Goal: Information Seeking & Learning: Learn about a topic

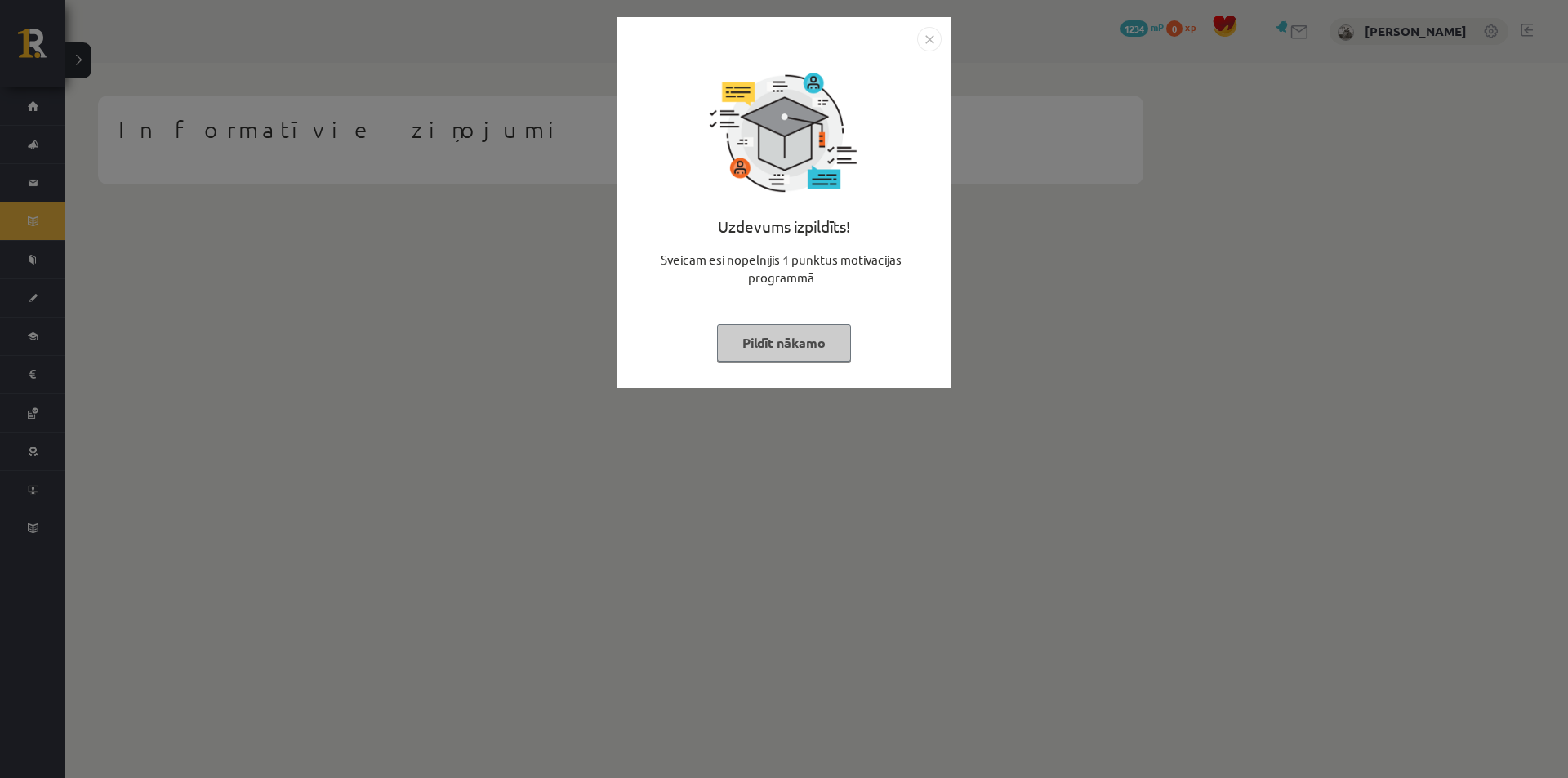
click at [932, 33] on img "Close" at bounding box center [930, 39] width 25 height 25
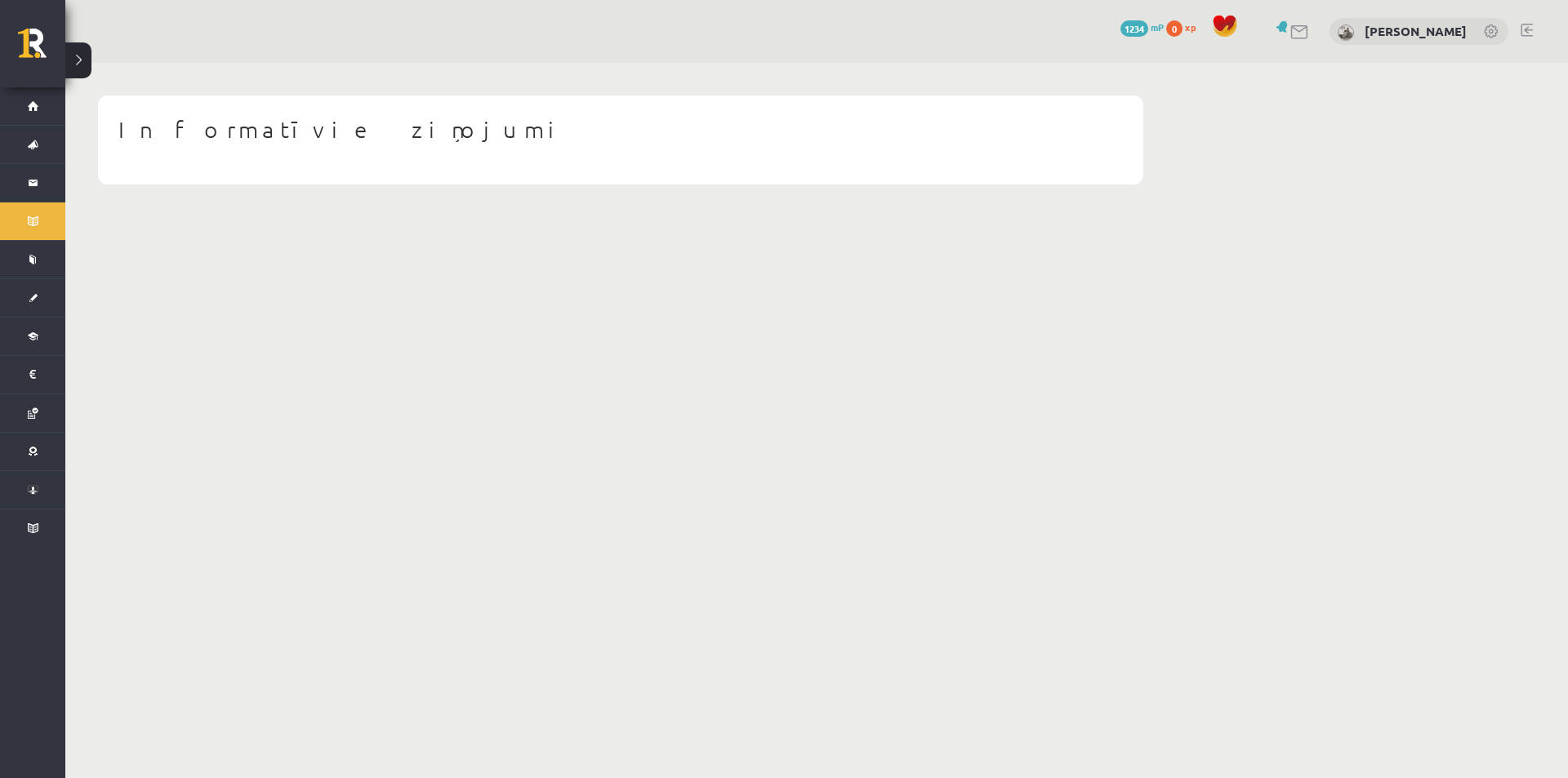
click at [271, 621] on body "0 Dāvanas 1234 mP 0 xp [PERSON_NAME] Sākums Aktuāli Kā mācīties eSKOLĀ Kontakti…" at bounding box center [784, 389] width 1568 height 778
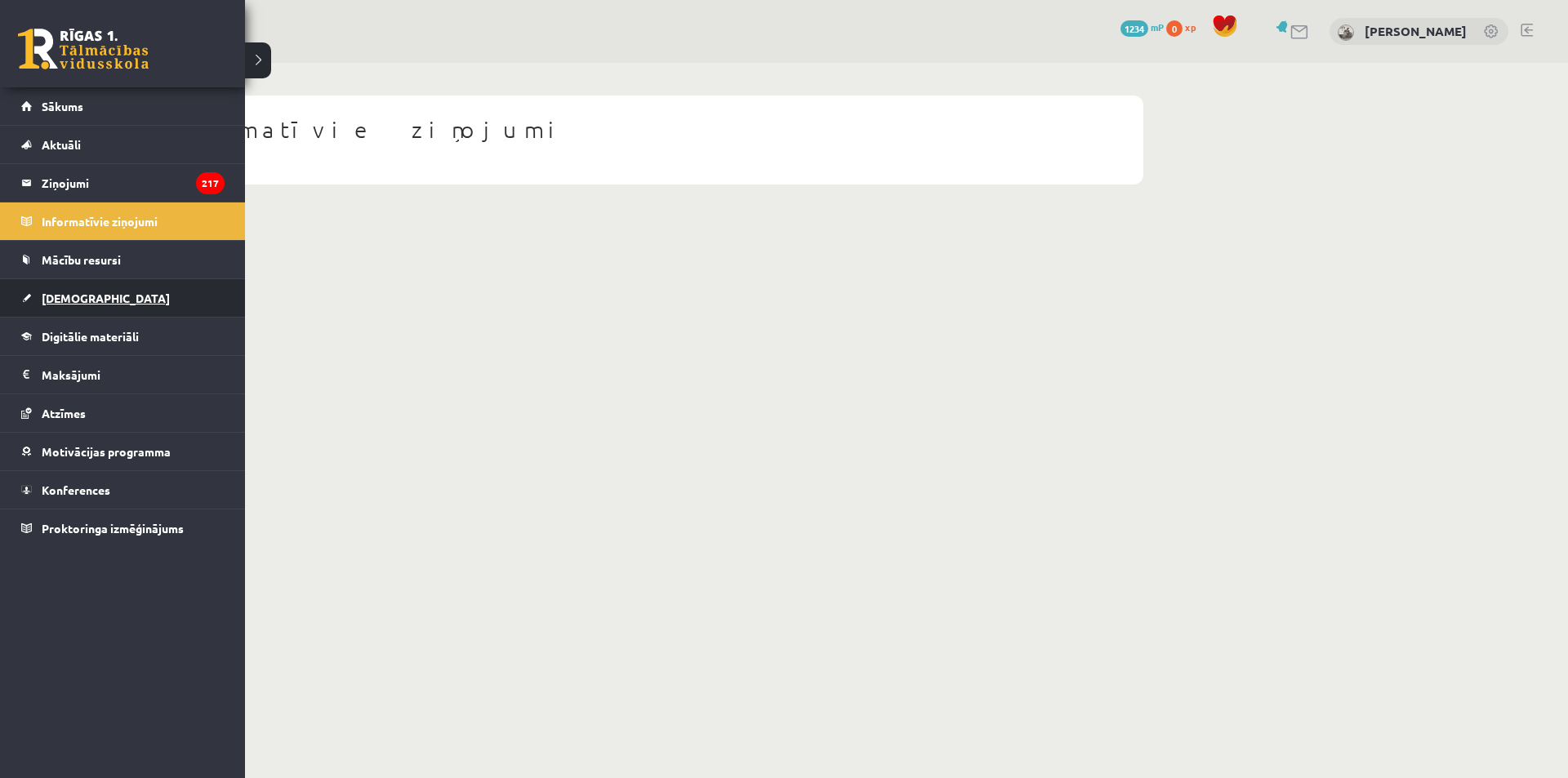
click at [87, 289] on link "[DEMOGRAPHIC_DATA]" at bounding box center [123, 298] width 204 height 38
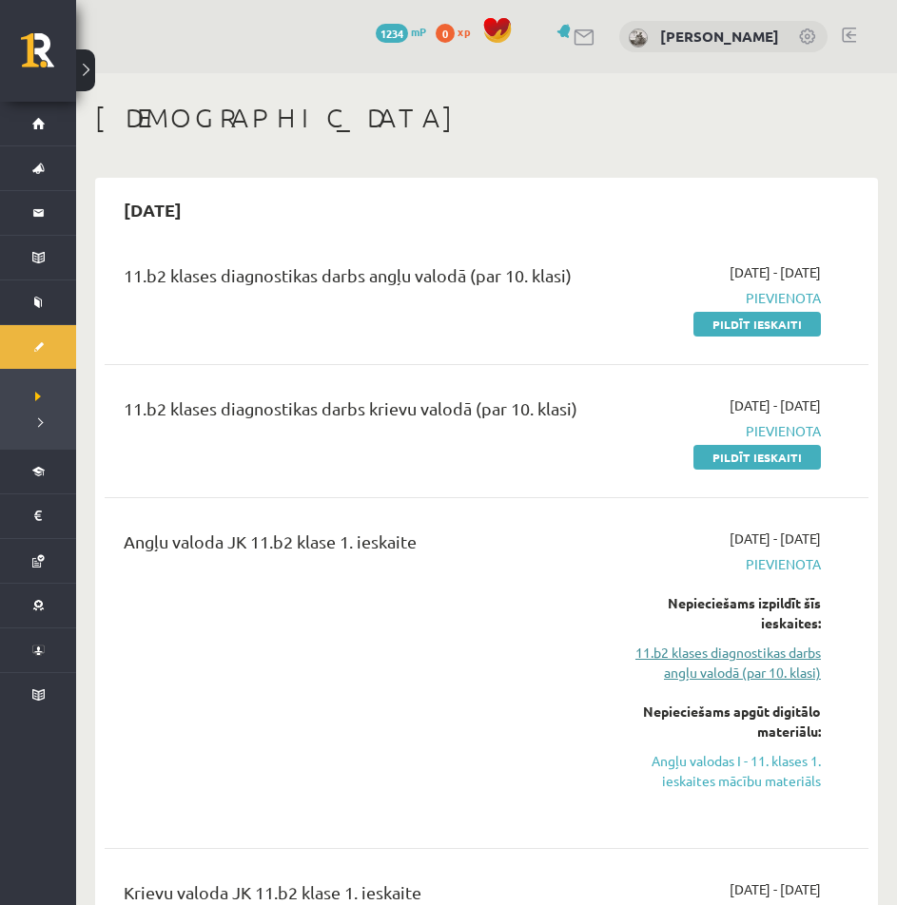
click at [731, 676] on link "11.b2 klases diagnostikas darbs angļu valodā (par 10. klasi)" at bounding box center [714, 663] width 213 height 40
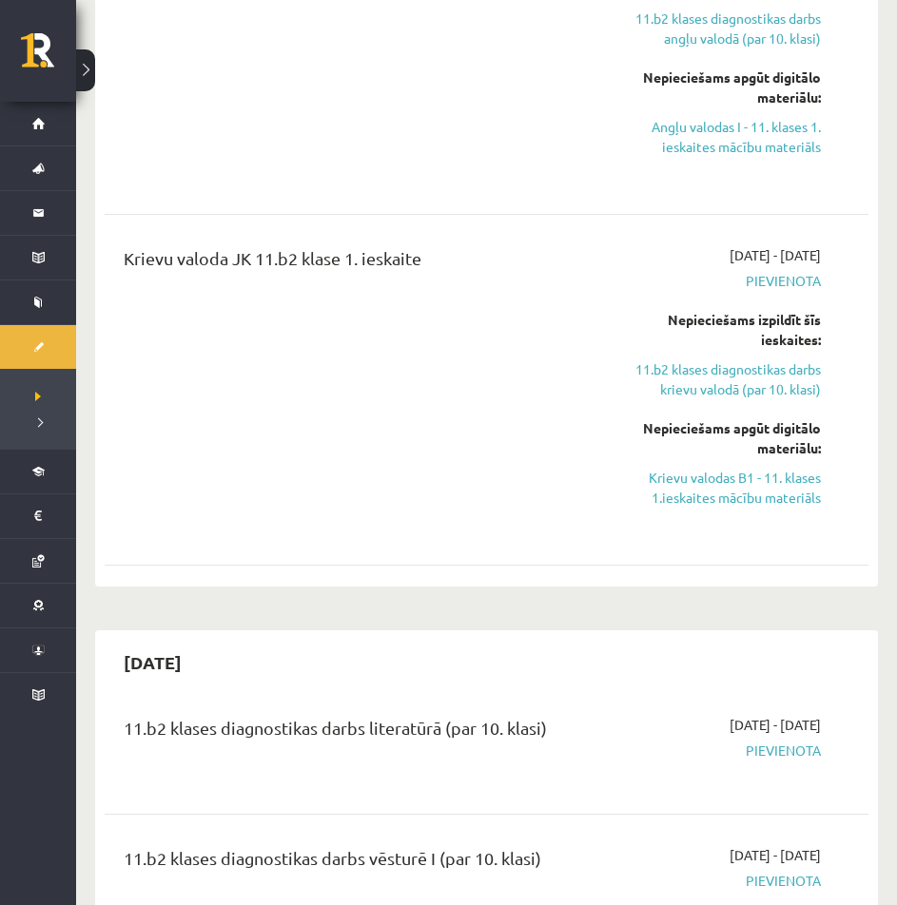
scroll to position [666, 0]
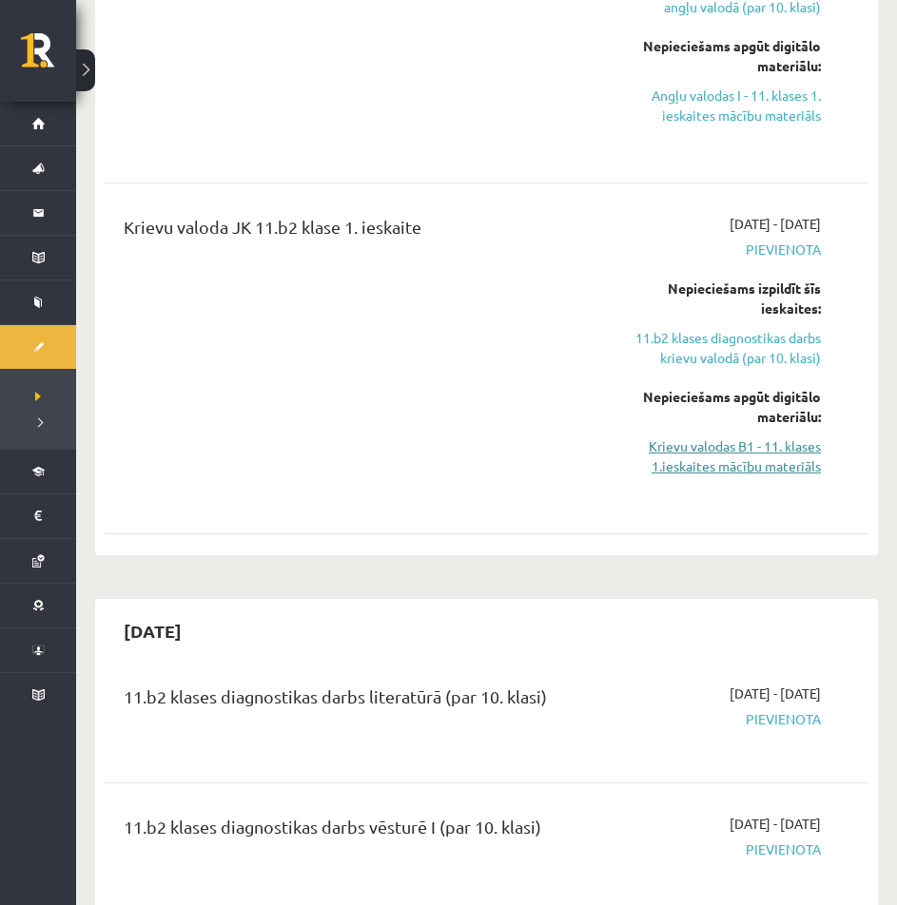
click at [764, 467] on link "Krievu valodas B1 - 11. klases 1.ieskaites mācību materiāls" at bounding box center [714, 456] width 213 height 40
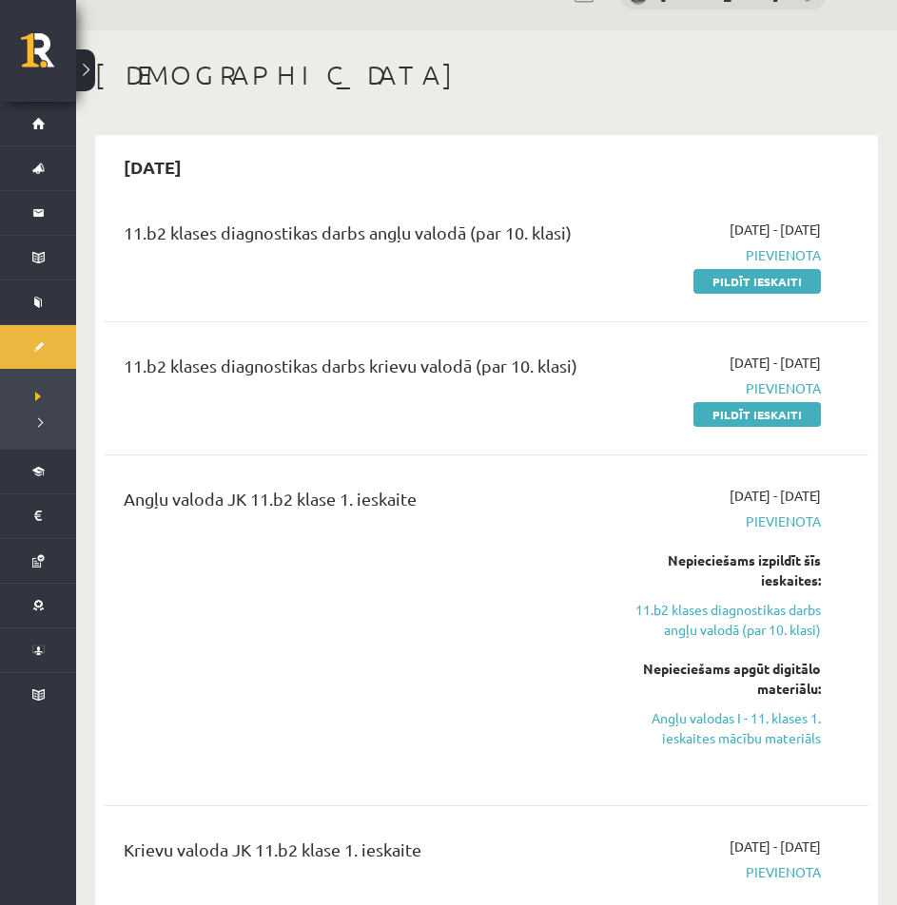
scroll to position [0, 0]
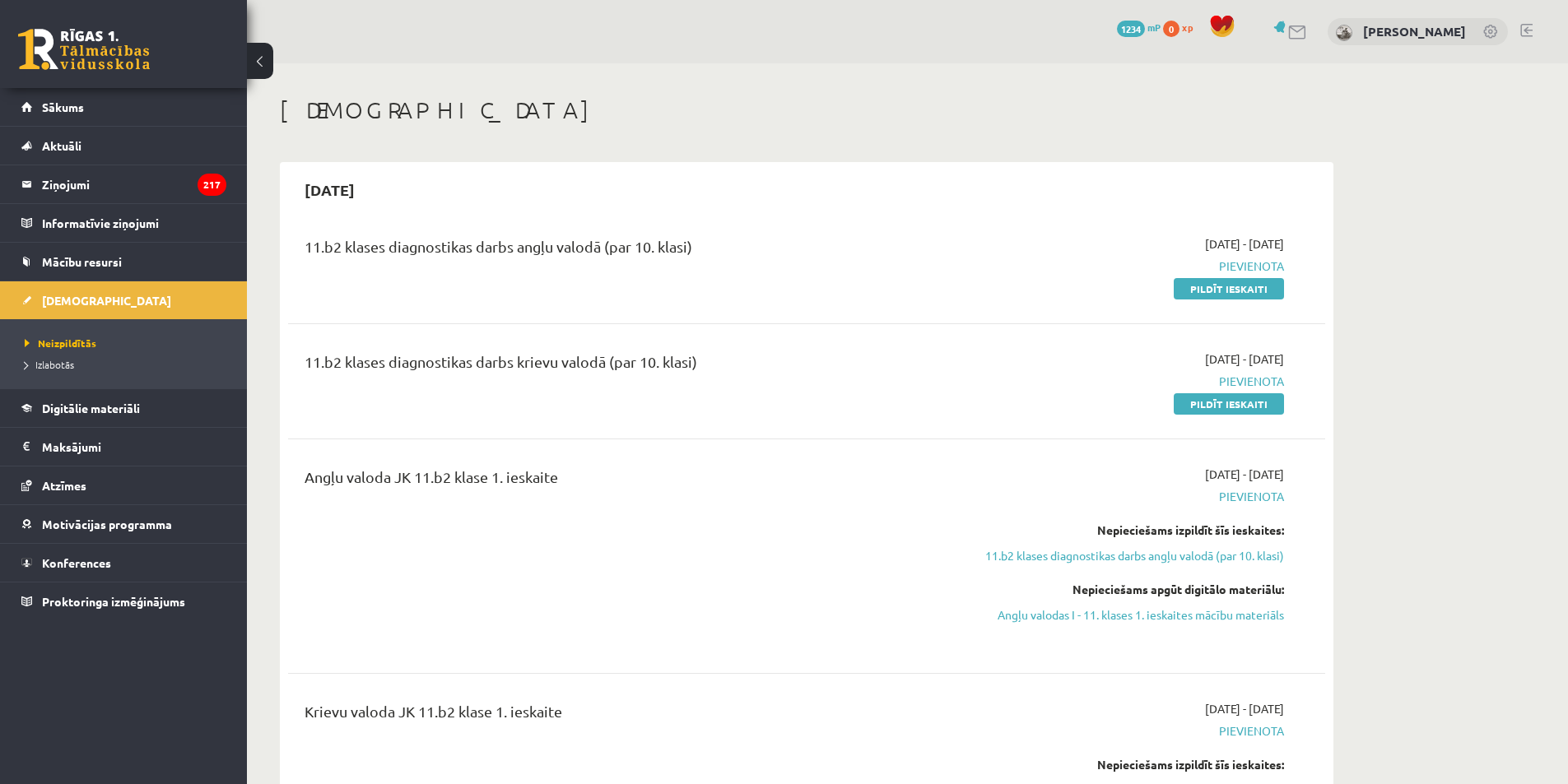
scroll to position [219, 0]
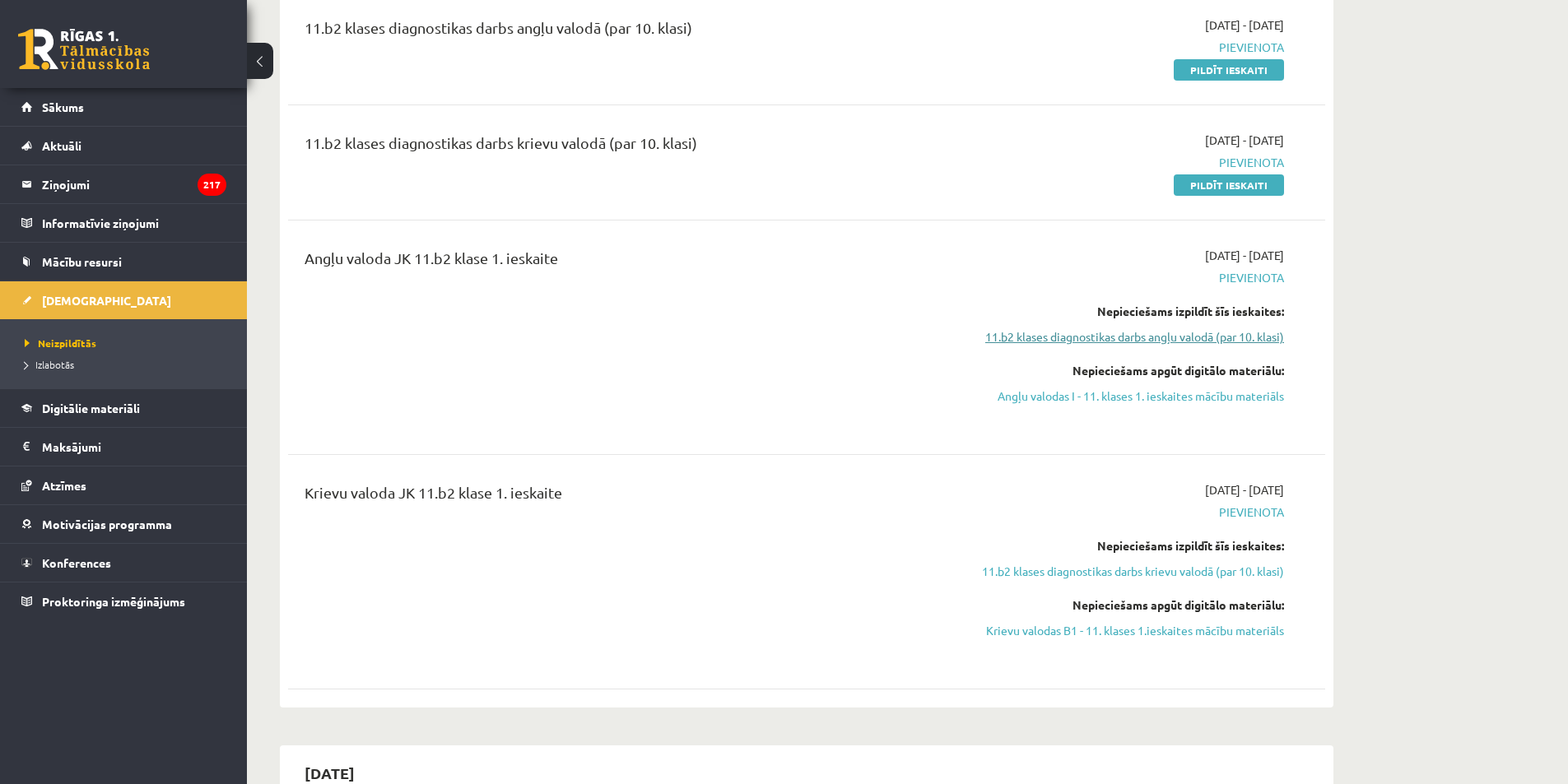
click at [1111, 340] on link "11.b2 klases diagnostikas darbs angļu valodā (par 10. klasi)" at bounding box center [1129, 337] width 310 height 17
click at [1110, 339] on link "11.b2 klases diagnostikas darbs angļu valodā (par 10. klasi)" at bounding box center [1129, 337] width 310 height 17
click at [1110, 338] on link "11.b2 klases diagnostikas darbs angļu valodā (par 10. klasi)" at bounding box center [1129, 337] width 310 height 17
click at [1100, 391] on link "Angļu valodas I - 11. klases 1. ieskaites mācību materiāls" at bounding box center [1129, 396] width 310 height 17
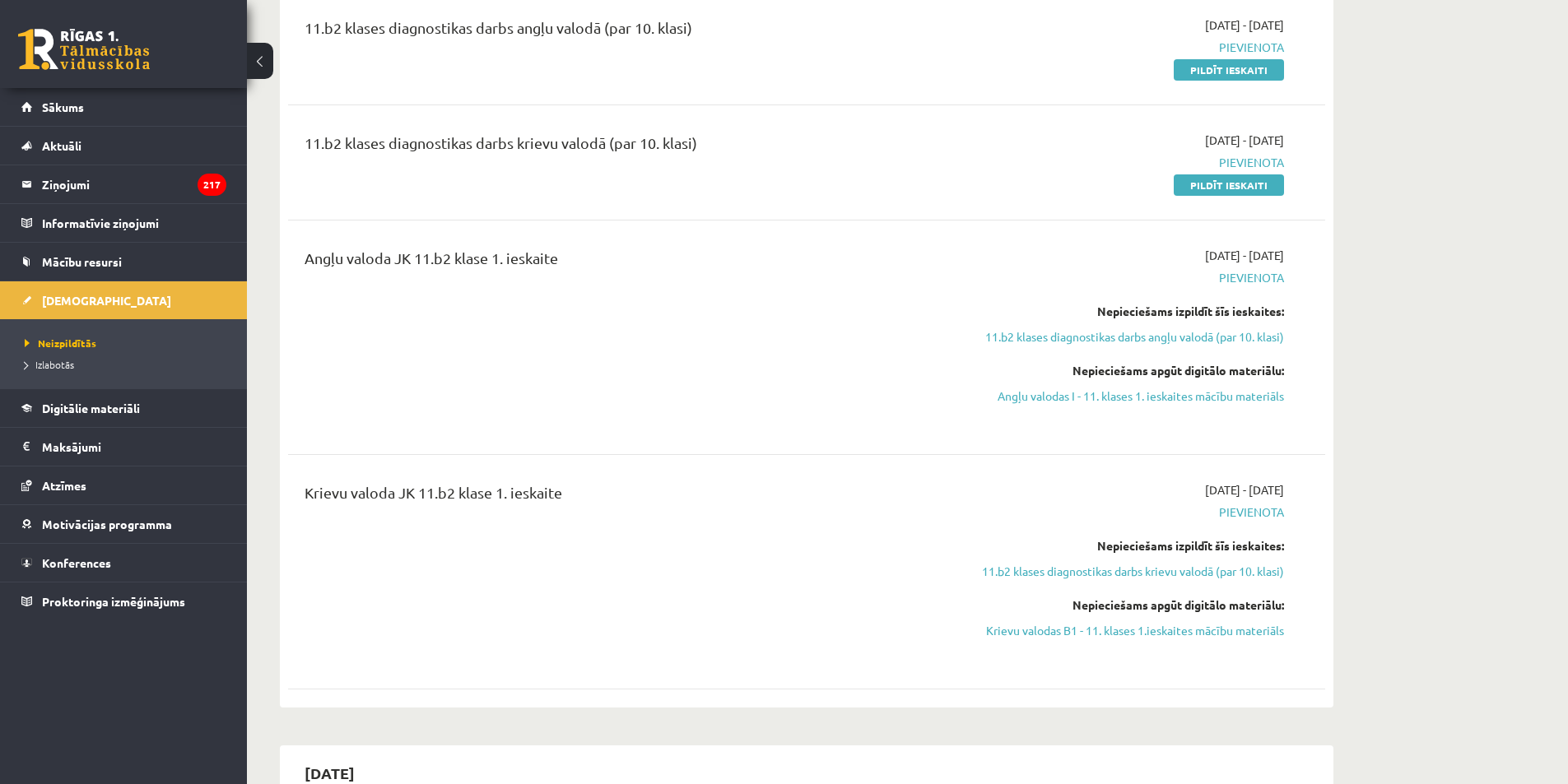
scroll to position [273, 0]
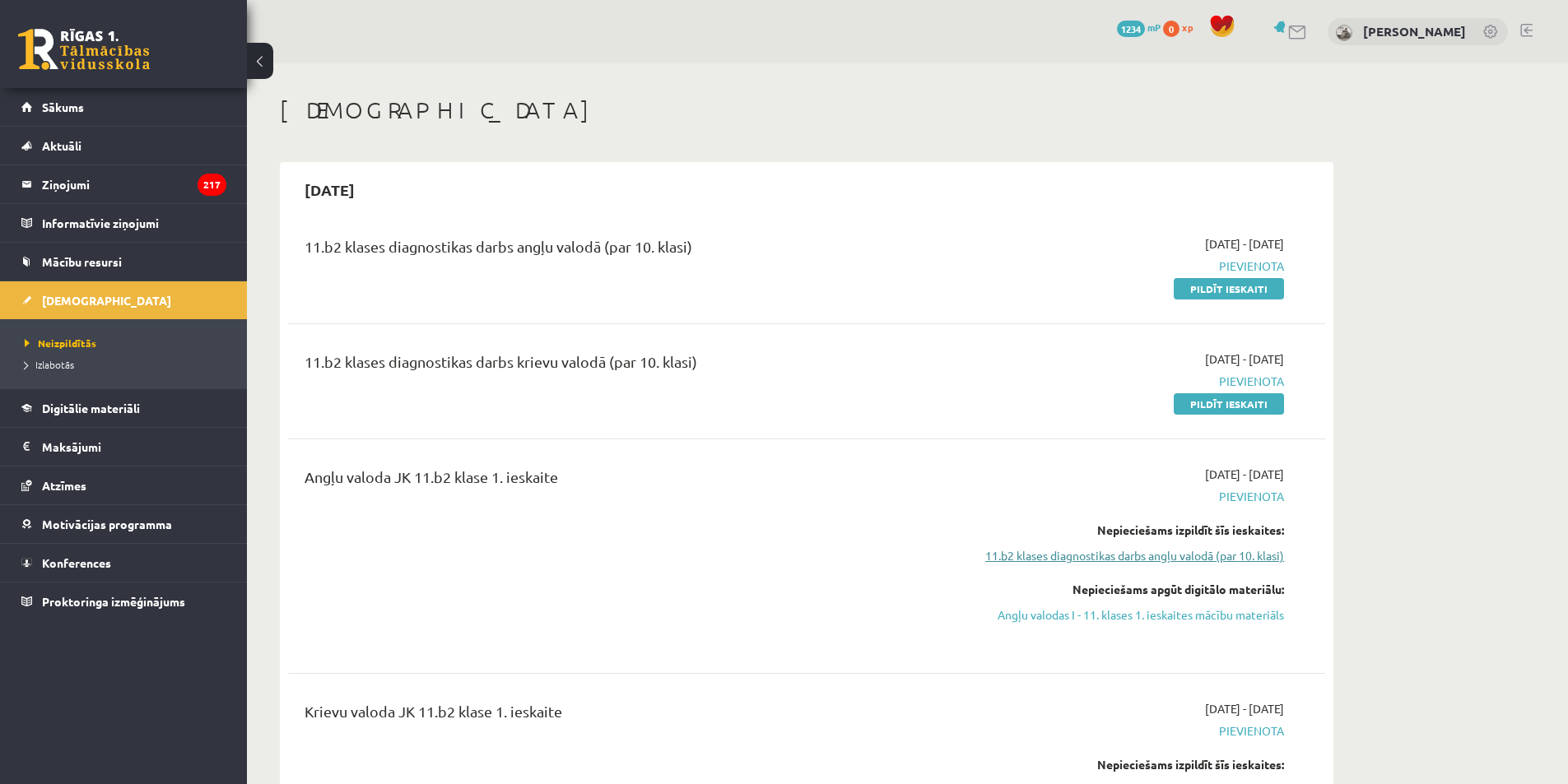
click at [1212, 553] on link "11.b2 klases diagnostikas darbs angļu valodā (par 10. klasi)" at bounding box center [1129, 556] width 310 height 17
click at [1186, 555] on link "11.b2 klases diagnostikas darbs angļu valodā (par 10. klasi)" at bounding box center [1129, 556] width 310 height 17
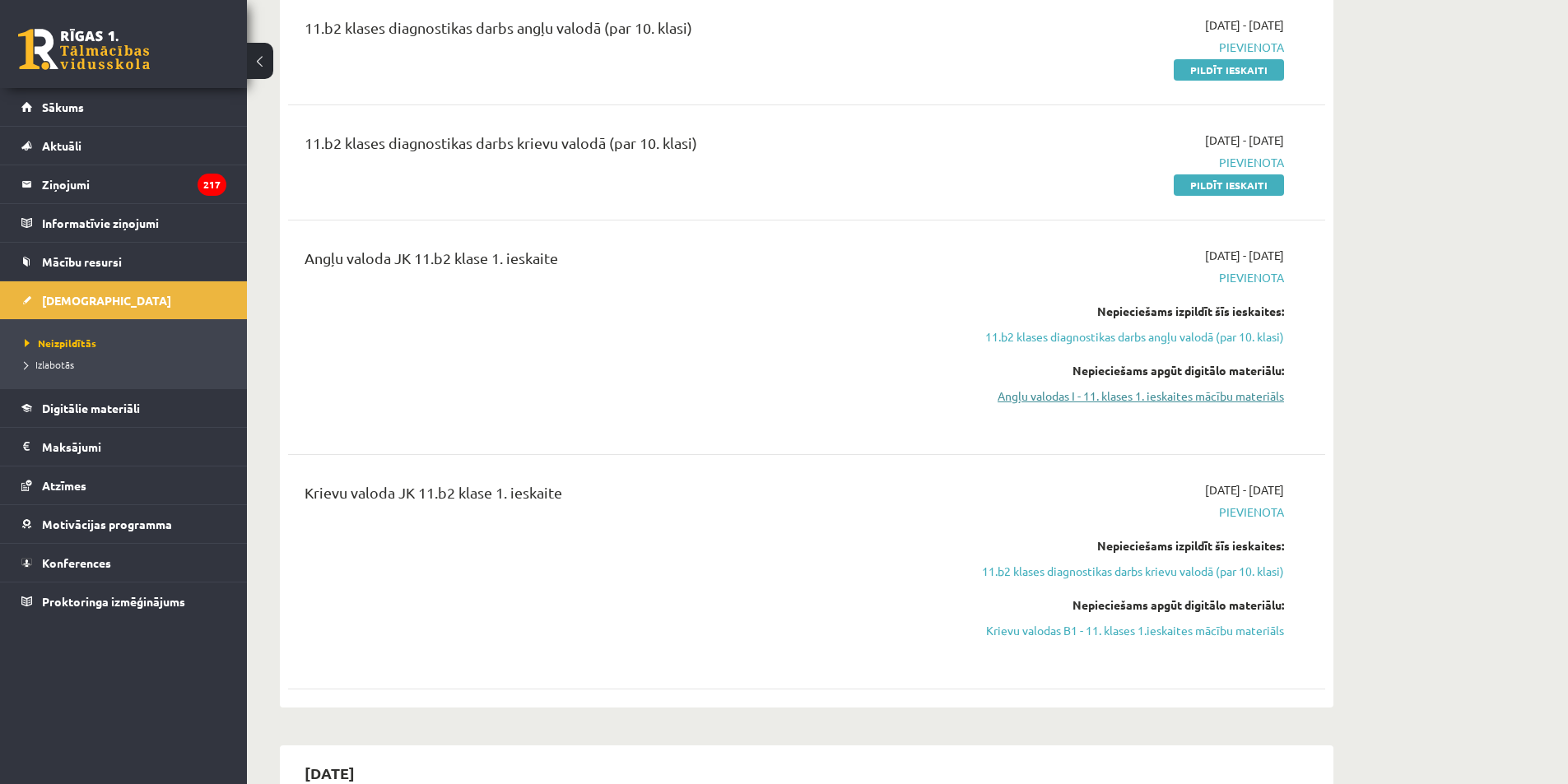
click at [1184, 395] on link "Angļu valodas I - 11. klases 1. ieskaites mācību materiāls" at bounding box center [1129, 396] width 310 height 17
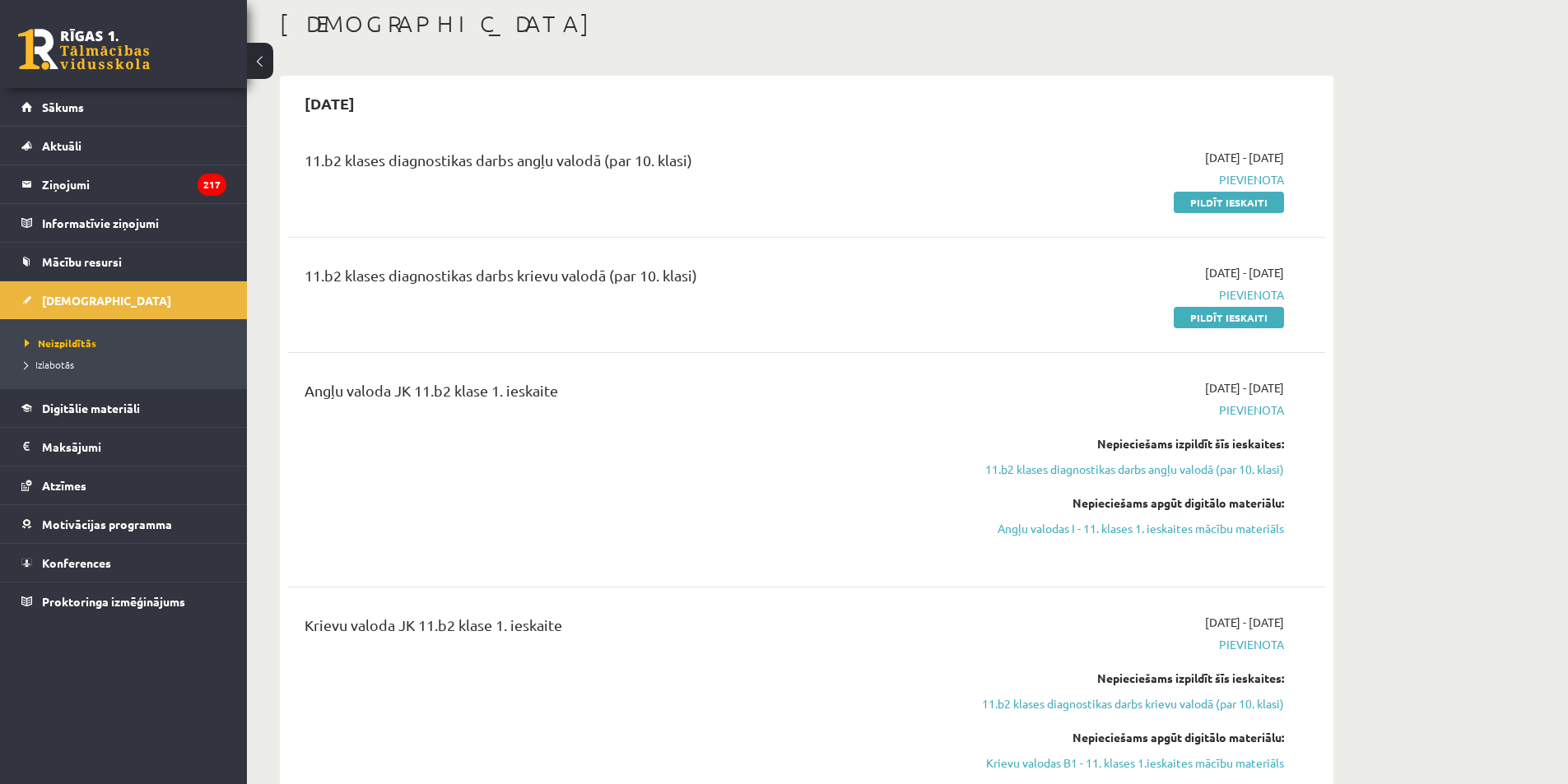
drag, startPoint x: 760, startPoint y: 242, endPoint x: 757, endPoint y: 253, distance: 11.4
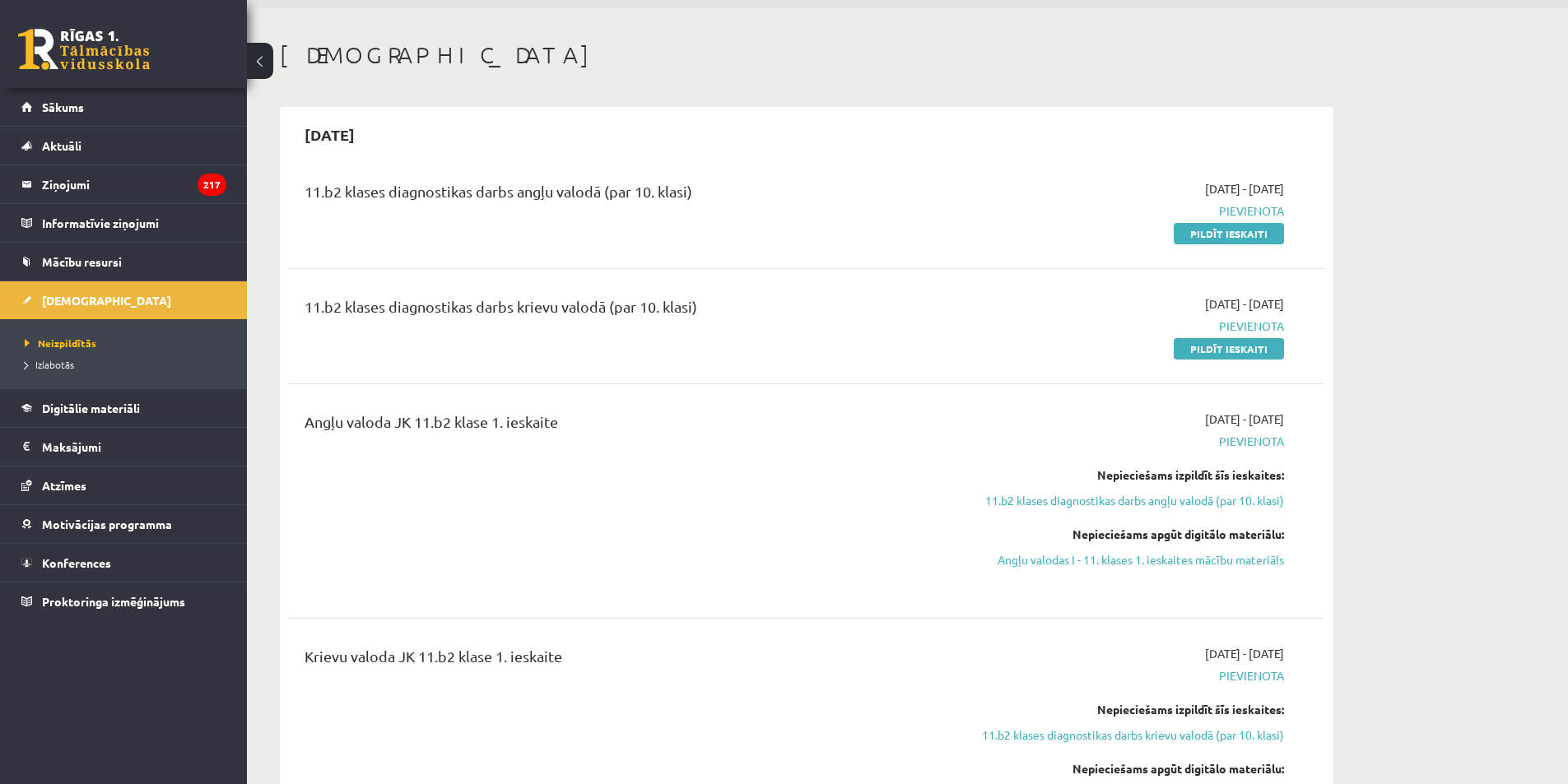
scroll to position [55, 0]
drag, startPoint x: 757, startPoint y: 253, endPoint x: 652, endPoint y: 250, distance: 105.0
click at [652, 250] on div "11.b2 klases diagnostikas darbs angļu valodā (par 10. klasi) 2025-09-01 - 2025-…" at bounding box center [807, 211] width 1037 height 94
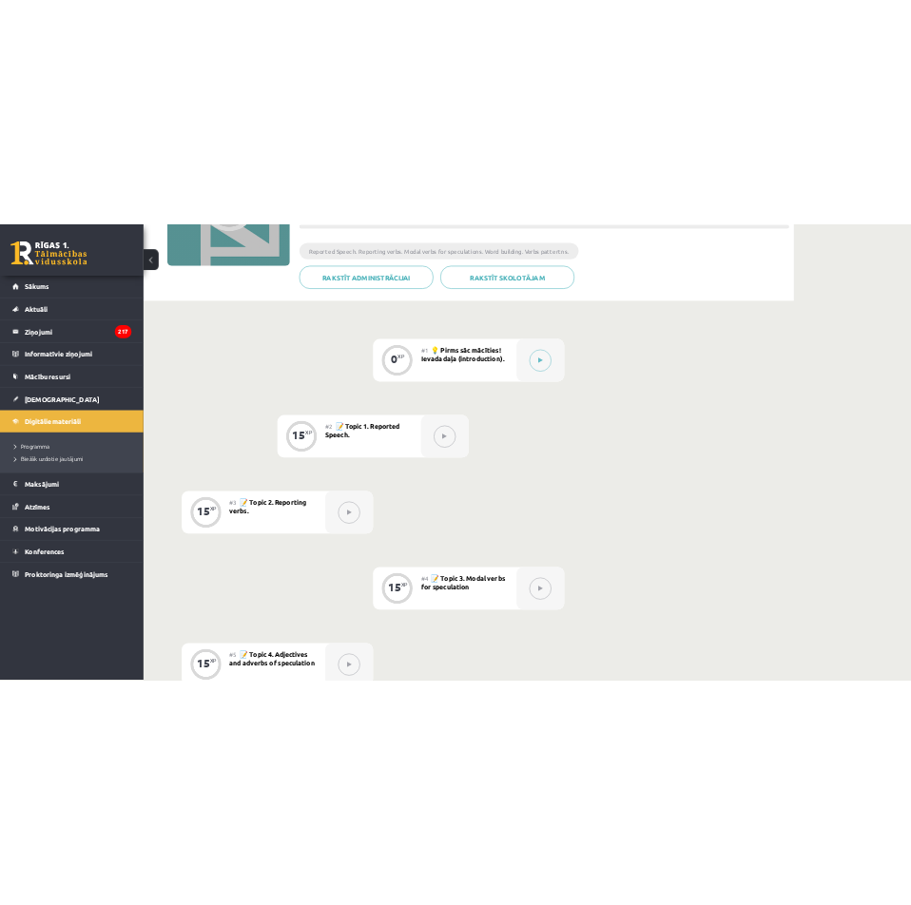
scroll to position [304, 0]
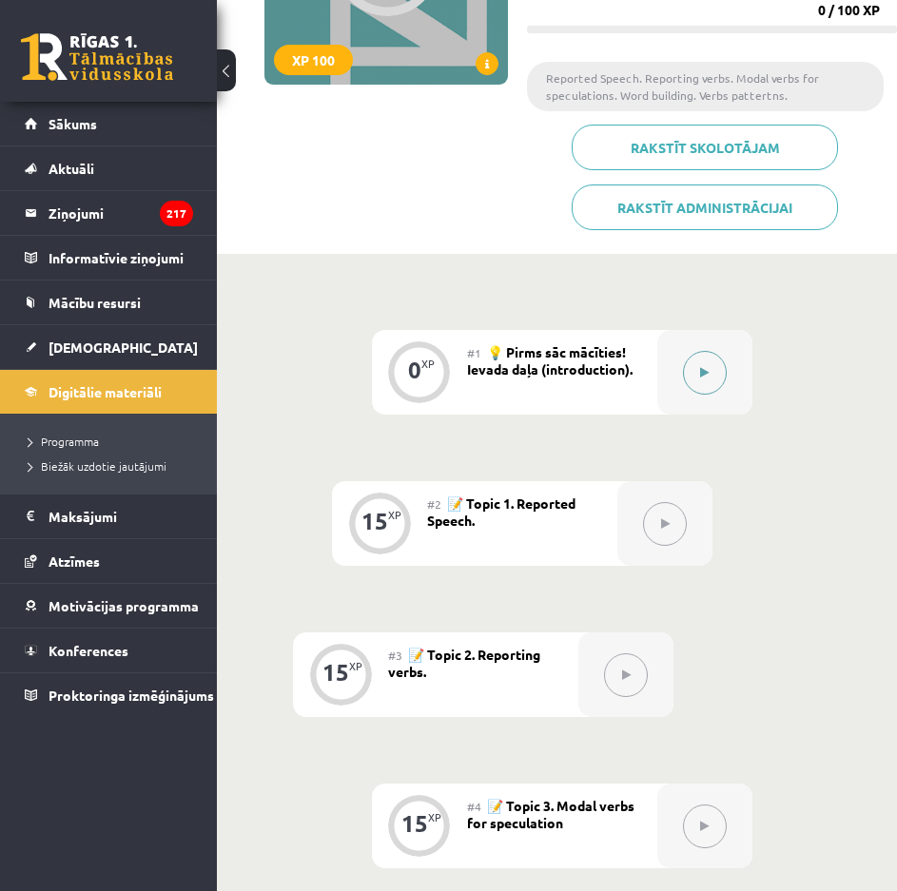
click at [697, 373] on button at bounding box center [705, 373] width 44 height 44
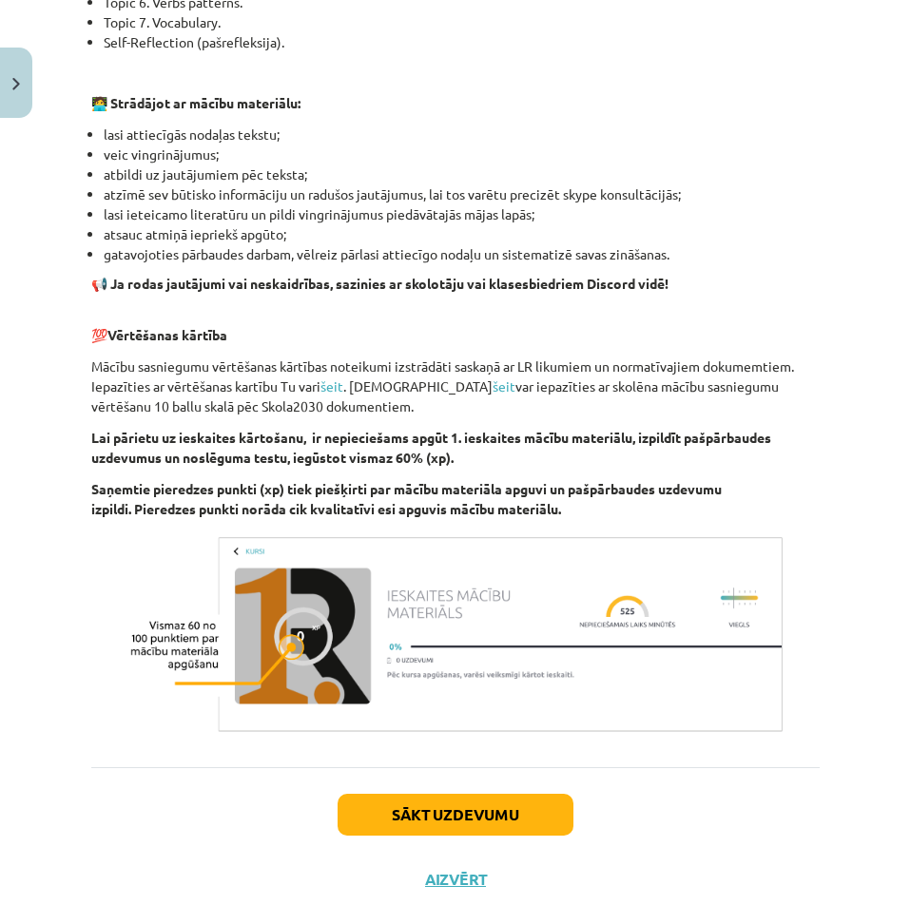
scroll to position [1134, 0]
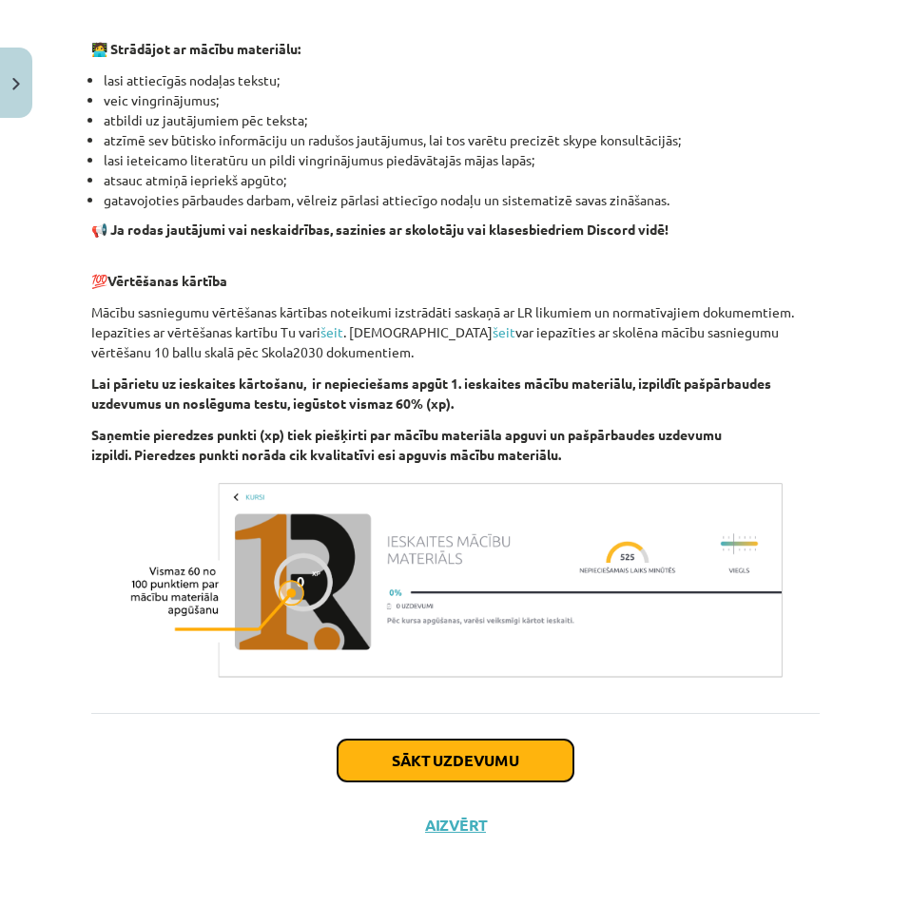
click at [467, 748] on button "Sākt uzdevumu" at bounding box center [456, 761] width 236 height 42
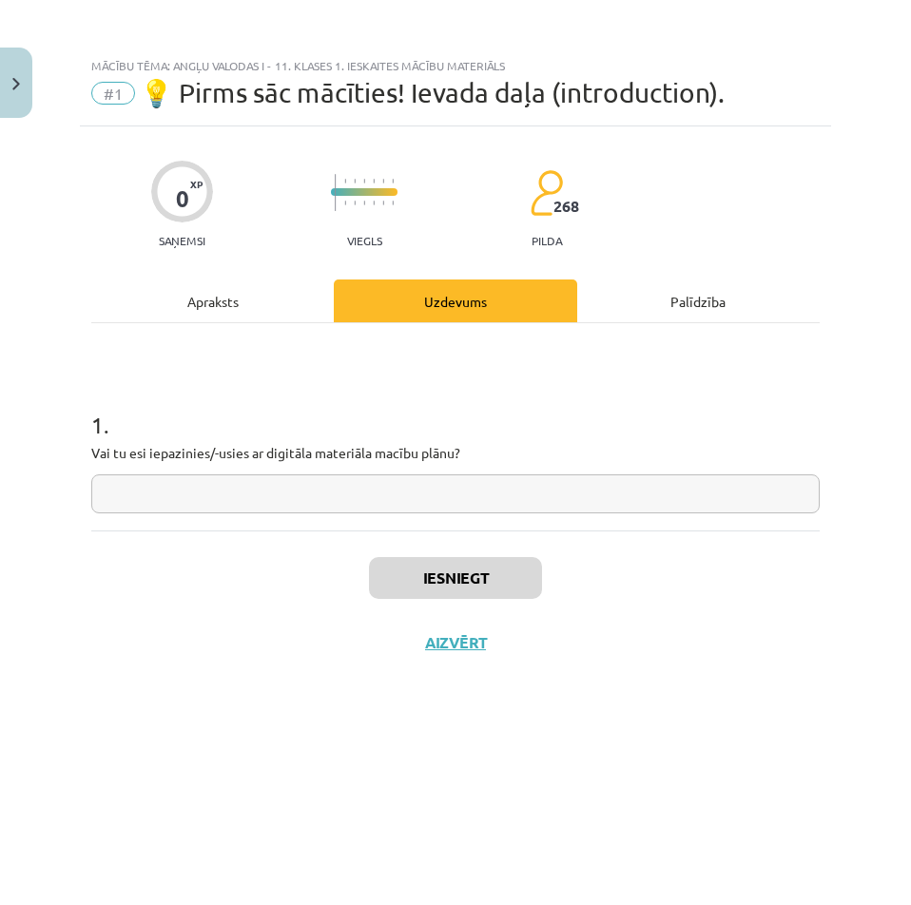
click at [358, 505] on input "text" at bounding box center [455, 493] width 728 height 39
type input "***"
click at [447, 579] on button "Iesniegt" at bounding box center [455, 578] width 173 height 42
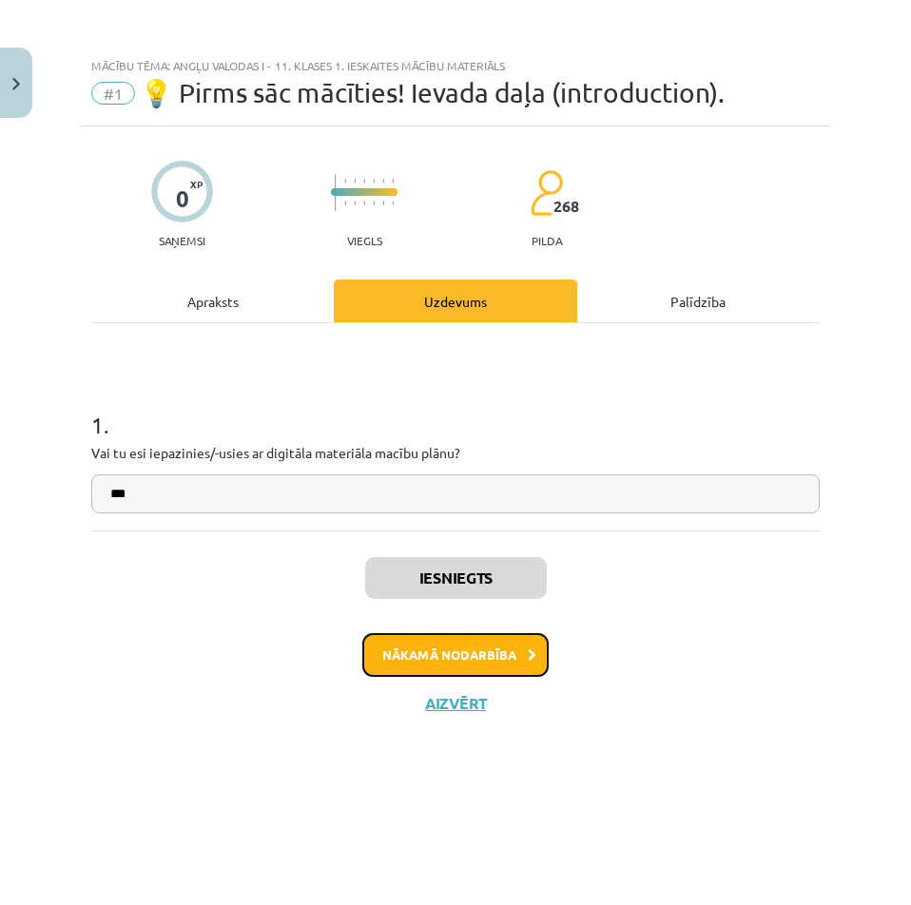
click at [420, 642] on button "Nākamā nodarbība" at bounding box center [455, 655] width 186 height 44
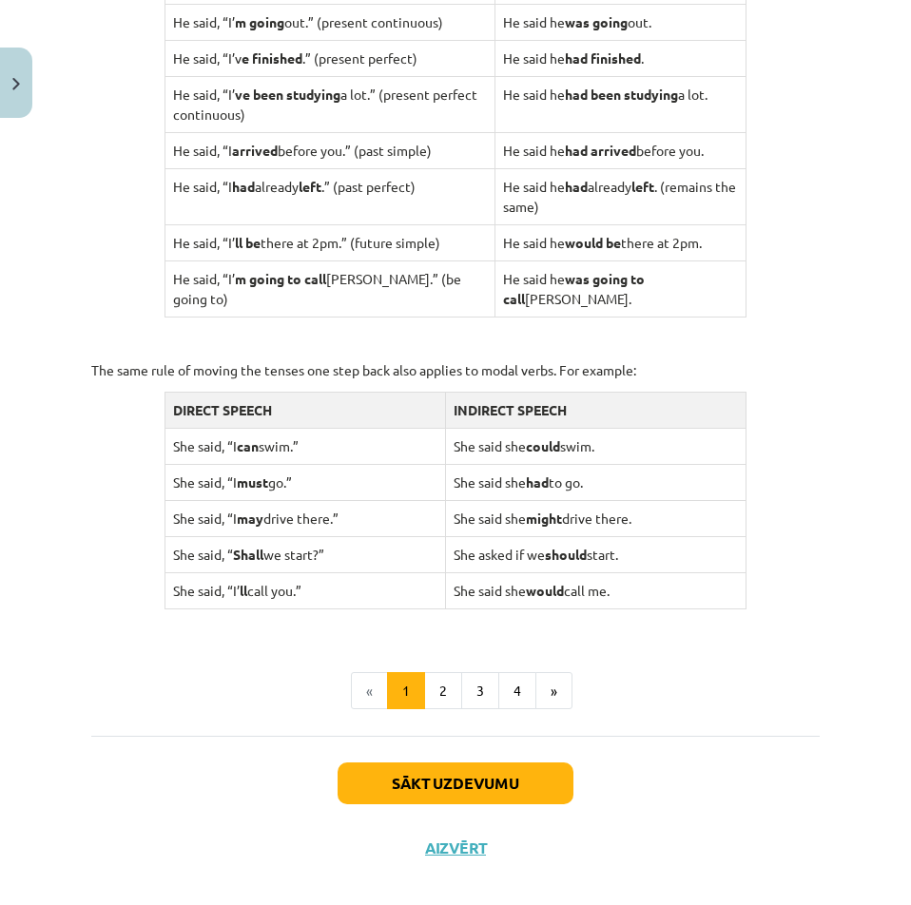
scroll to position [1725, 0]
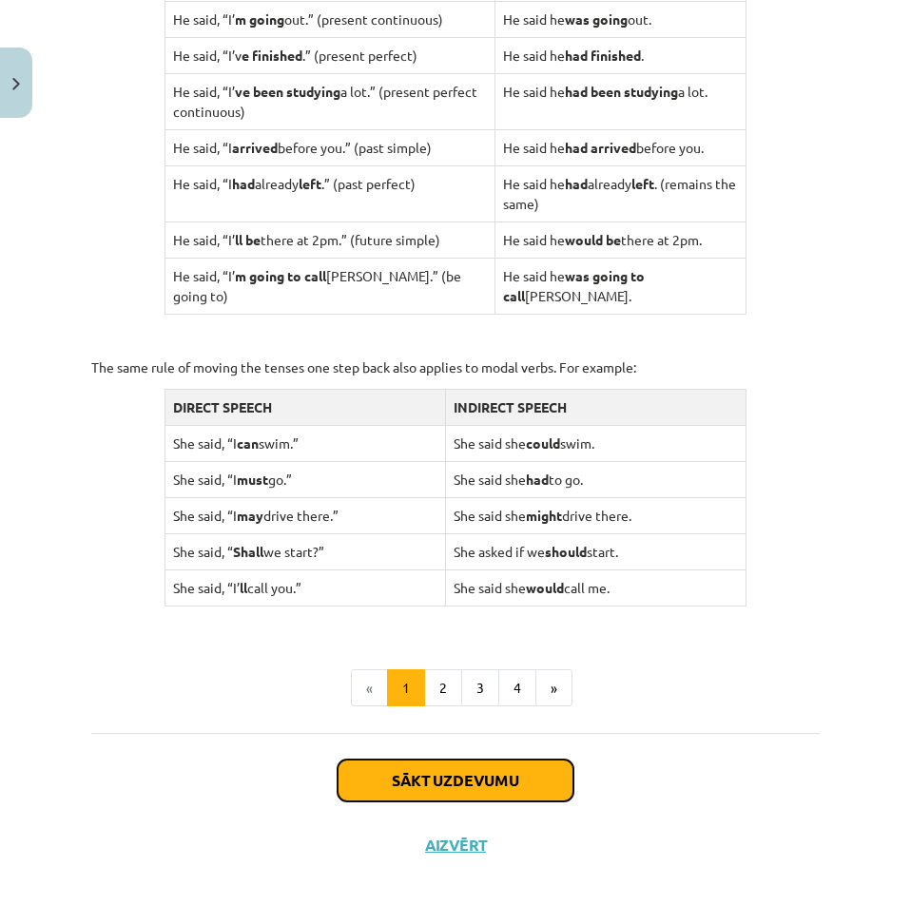
click at [507, 760] on button "Sākt uzdevumu" at bounding box center [456, 781] width 236 height 42
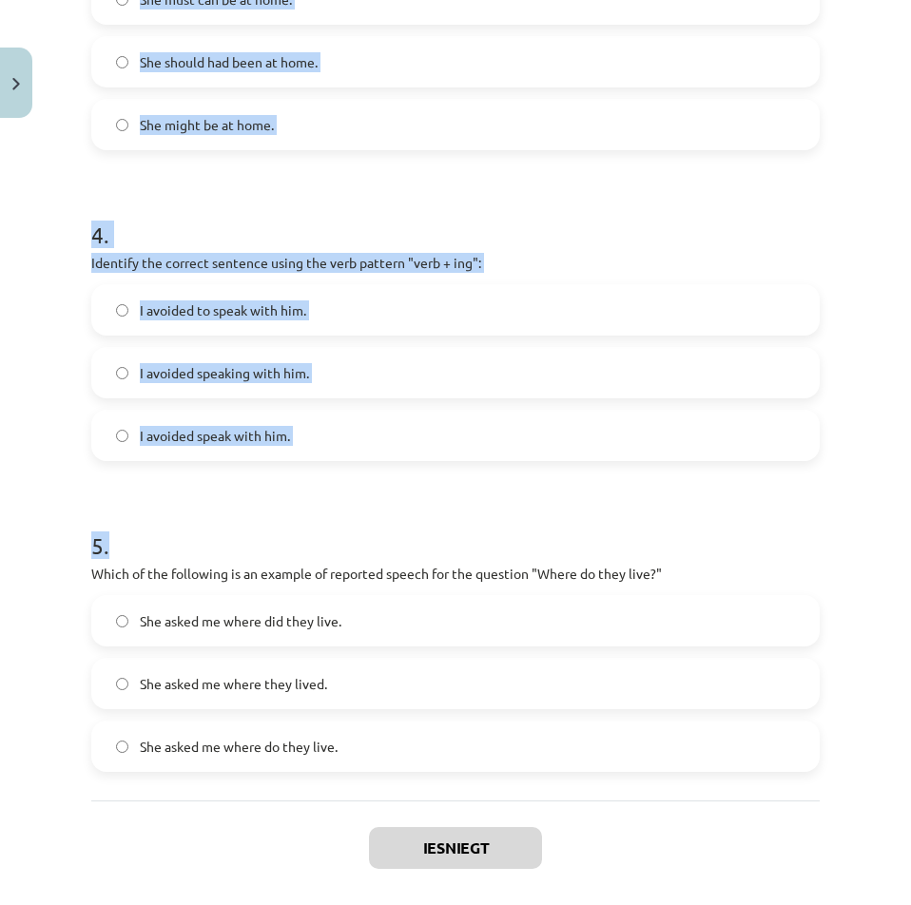
scroll to position [1210, 0]
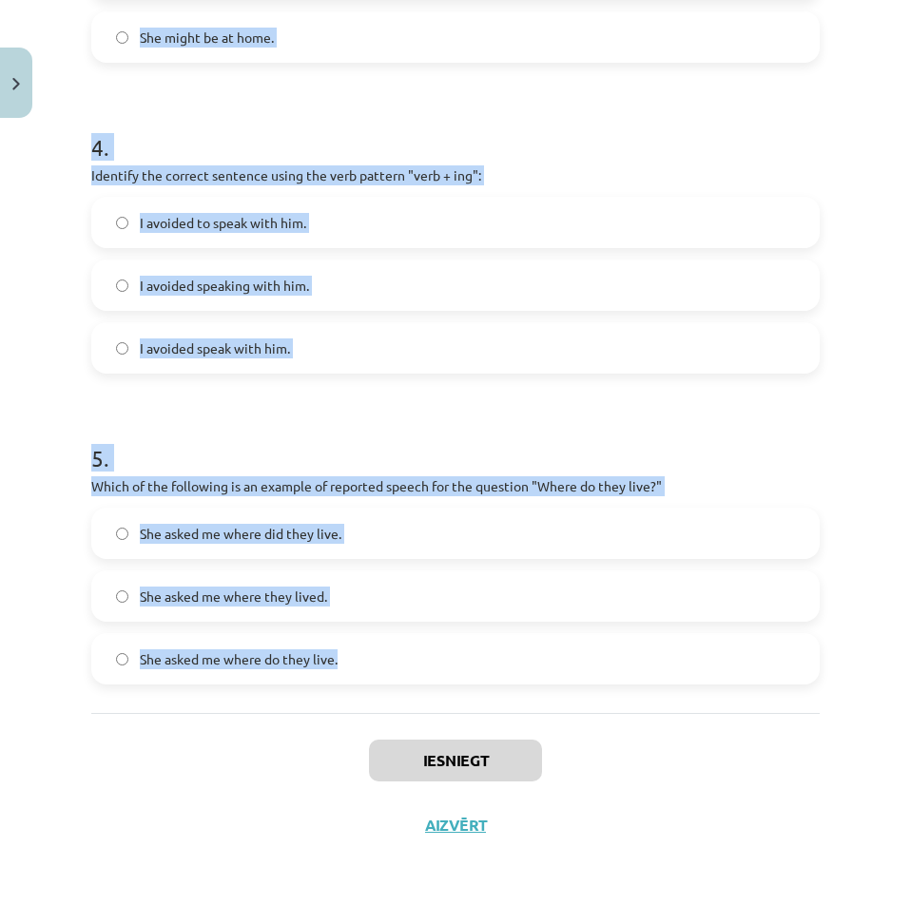
drag, startPoint x: 87, startPoint y: 396, endPoint x: 447, endPoint y: 656, distance: 443.3
copy form "Which of the following sentences correctly uses reported speech? He said that h…"
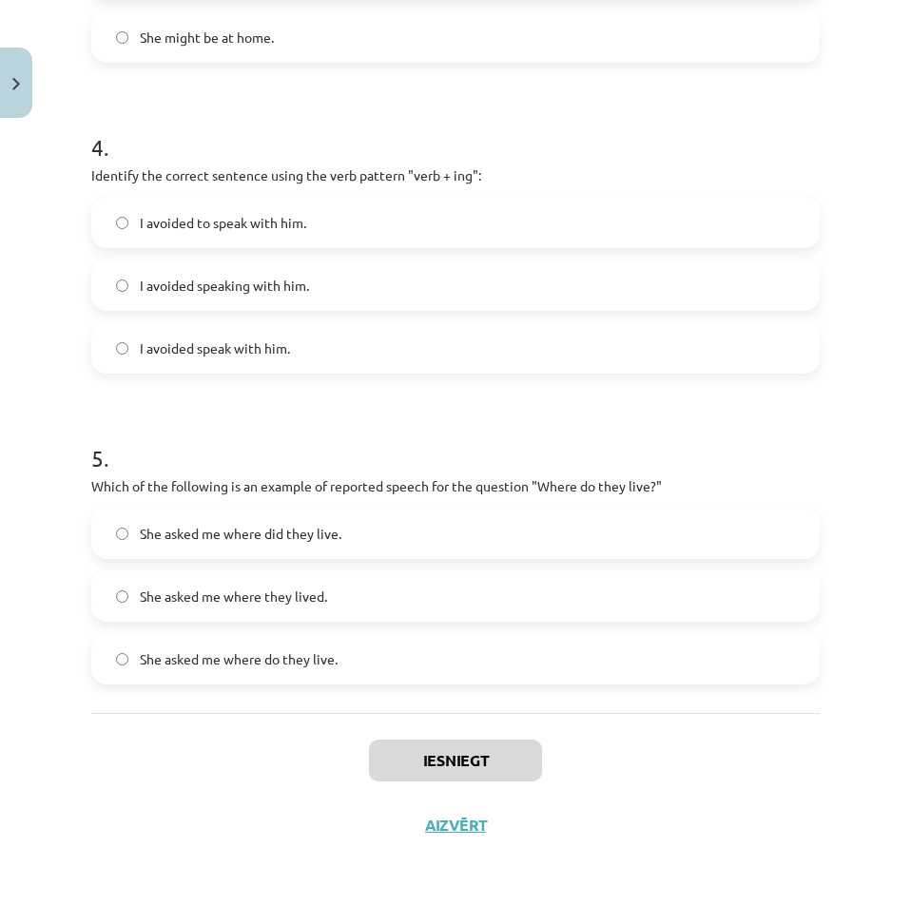
click at [69, 738] on div "Mācību tēma: Angļu valodas i - 11. klases 1. ieskaites mācību materiāls #2 📝 To…" at bounding box center [455, 452] width 911 height 905
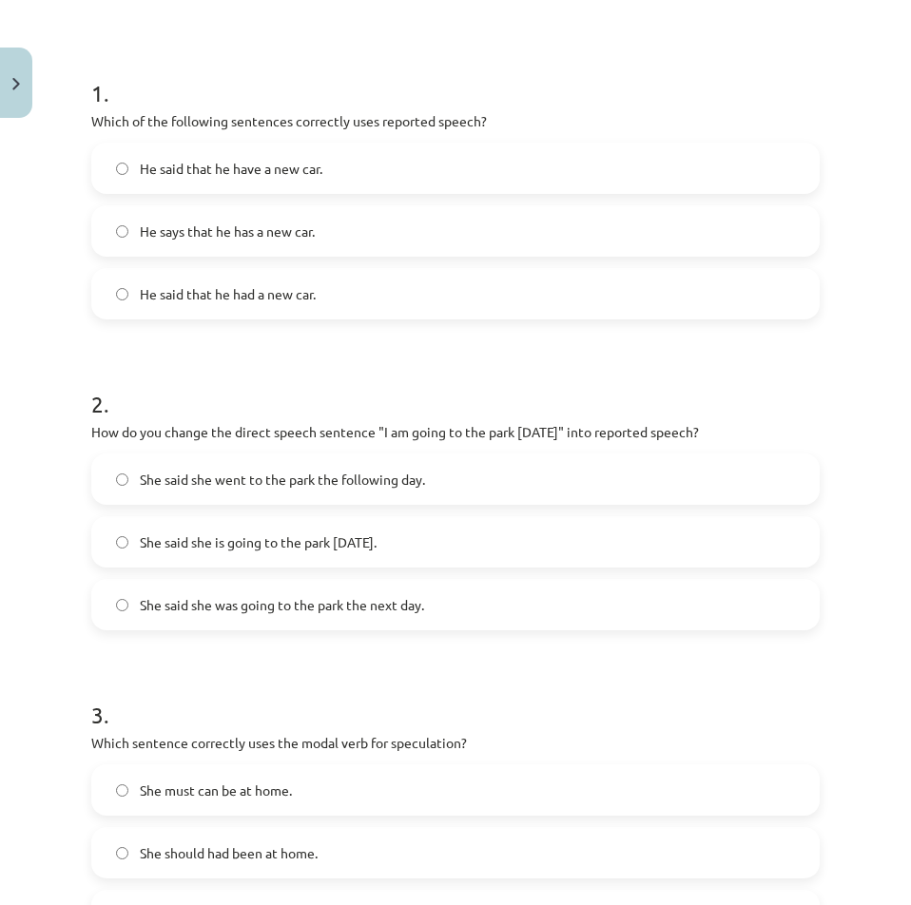
scroll to position [164, 0]
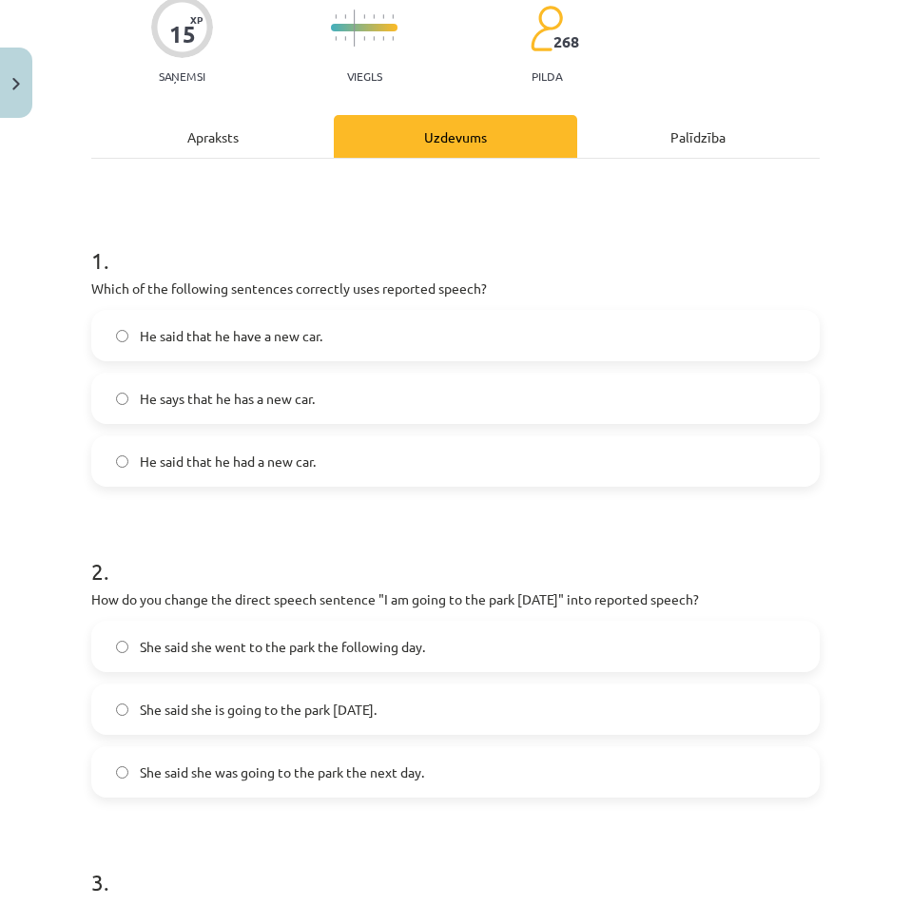
click at [817, 398] on div "Mācību tēma: Angļu valodas i - 11. klases 1. ieskaites mācību materiāls #2 📝 To…" at bounding box center [455, 452] width 911 height 905
click at [183, 460] on span "He said that he had a new car." at bounding box center [228, 462] width 176 height 20
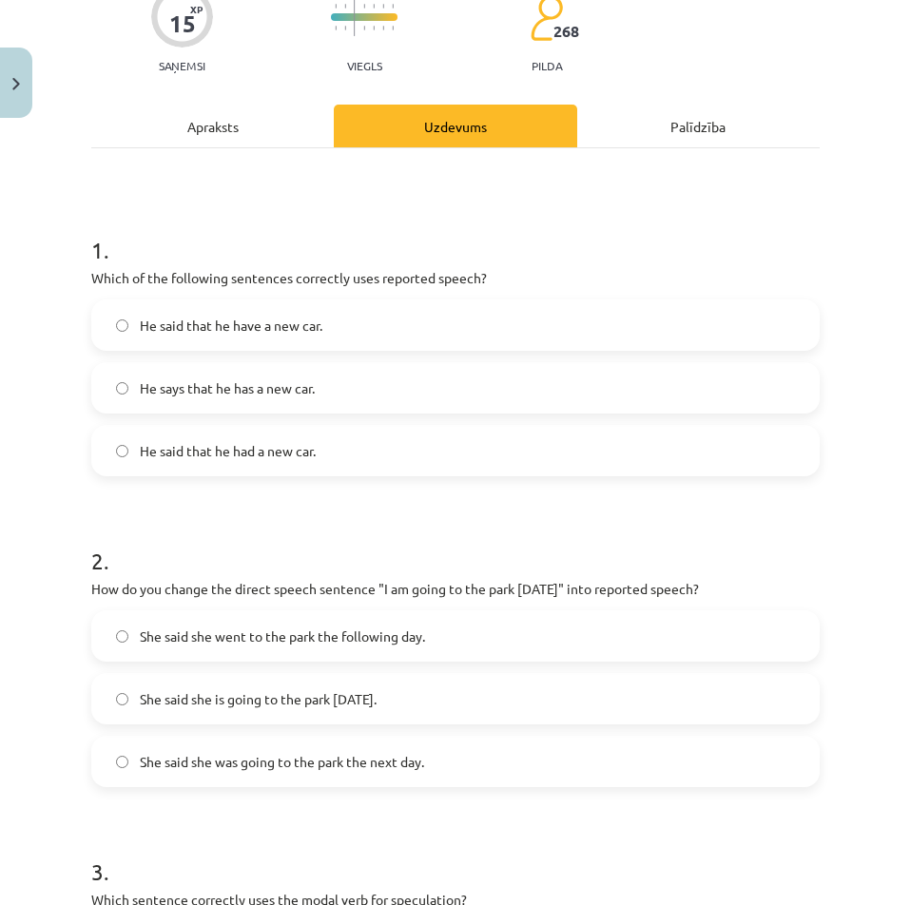
scroll to position [380, 0]
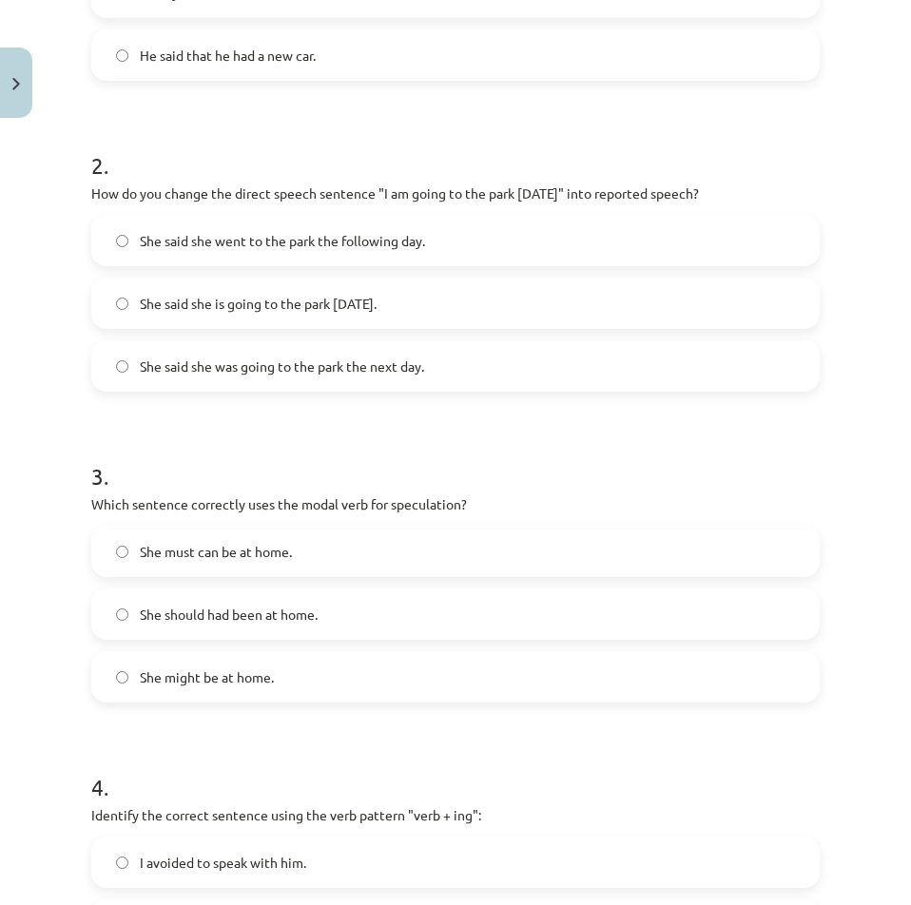
click at [203, 363] on span "She said she was going to the park the next day." at bounding box center [282, 367] width 284 height 20
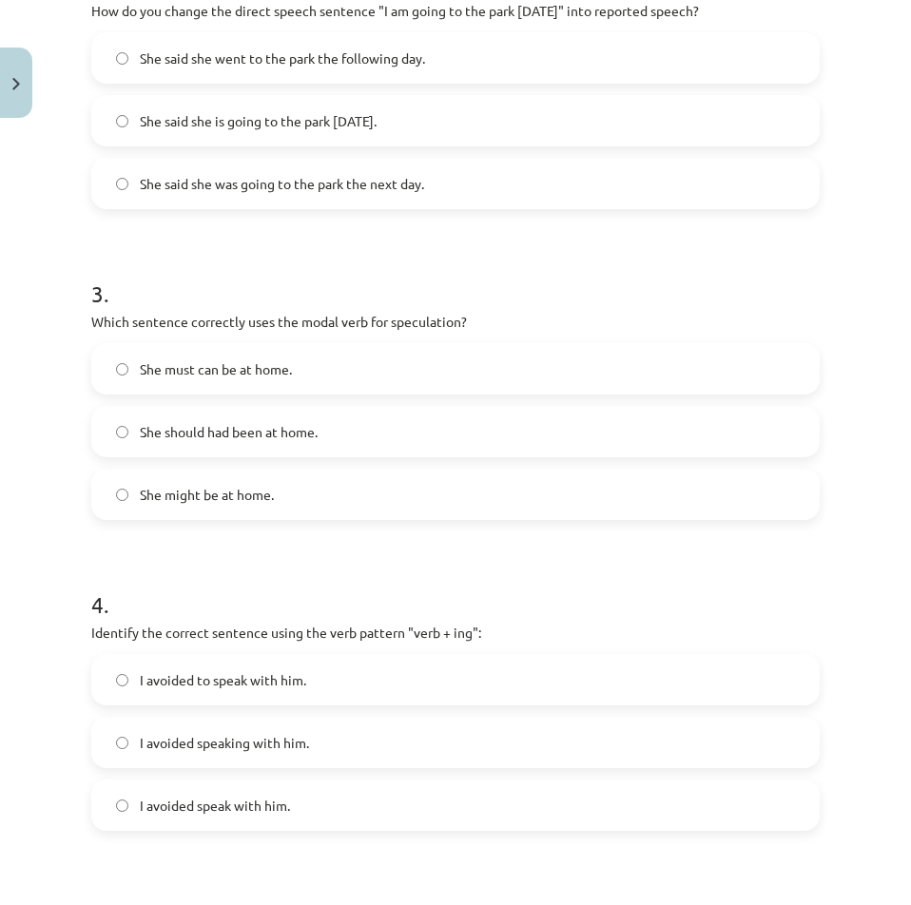
scroll to position [856, 0]
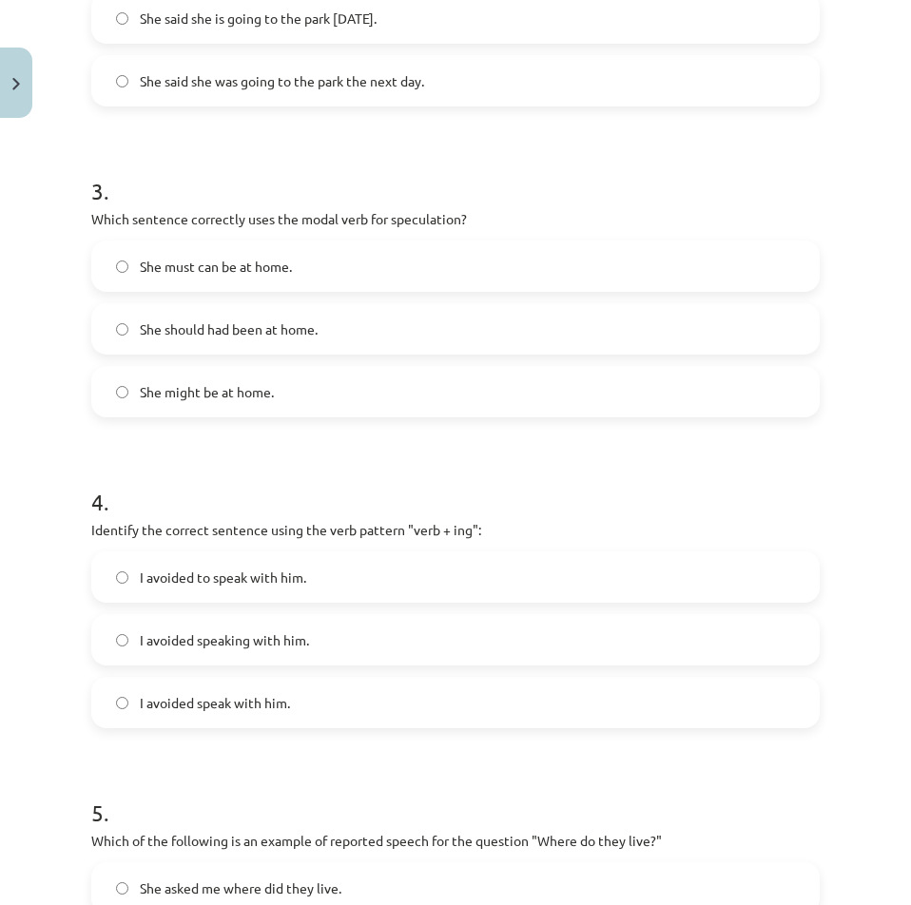
click at [141, 268] on span "She must can be at home." at bounding box center [216, 267] width 152 height 20
click at [167, 409] on label "She might be at home." at bounding box center [455, 392] width 724 height 48
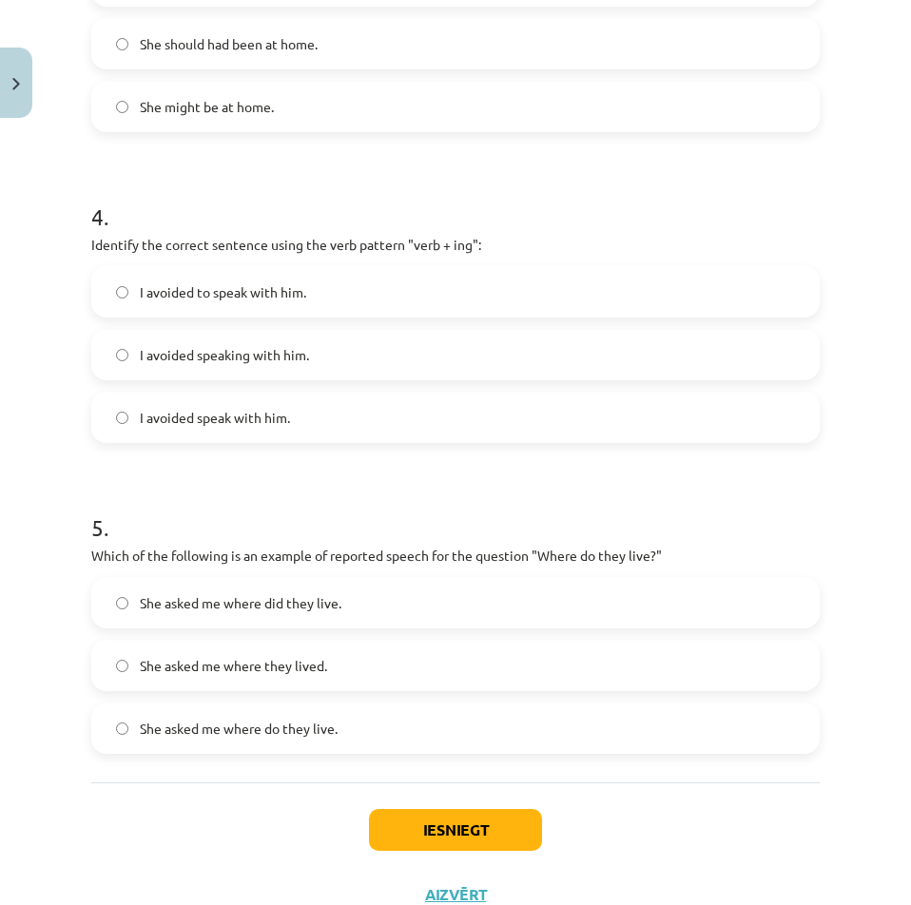
click at [295, 354] on span "I avoided speaking with him." at bounding box center [224, 355] width 169 height 20
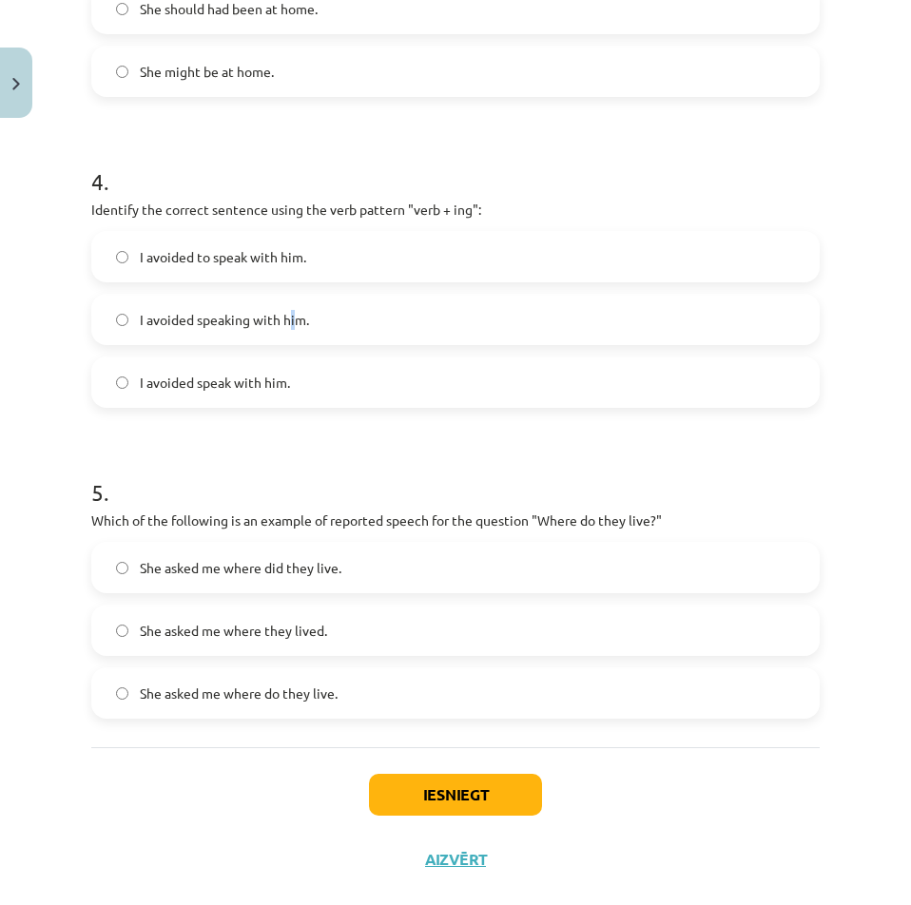
scroll to position [1210, 0]
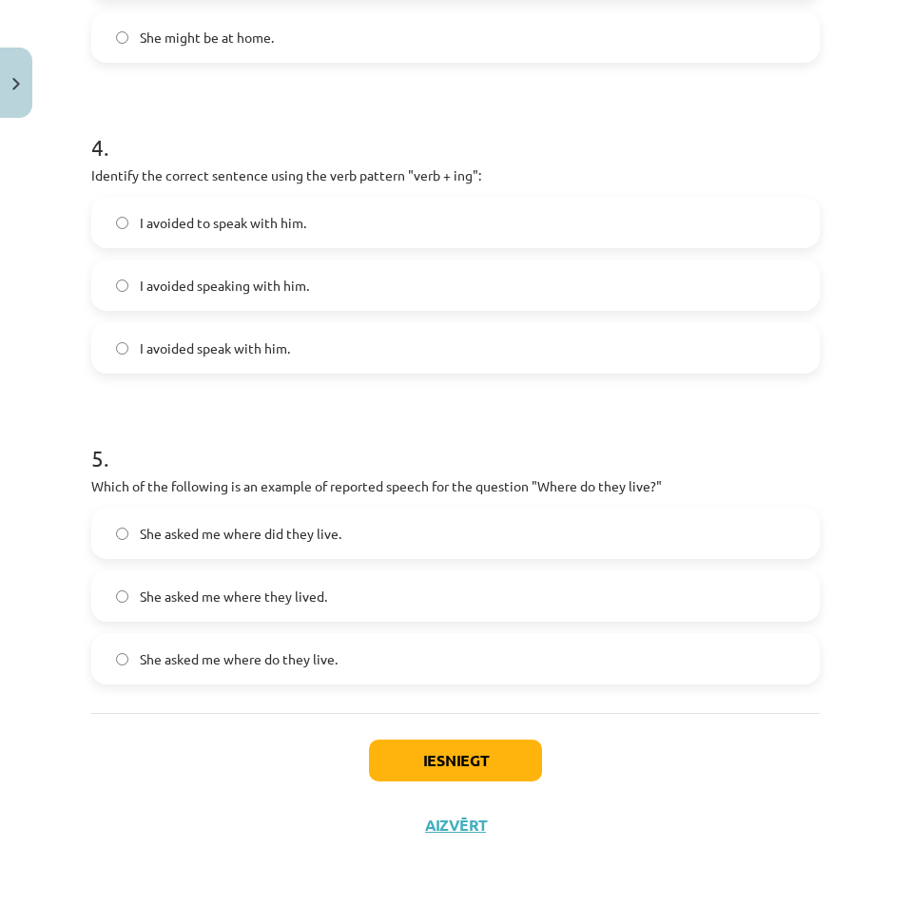
click at [134, 280] on label "I avoided speaking with him." at bounding box center [455, 285] width 724 height 48
click at [284, 609] on label "She asked me where they lived." at bounding box center [455, 596] width 724 height 48
click at [135, 591] on label "She asked me where they lived." at bounding box center [455, 596] width 724 height 48
click at [488, 743] on button "Iesniegt" at bounding box center [455, 761] width 173 height 42
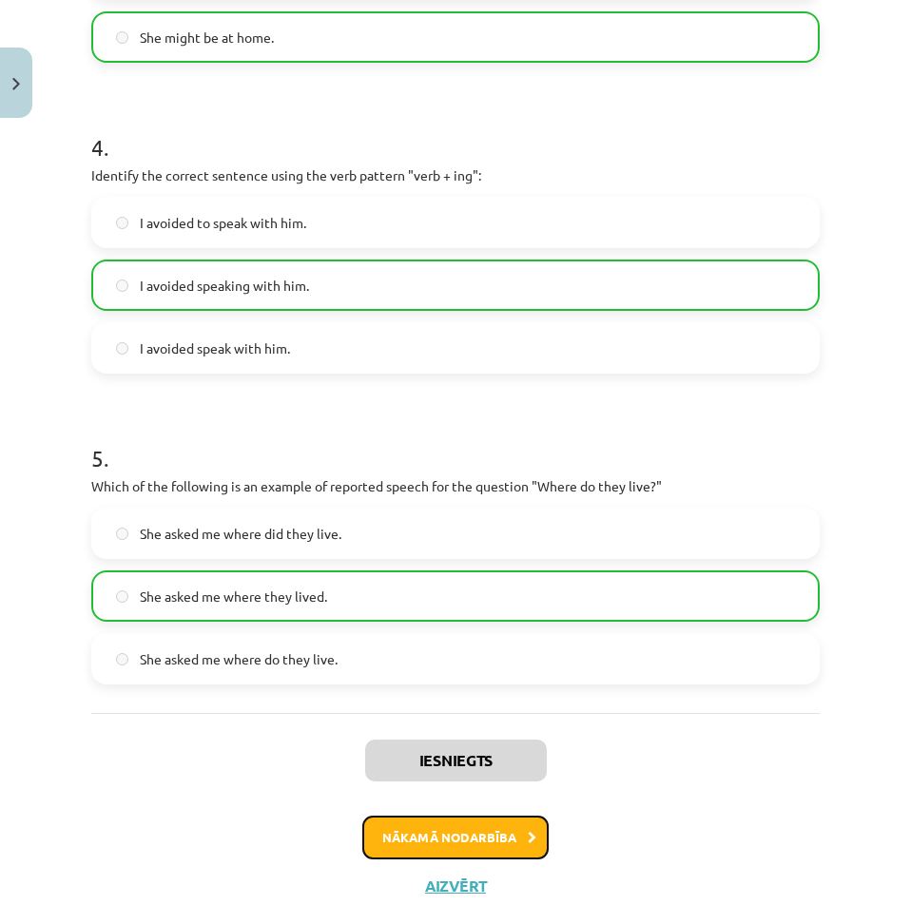
click at [429, 832] on button "Nākamā nodarbība" at bounding box center [455, 838] width 186 height 44
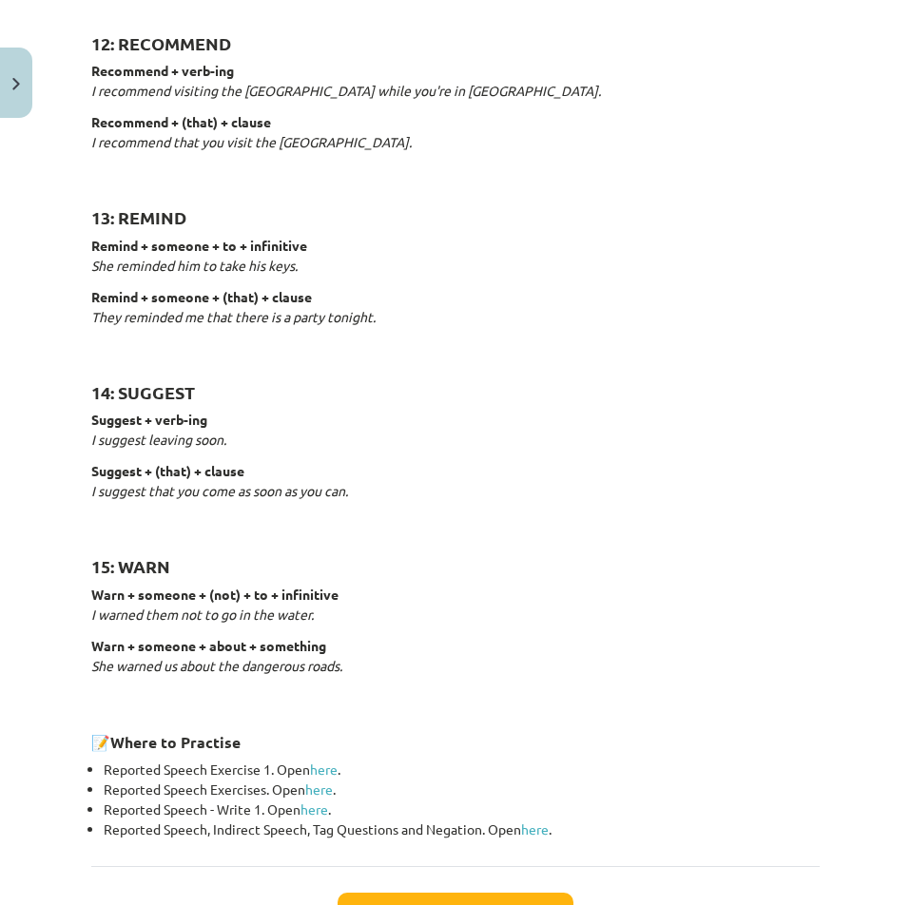
scroll to position [2765, 0]
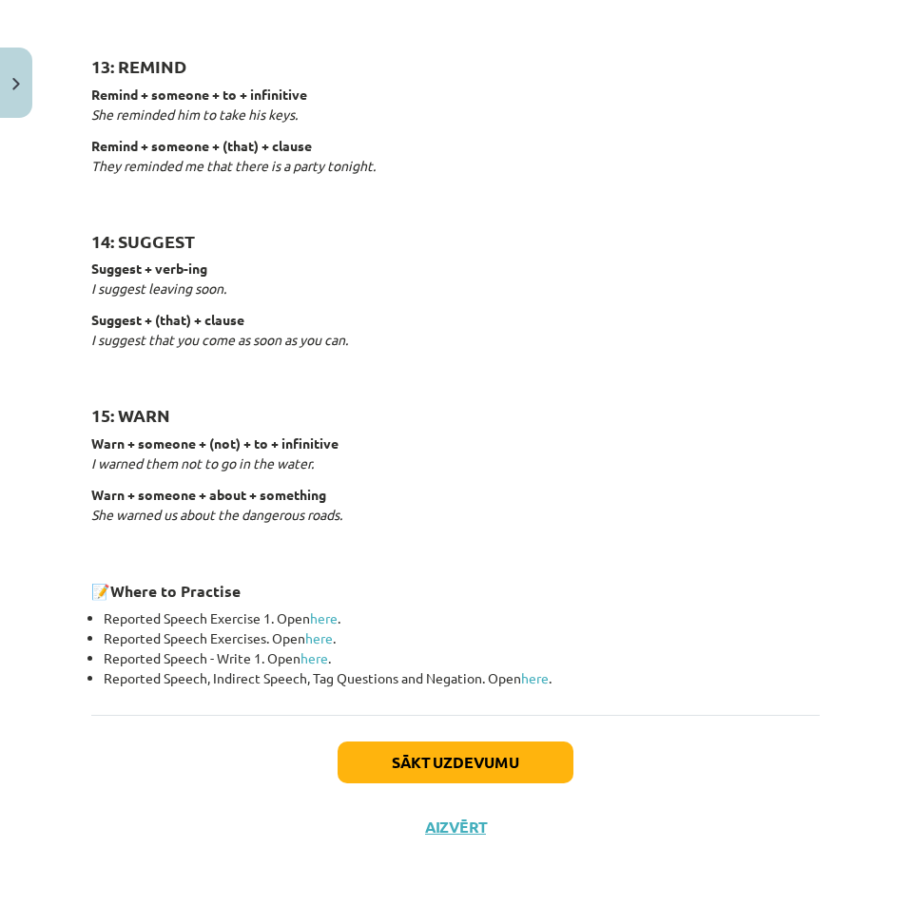
drag, startPoint x: 432, startPoint y: 724, endPoint x: 435, endPoint y: 737, distance: 13.8
click at [434, 725] on div "Sākt uzdevumu Aizvērt" at bounding box center [455, 781] width 728 height 133
click at [442, 751] on button "Sākt uzdevumu" at bounding box center [456, 763] width 236 height 42
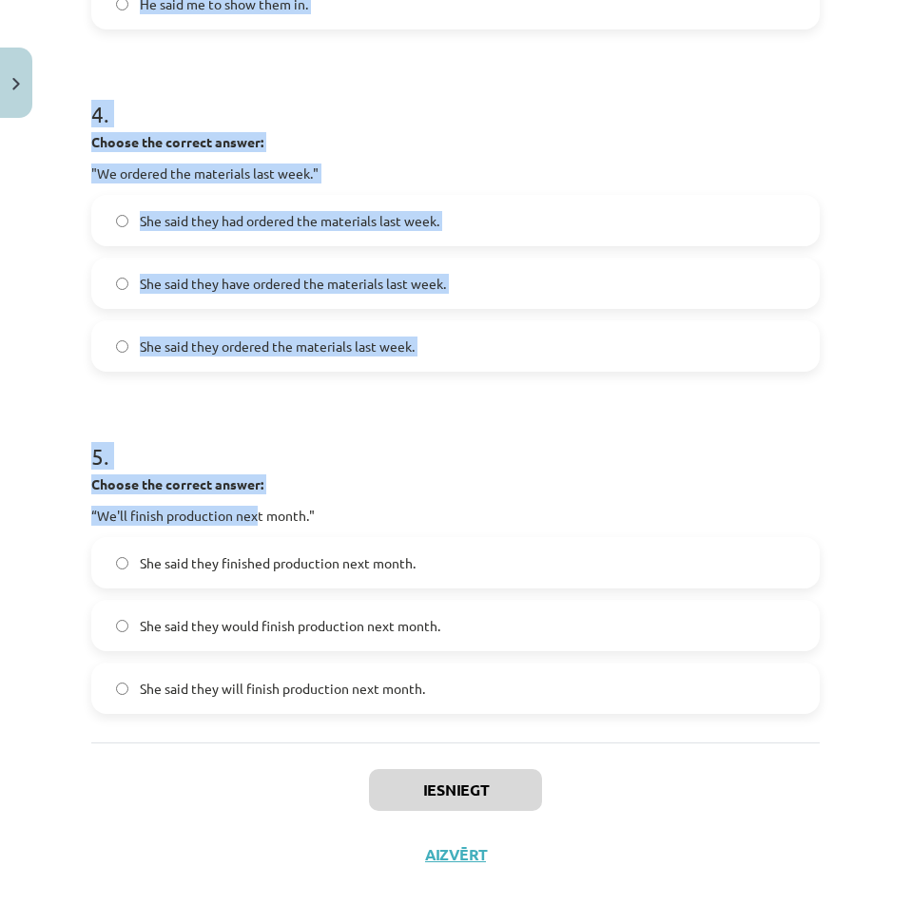
scroll to position [1367, 0]
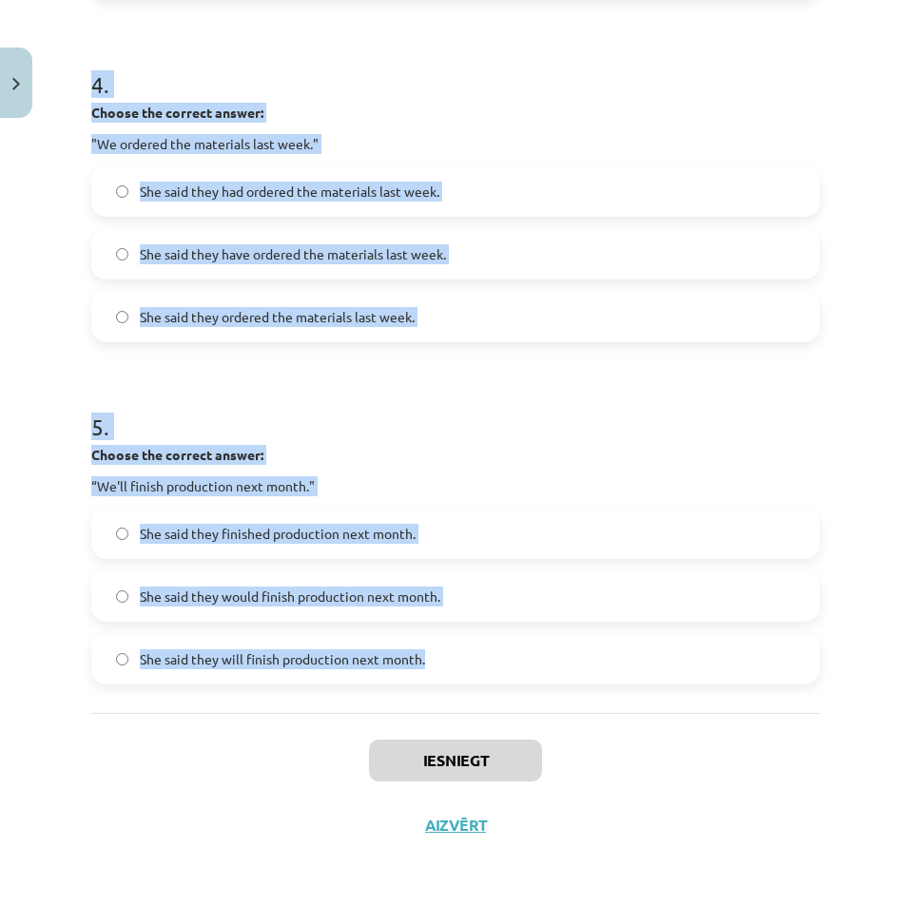
drag, startPoint x: 87, startPoint y: 180, endPoint x: 451, endPoint y: 665, distance: 606.4
copy form "1 . Choose the correct answer: "I'm ready for the meeting." He said he was read…"
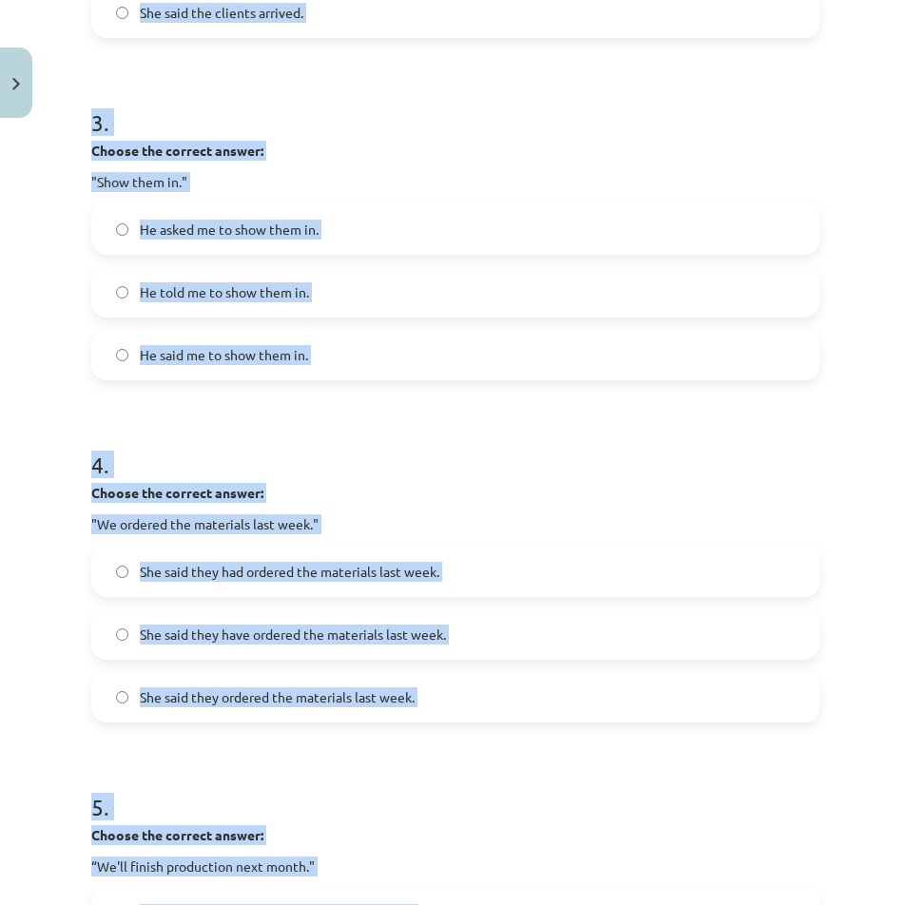
click at [476, 544] on div "4 . Choose the correct answer: "We ordered the materials last week." She said t…" at bounding box center [455, 570] width 728 height 304
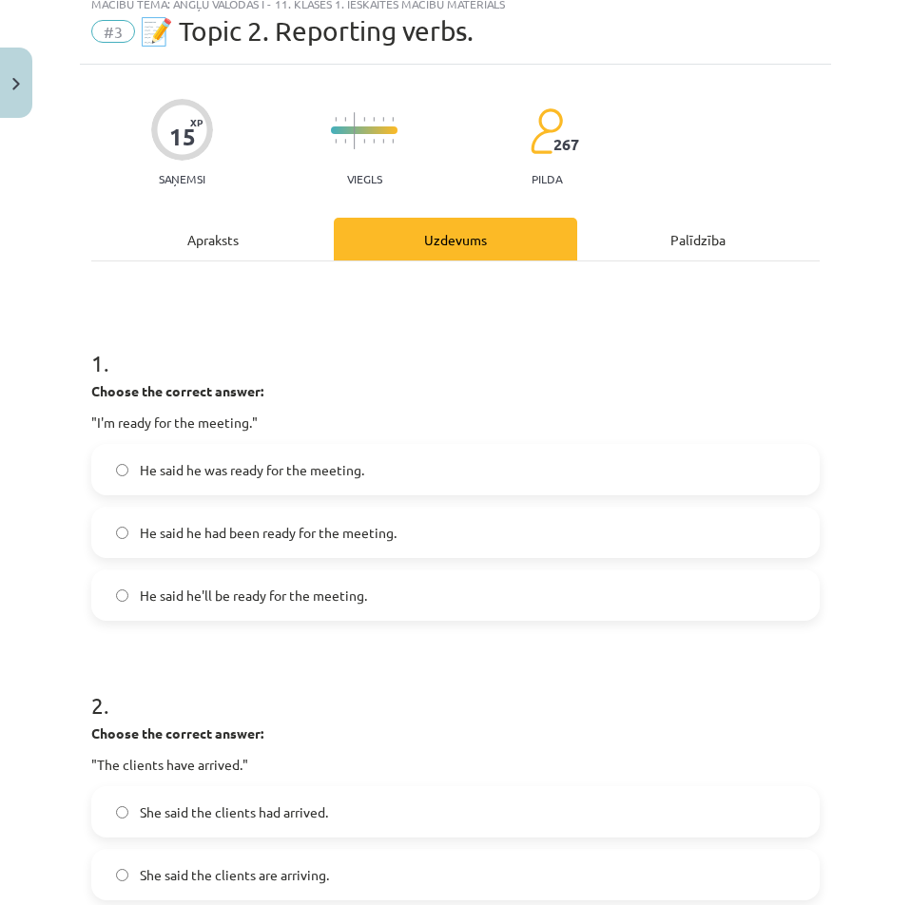
scroll to position [95, 0]
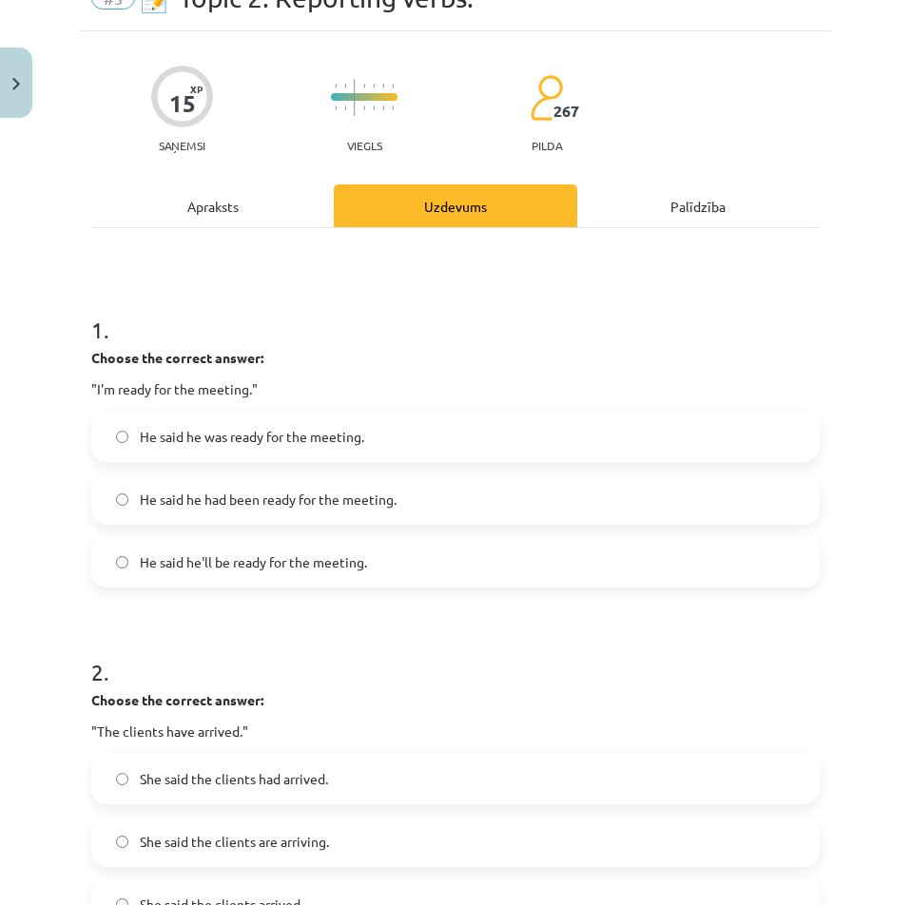
click at [185, 438] on span "He said he was ready for the meeting." at bounding box center [252, 437] width 224 height 20
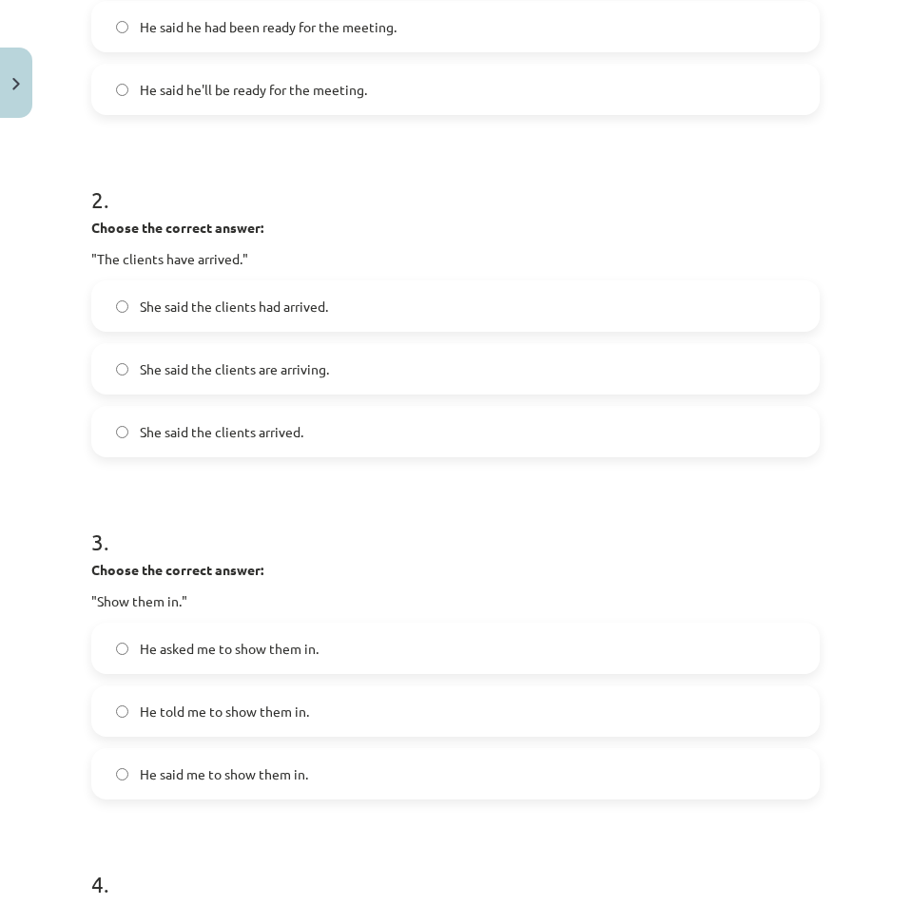
scroll to position [570, 0]
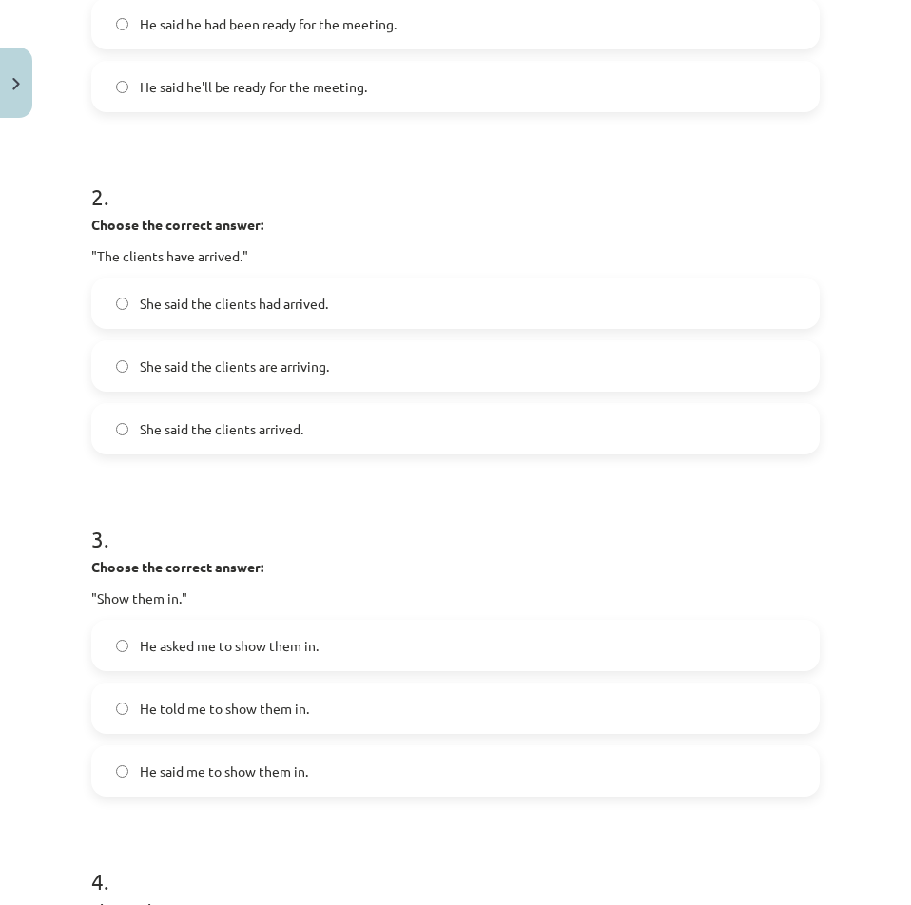
click at [187, 312] on span "She said the clients had arrived." at bounding box center [234, 304] width 188 height 20
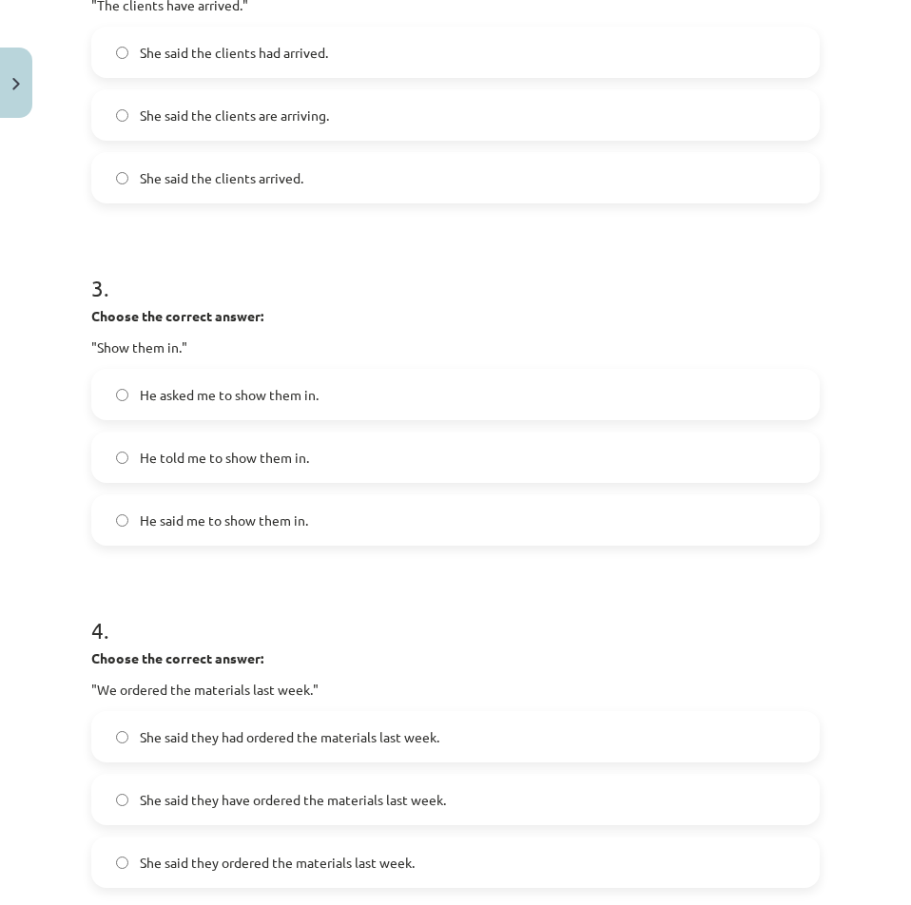
scroll to position [856, 0]
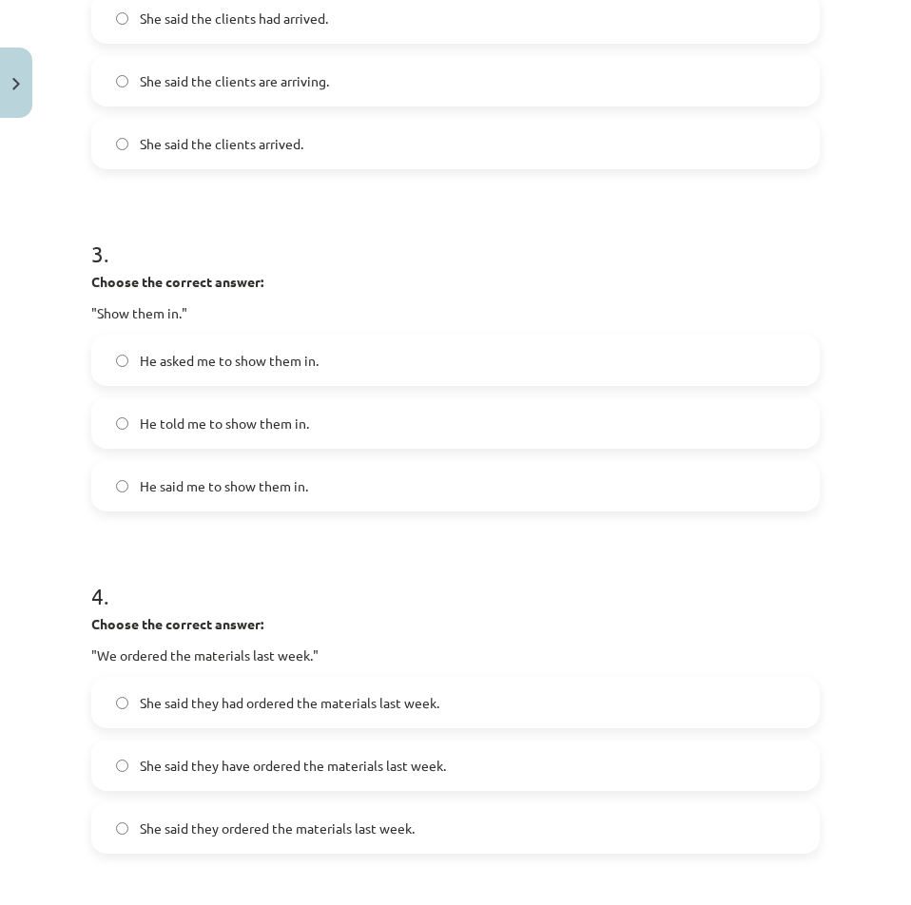
click at [209, 419] on span "He told me to show them in." at bounding box center [224, 424] width 169 height 20
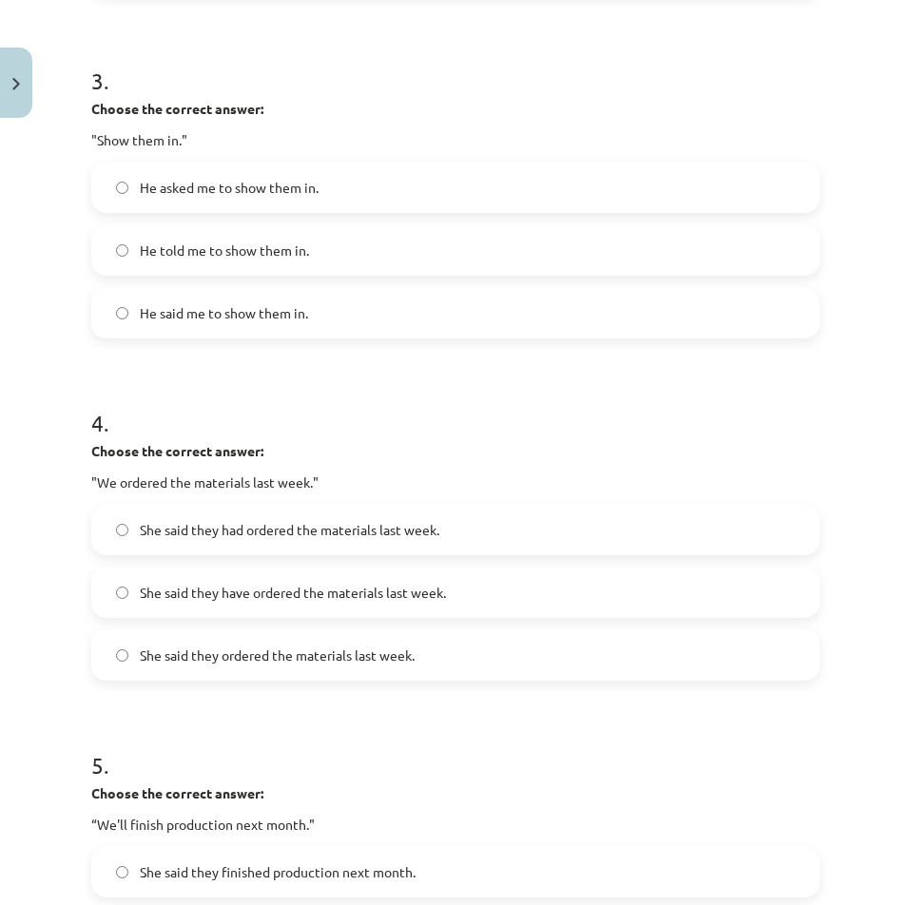
scroll to position [1236, 0]
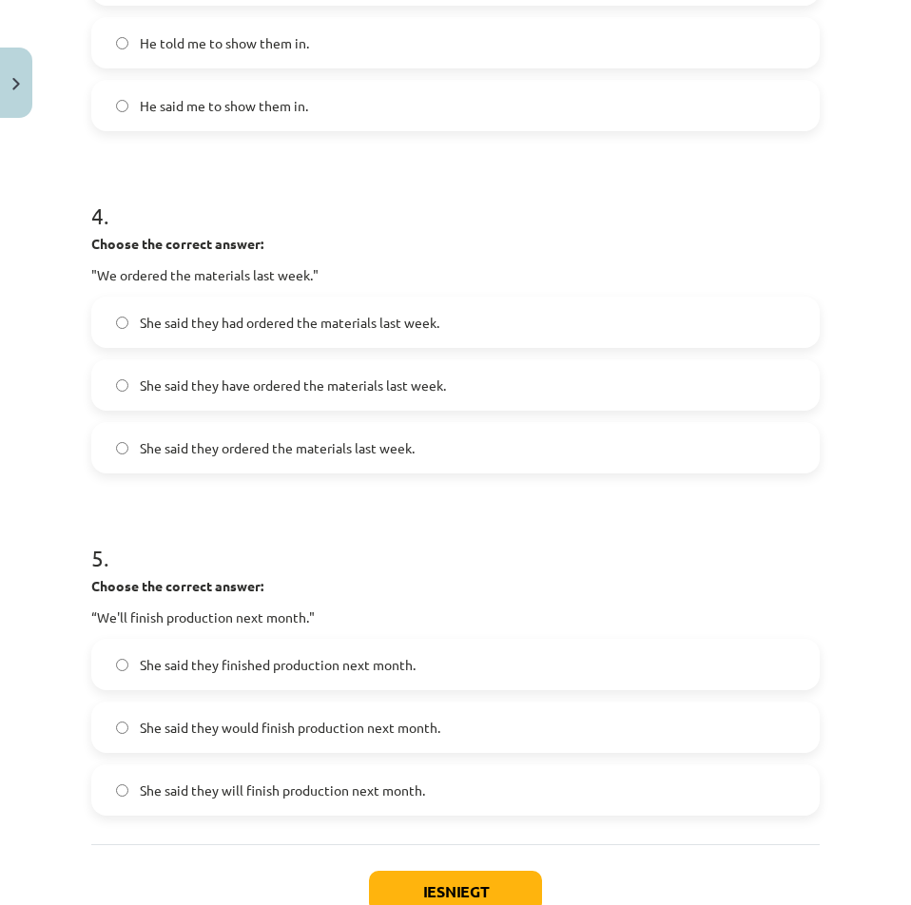
click at [290, 327] on span "She said they had ordered the materials last week." at bounding box center [289, 323] width 299 height 20
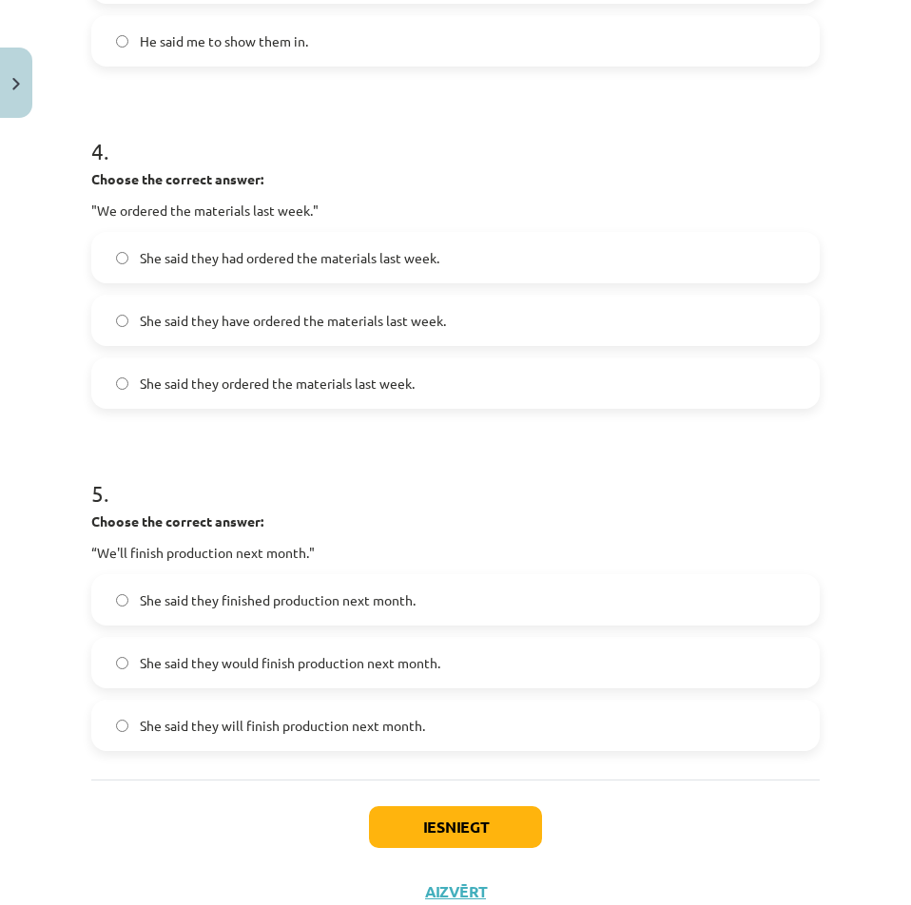
scroll to position [1367, 0]
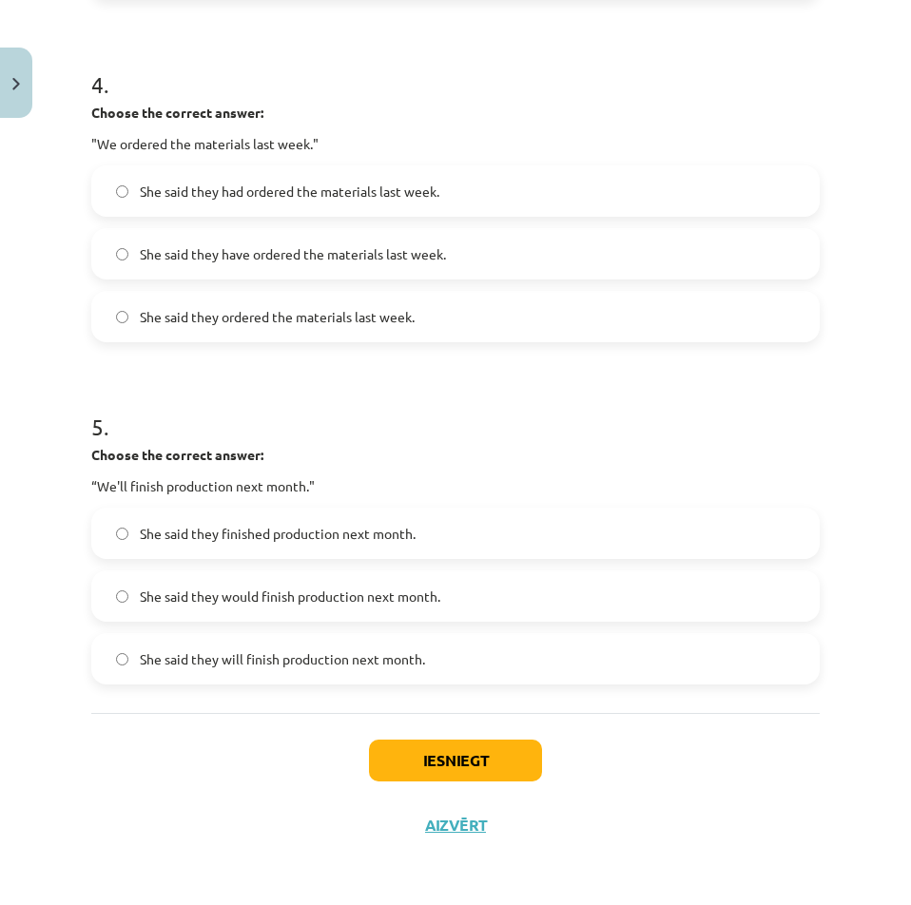
click at [406, 608] on label "She said they would finish production next month." at bounding box center [455, 596] width 724 height 48
click at [475, 760] on button "Iesniegt" at bounding box center [455, 761] width 173 height 42
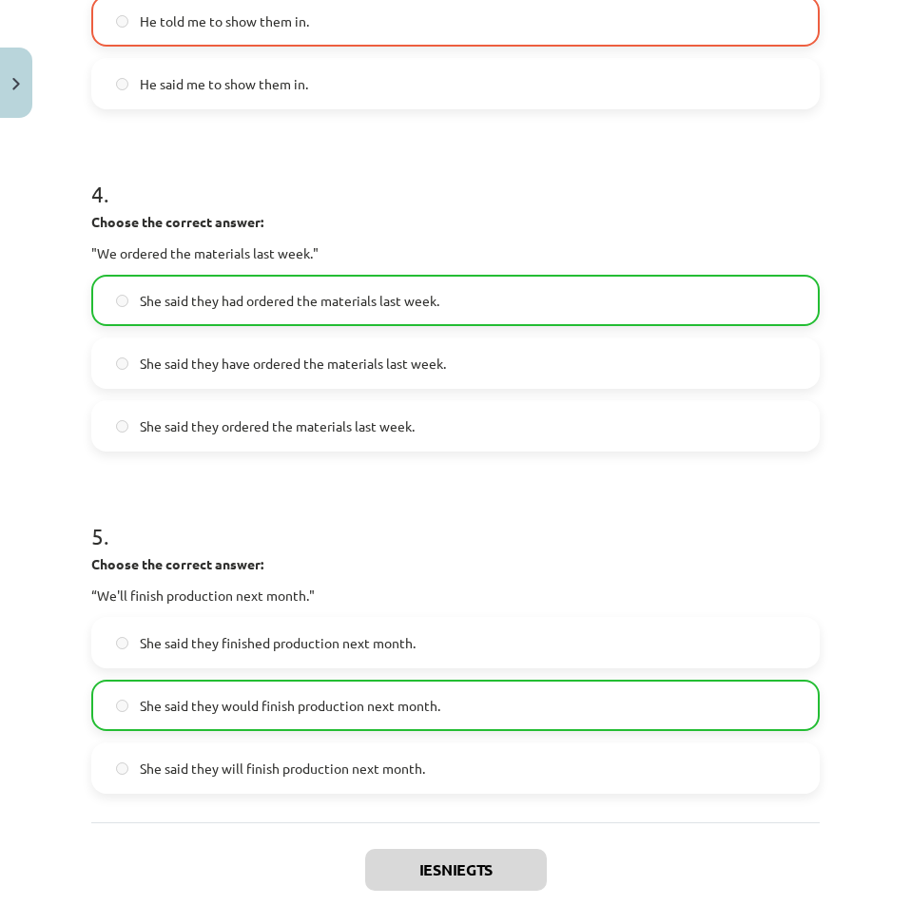
scroll to position [1428, 0]
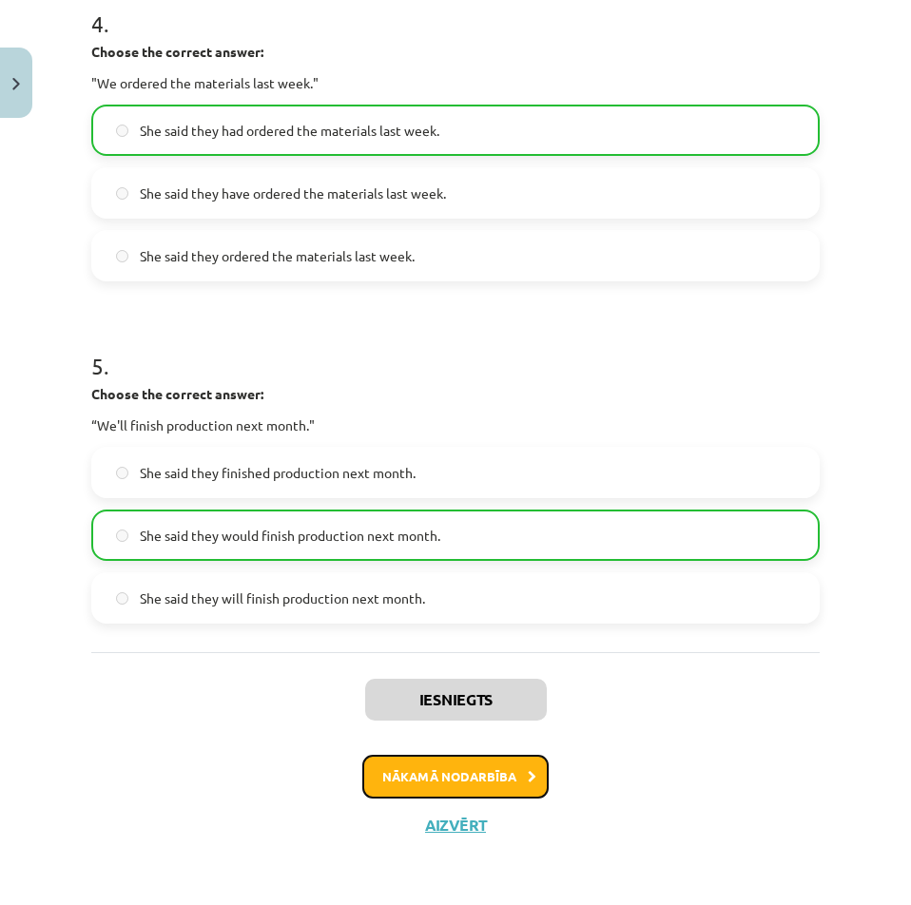
click at [438, 761] on button "Nākamā nodarbība" at bounding box center [455, 777] width 186 height 44
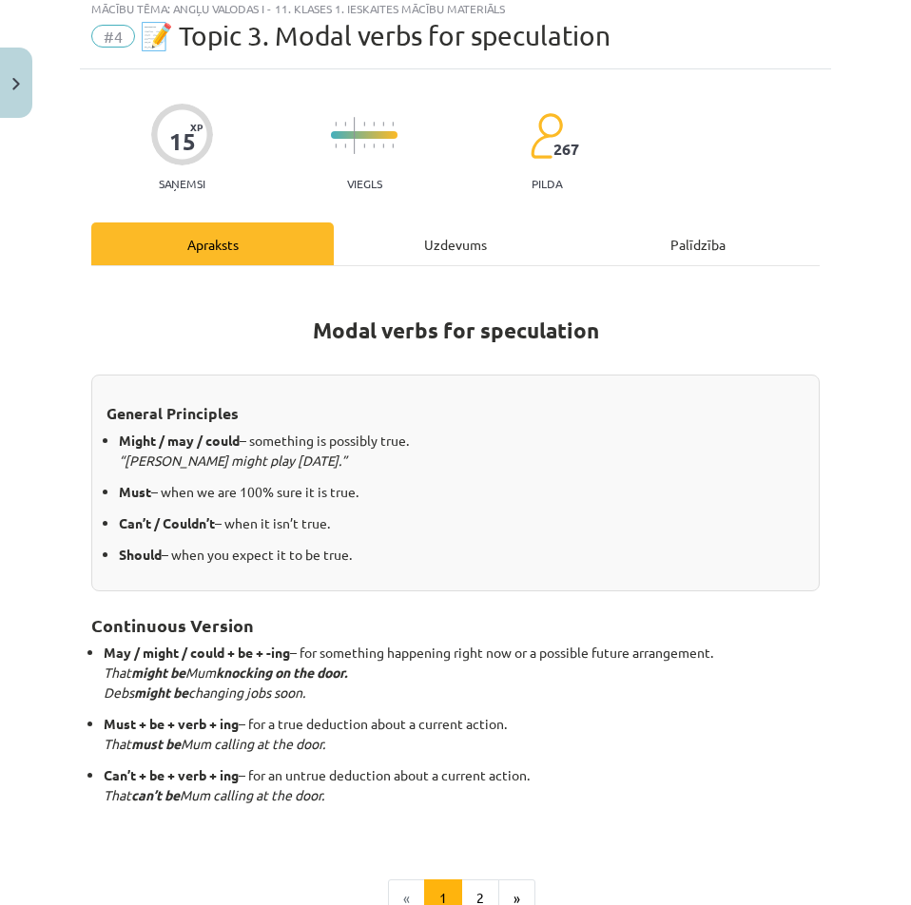
scroll to position [48, 0]
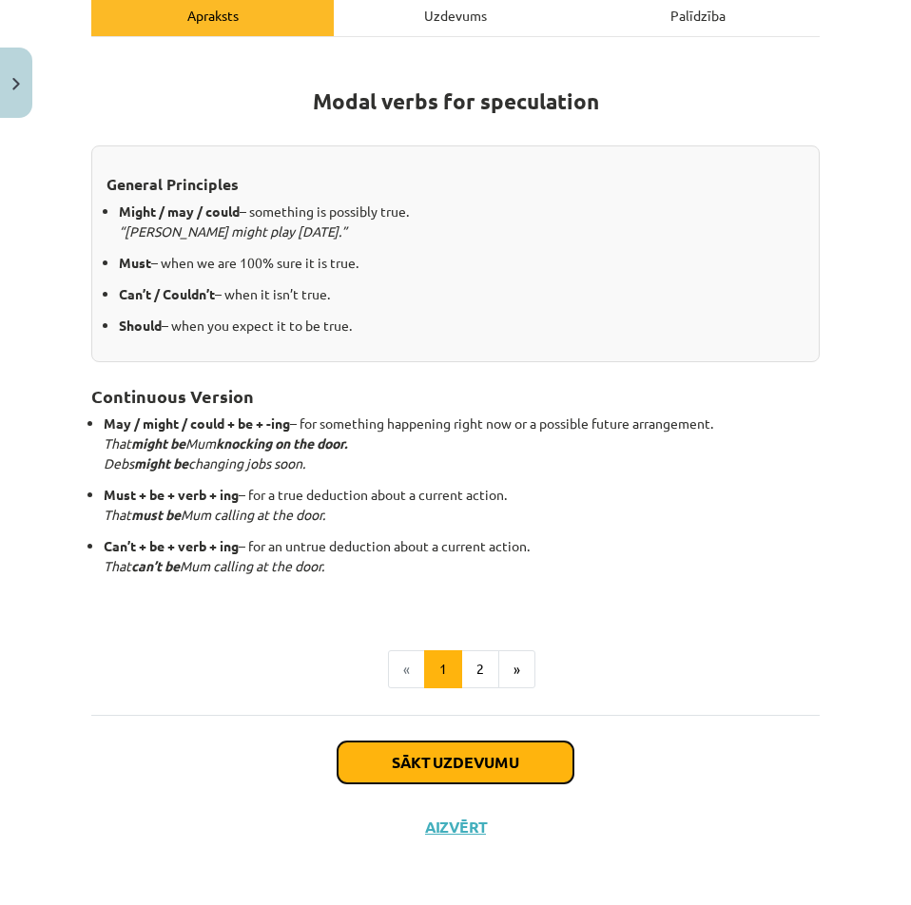
click at [451, 752] on button "Sākt uzdevumu" at bounding box center [456, 763] width 236 height 42
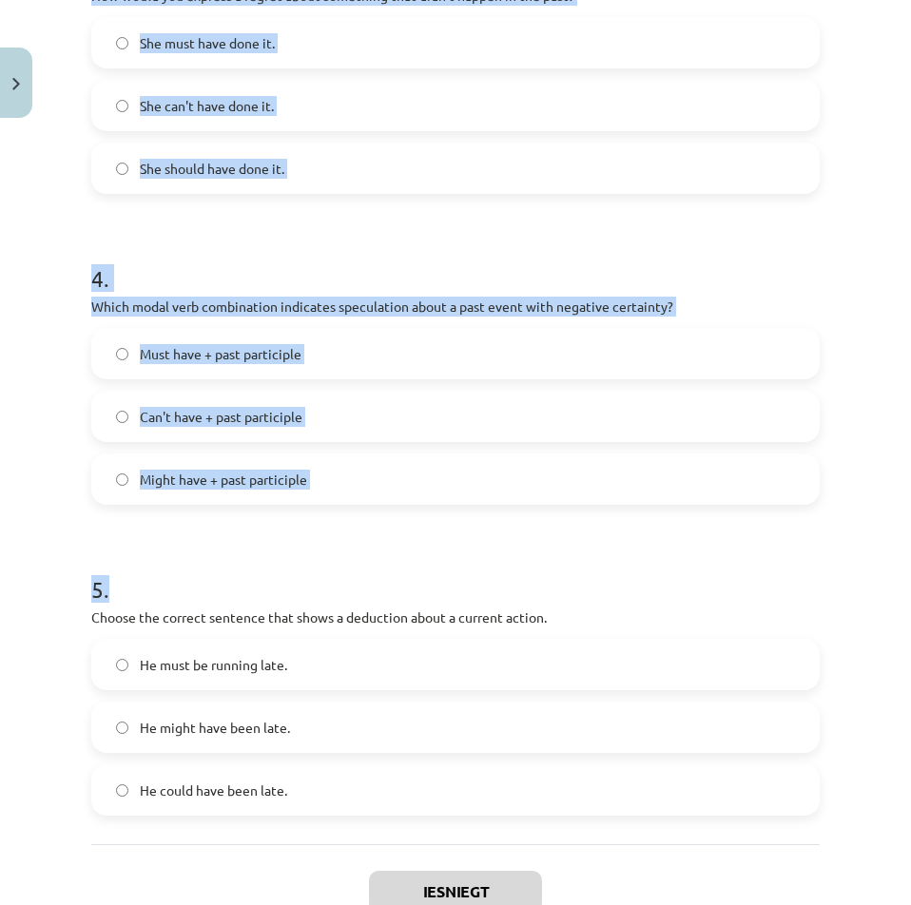
scroll to position [1210, 0]
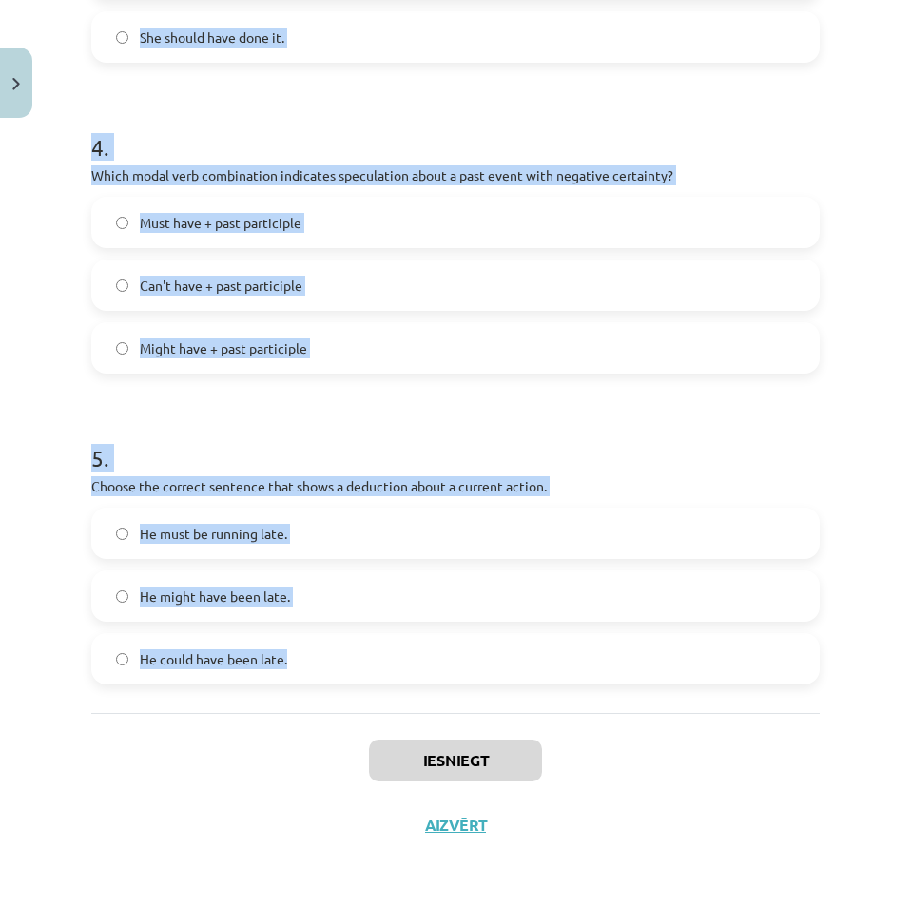
drag, startPoint x: 92, startPoint y: 404, endPoint x: 327, endPoint y: 669, distance: 354.3
copy form "Which modal verb would you use to speculate about something that is possibly tr…"
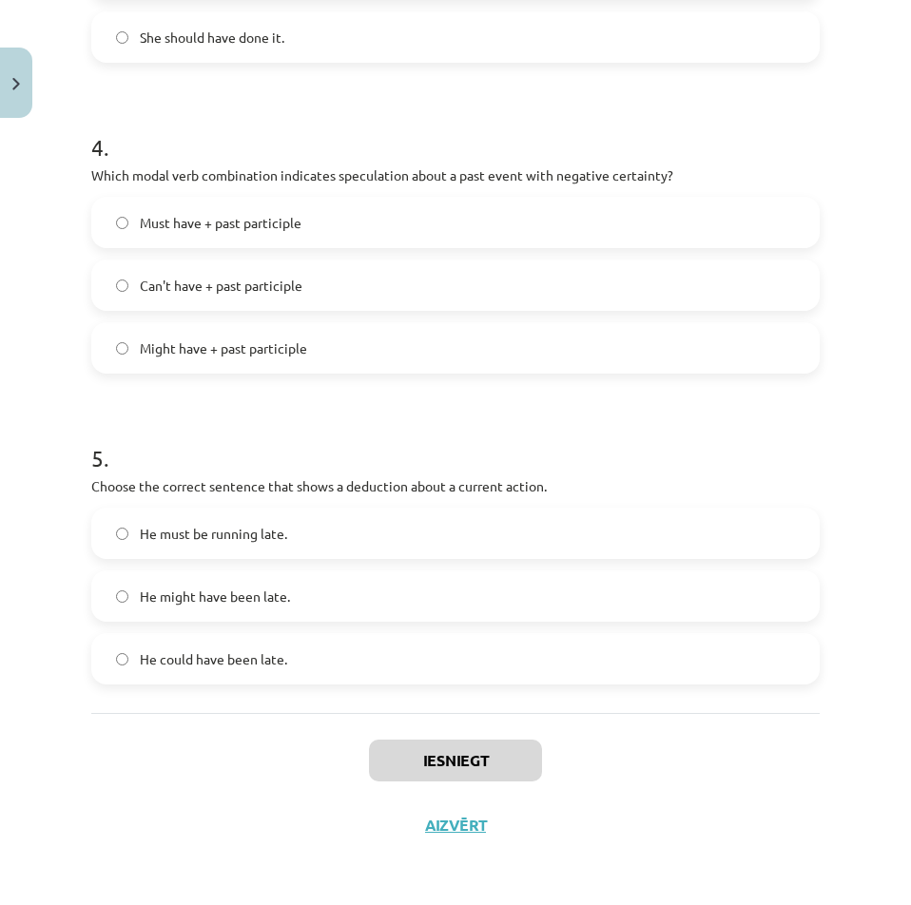
click at [78, 839] on div "Mācību tēma: Angļu valodas i - 11. klases 1. ieskaites mācību materiāls #4 📝 To…" at bounding box center [455, 452] width 911 height 905
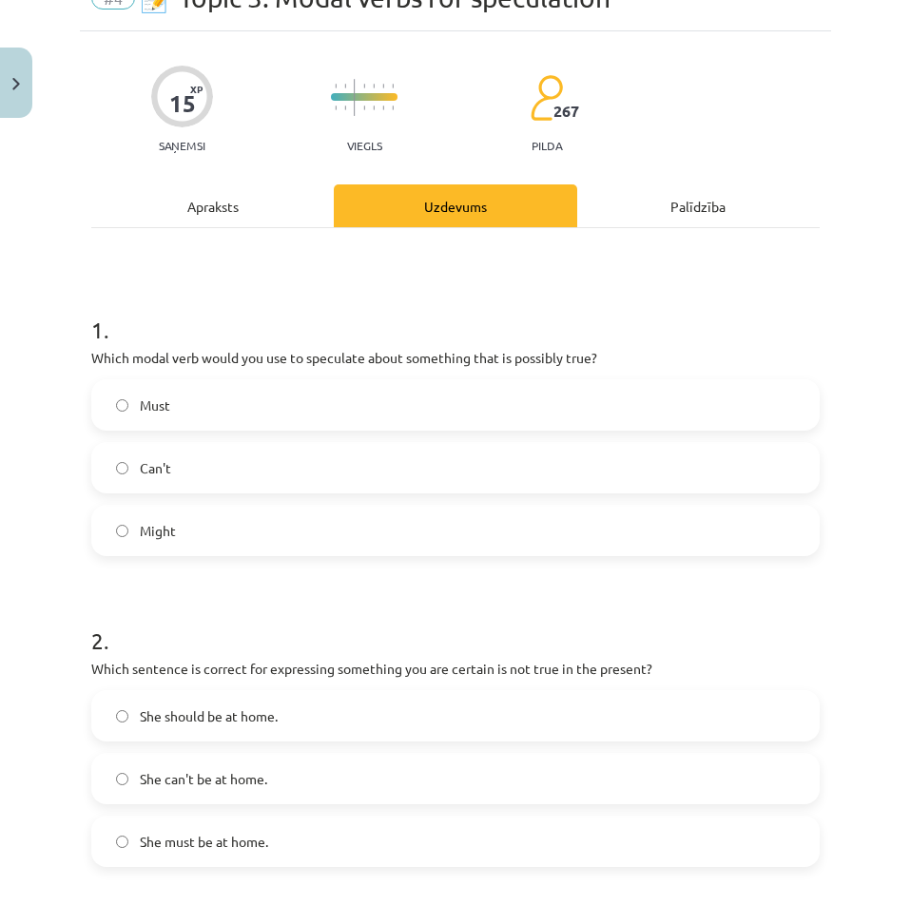
scroll to position [0, 0]
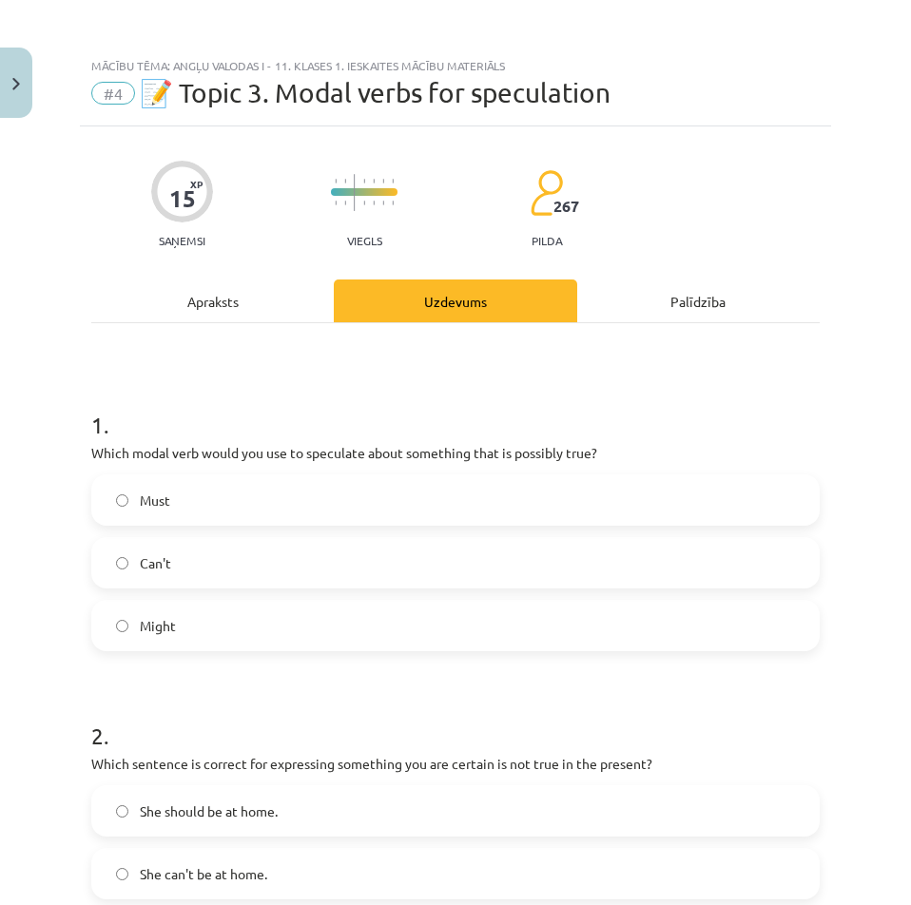
click at [108, 634] on label "Might" at bounding box center [455, 626] width 724 height 48
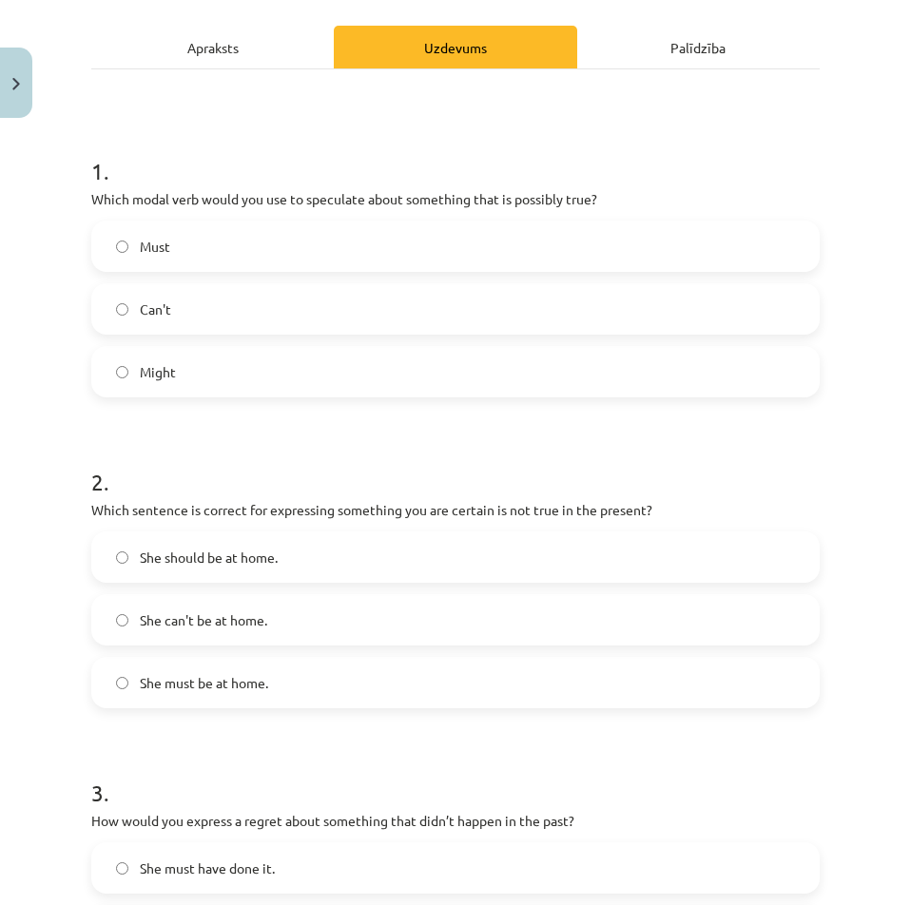
scroll to position [285, 0]
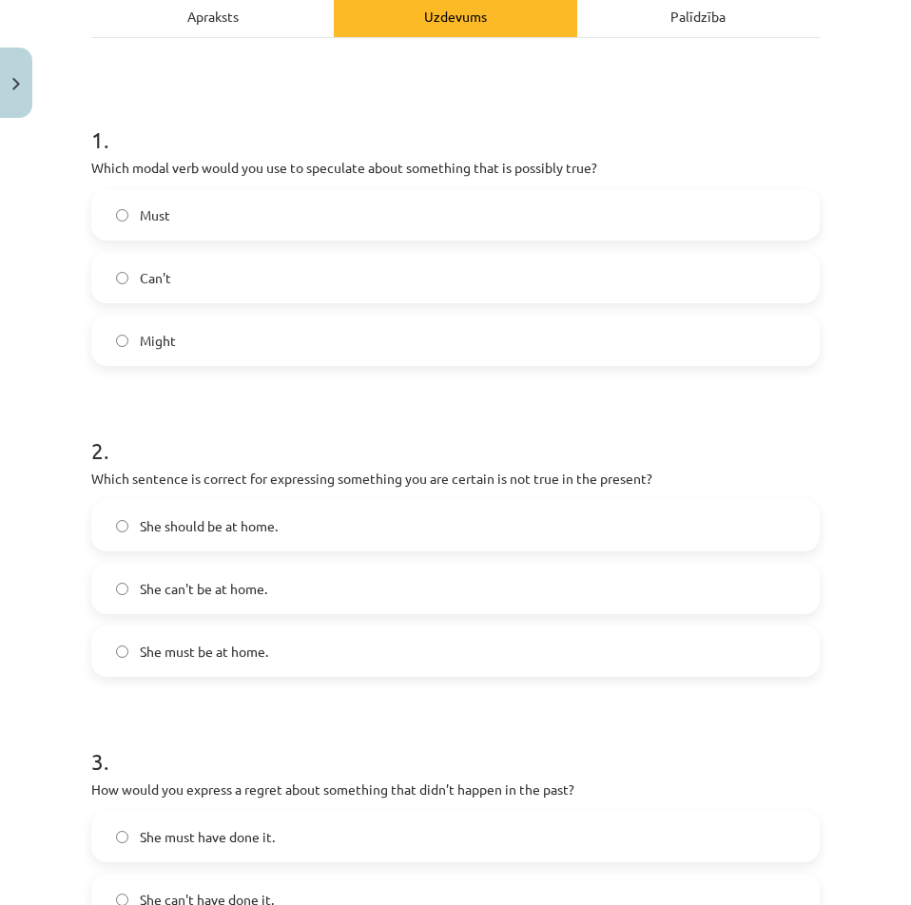
click at [248, 590] on span "She can't be at home." at bounding box center [203, 589] width 127 height 20
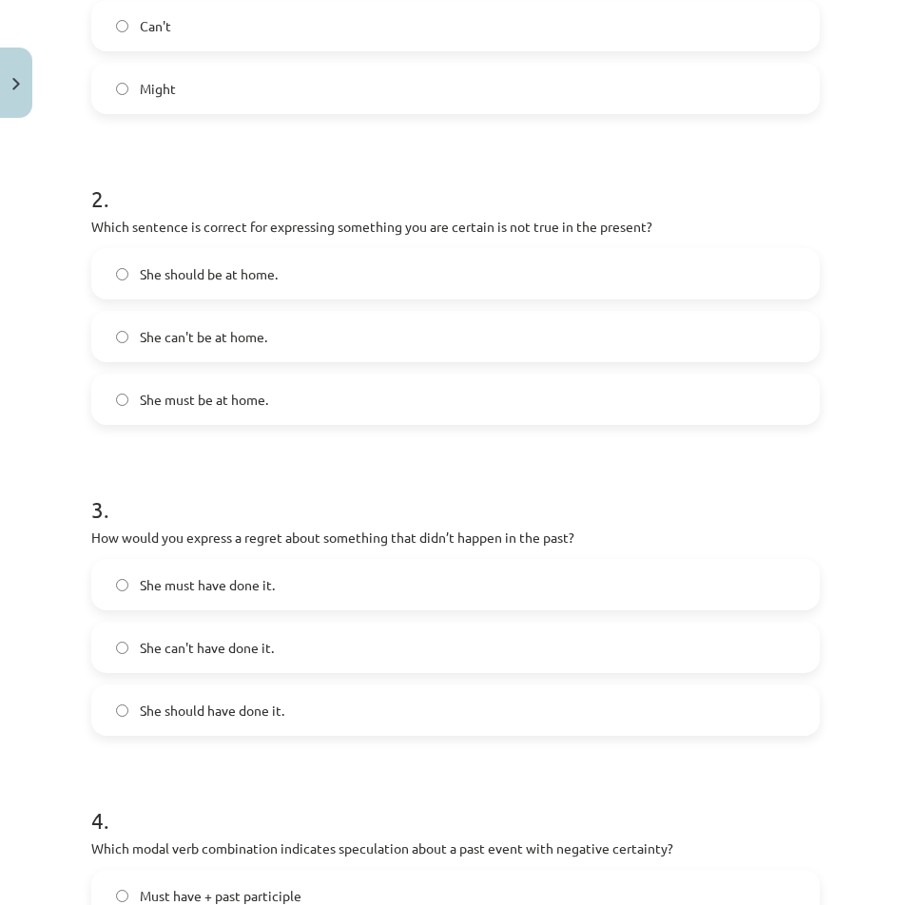
scroll to position [570, 0]
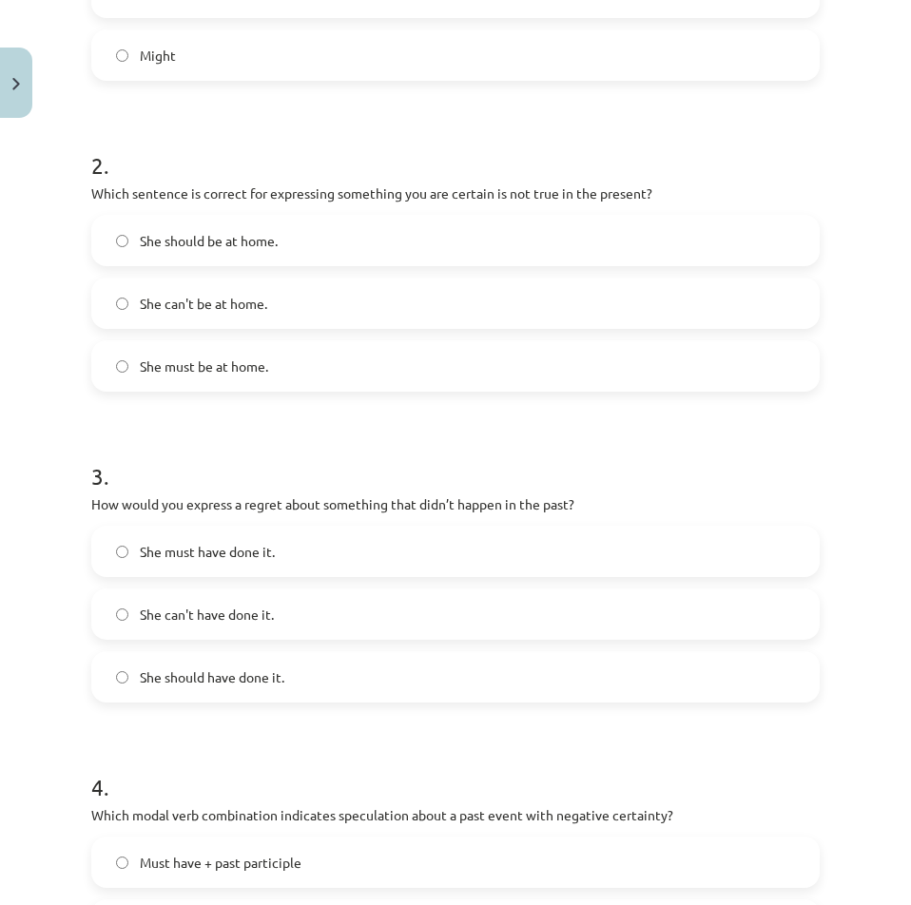
click at [253, 677] on span "She should have done it." at bounding box center [212, 677] width 145 height 20
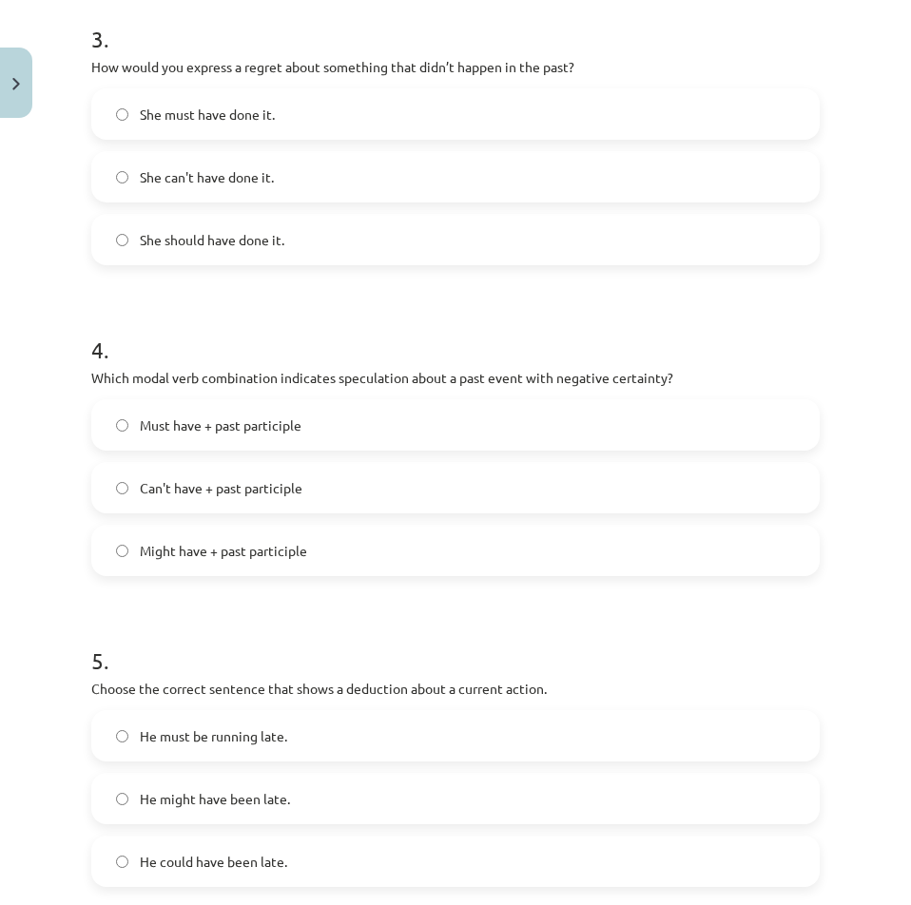
scroll to position [1046, 0]
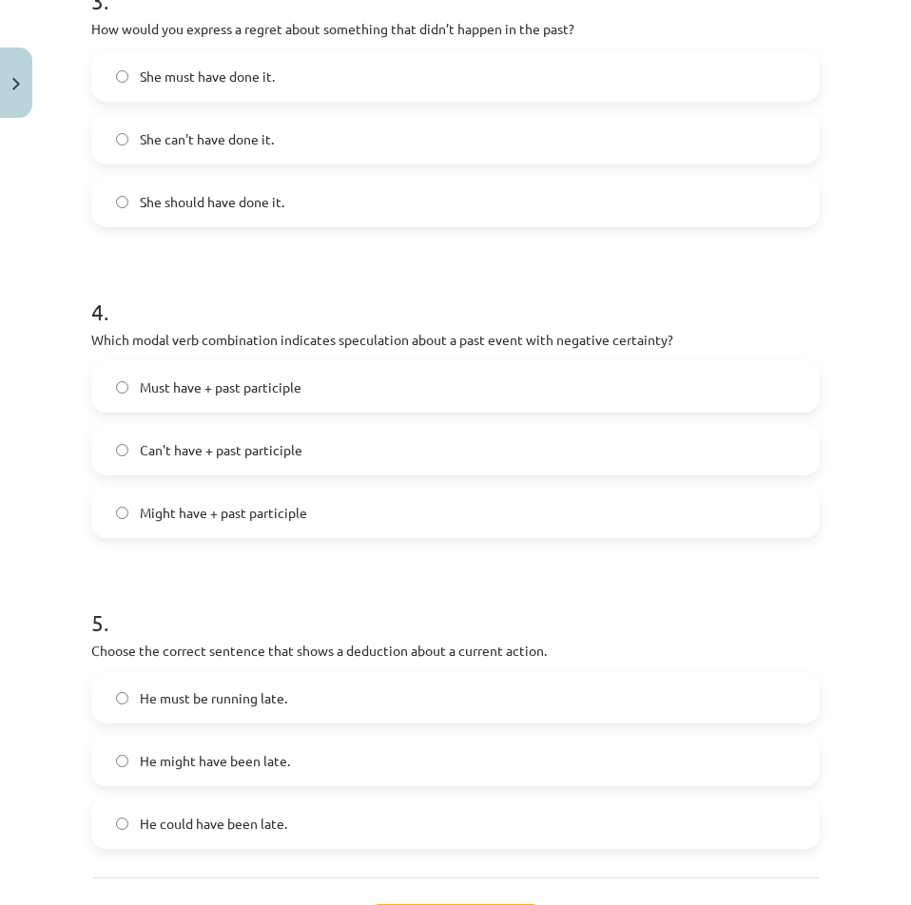
click at [201, 457] on span "Can't have + past participle" at bounding box center [221, 450] width 163 height 20
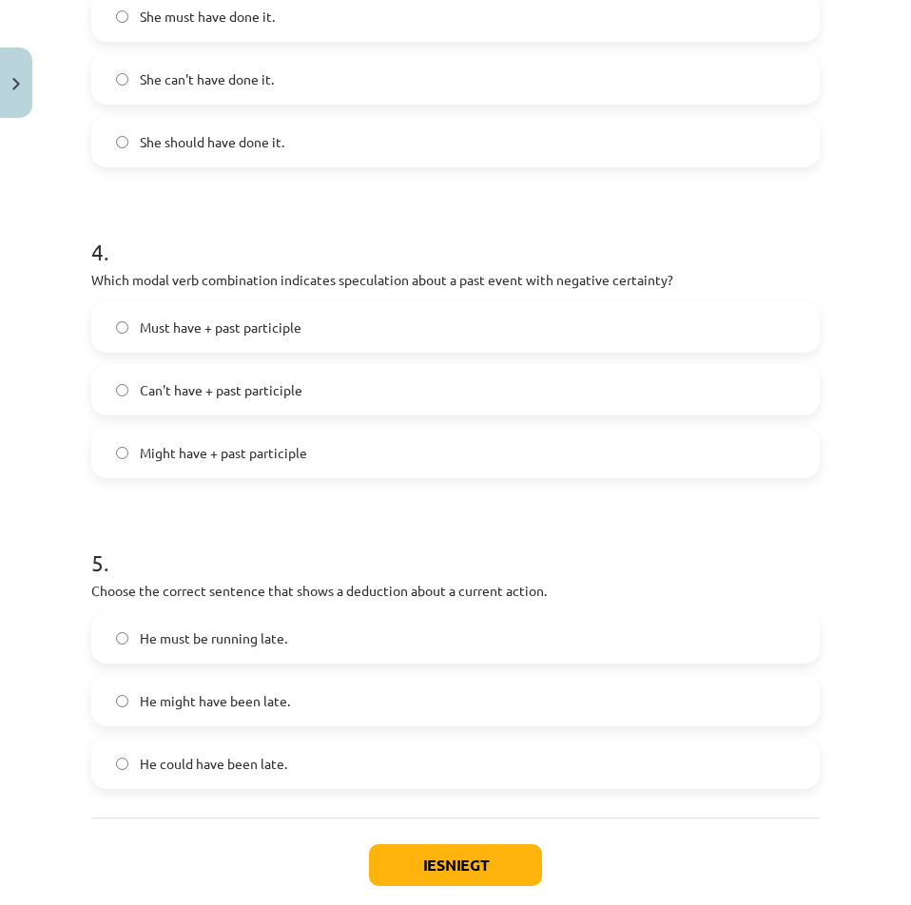
scroll to position [1210, 0]
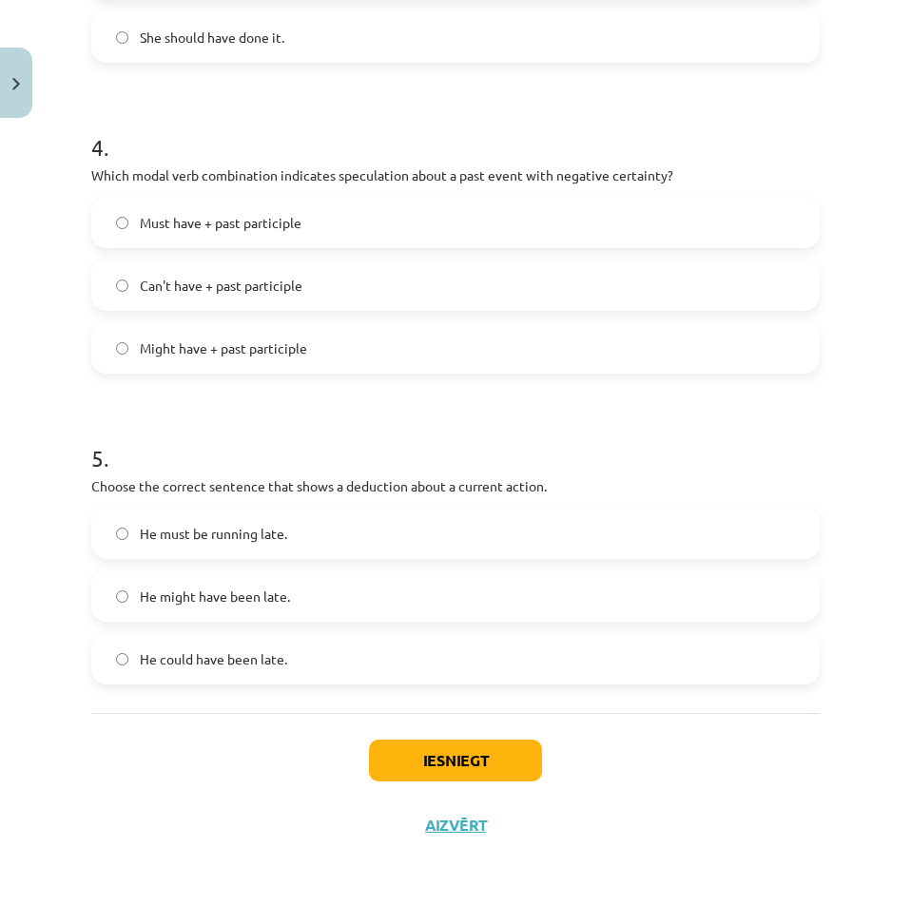
click at [241, 532] on span "He must be running late." at bounding box center [213, 534] width 147 height 20
click at [447, 768] on button "Iesniegt" at bounding box center [455, 761] width 173 height 42
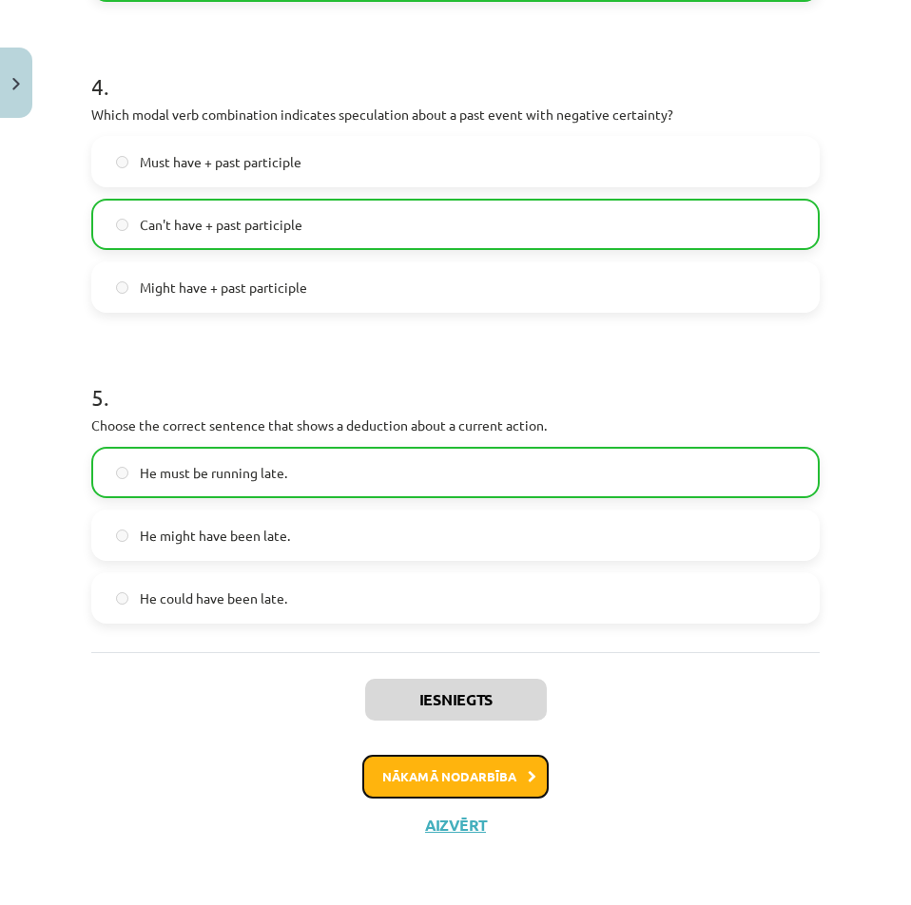
click at [456, 764] on button "Nākamā nodarbība" at bounding box center [455, 777] width 186 height 44
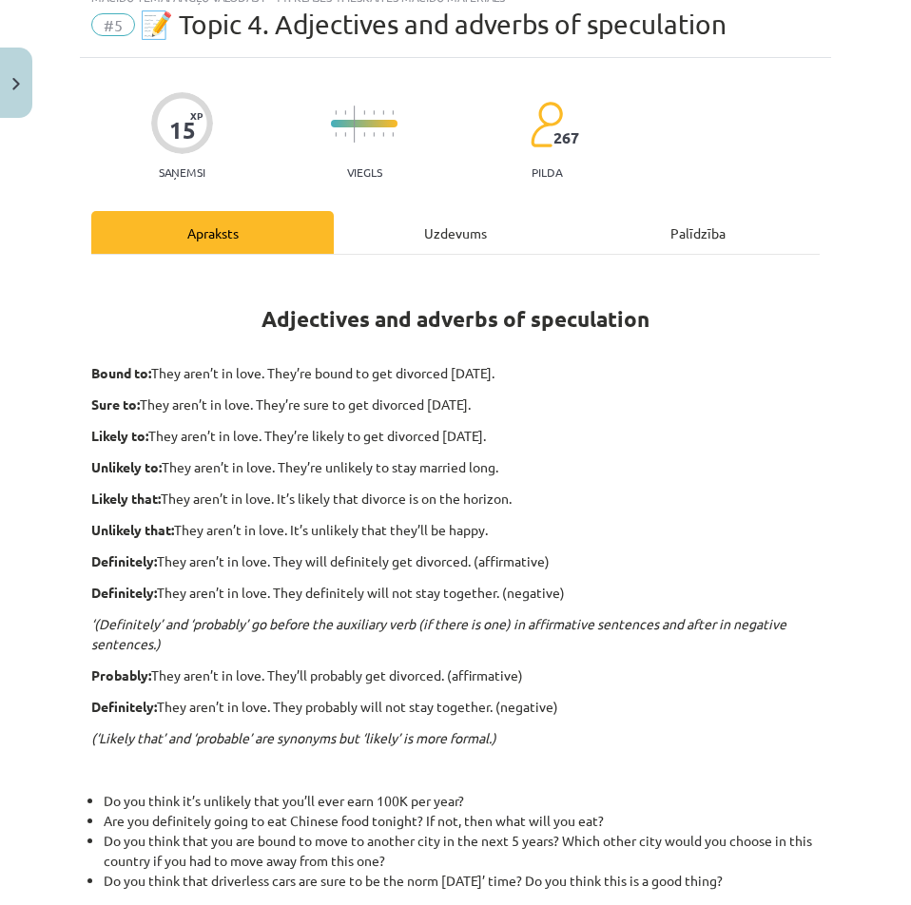
scroll to position [48, 0]
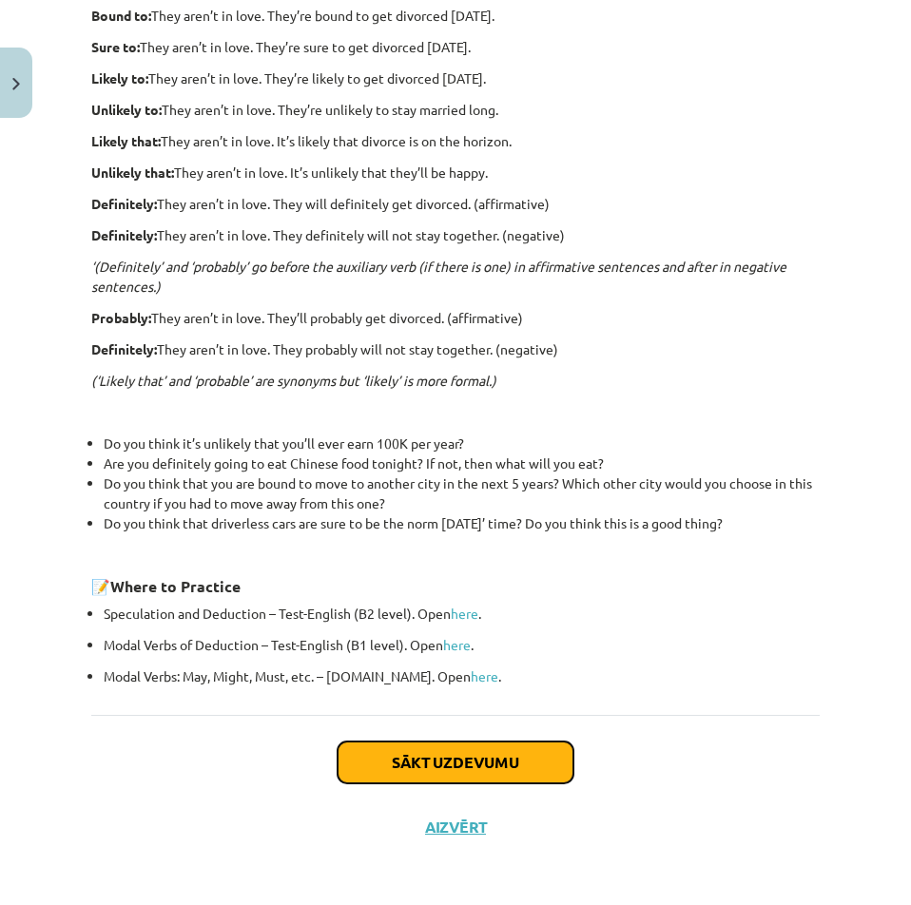
click at [453, 761] on button "Sākt uzdevumu" at bounding box center [456, 763] width 236 height 42
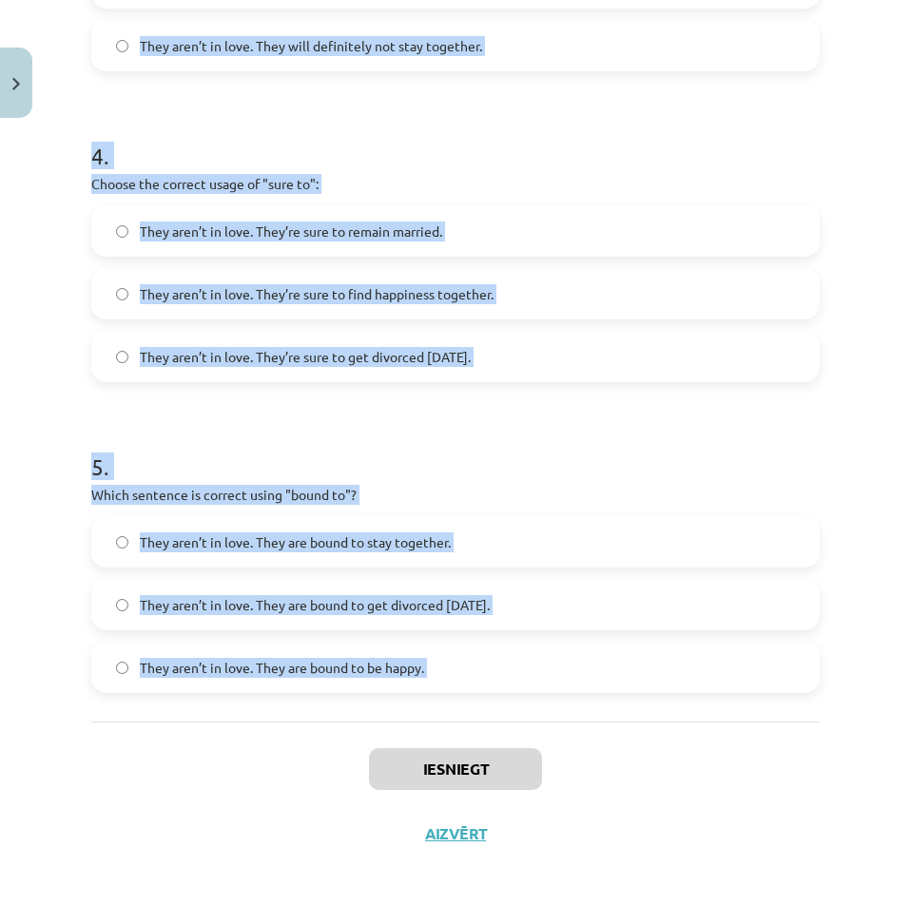
scroll to position [1242, 0]
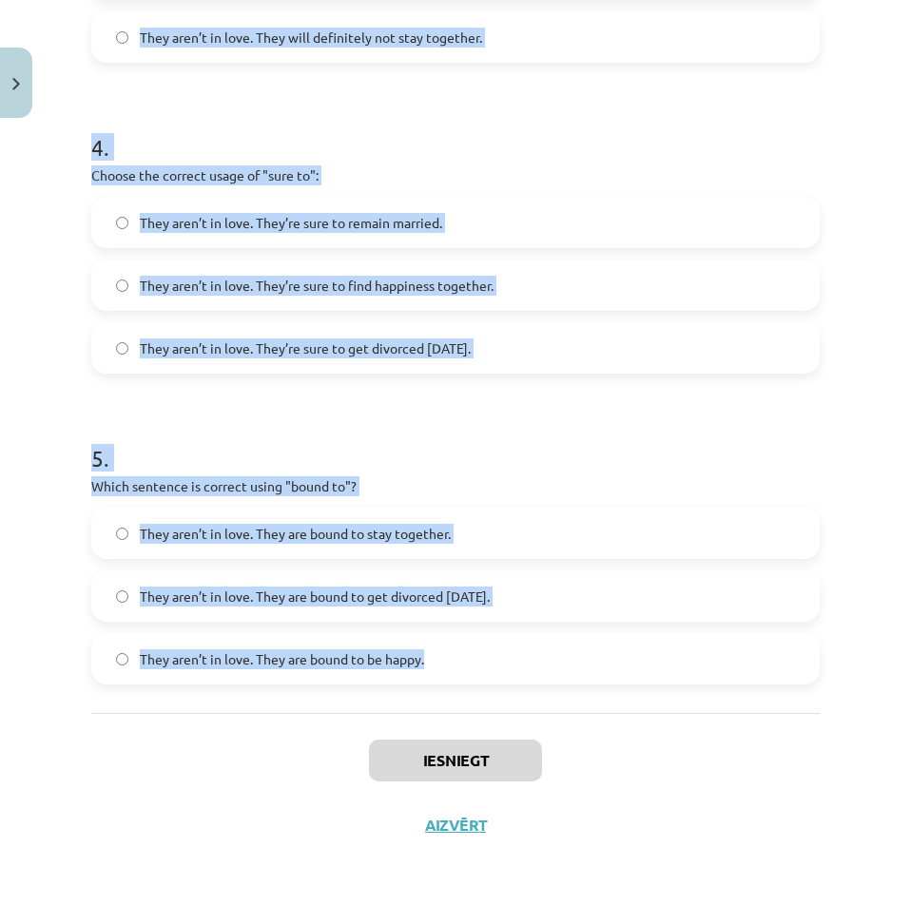
drag, startPoint x: 92, startPoint y: 396, endPoint x: 443, endPoint y: 706, distance: 468.7
copy form "Choose the correct sentence using "probably" in an affirmative context: They ar…"
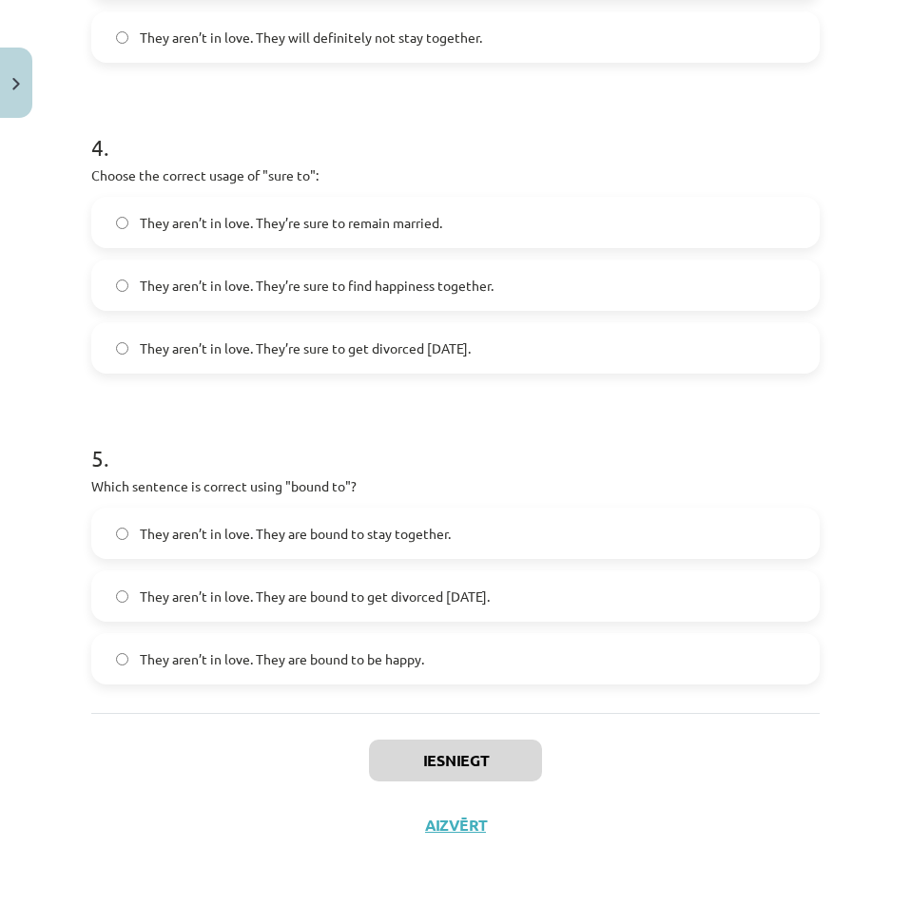
click at [103, 715] on div "Iesniegt Aizvērt" at bounding box center [455, 779] width 728 height 133
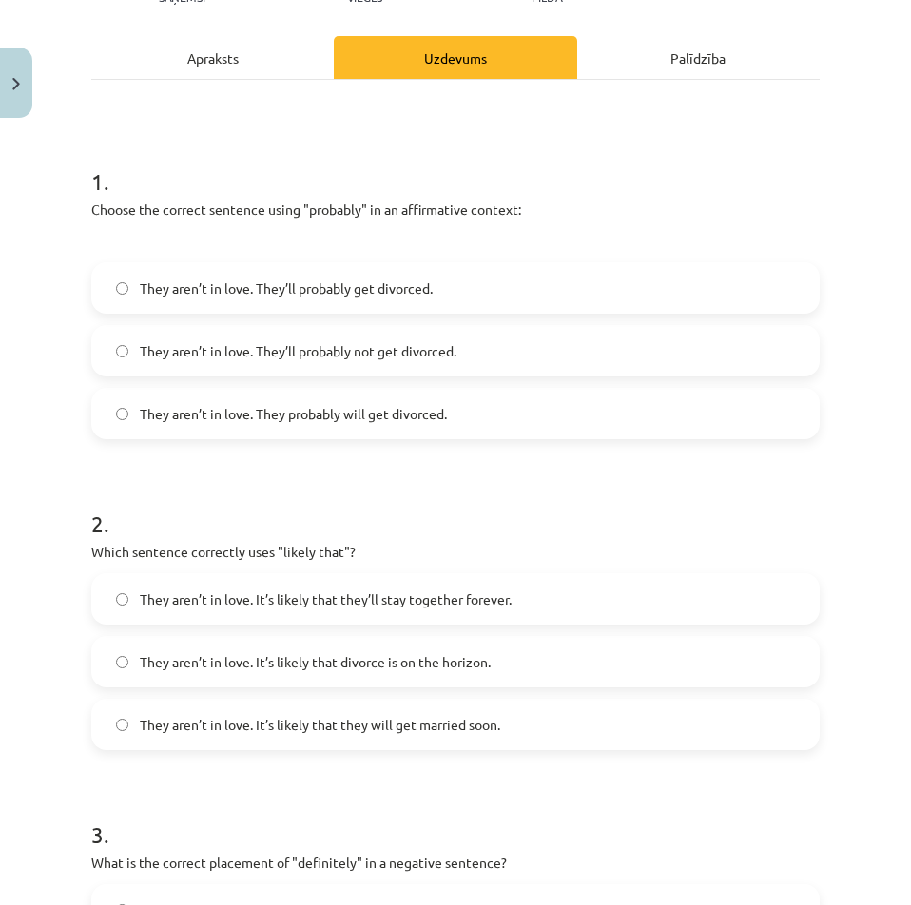
scroll to position [6, 0]
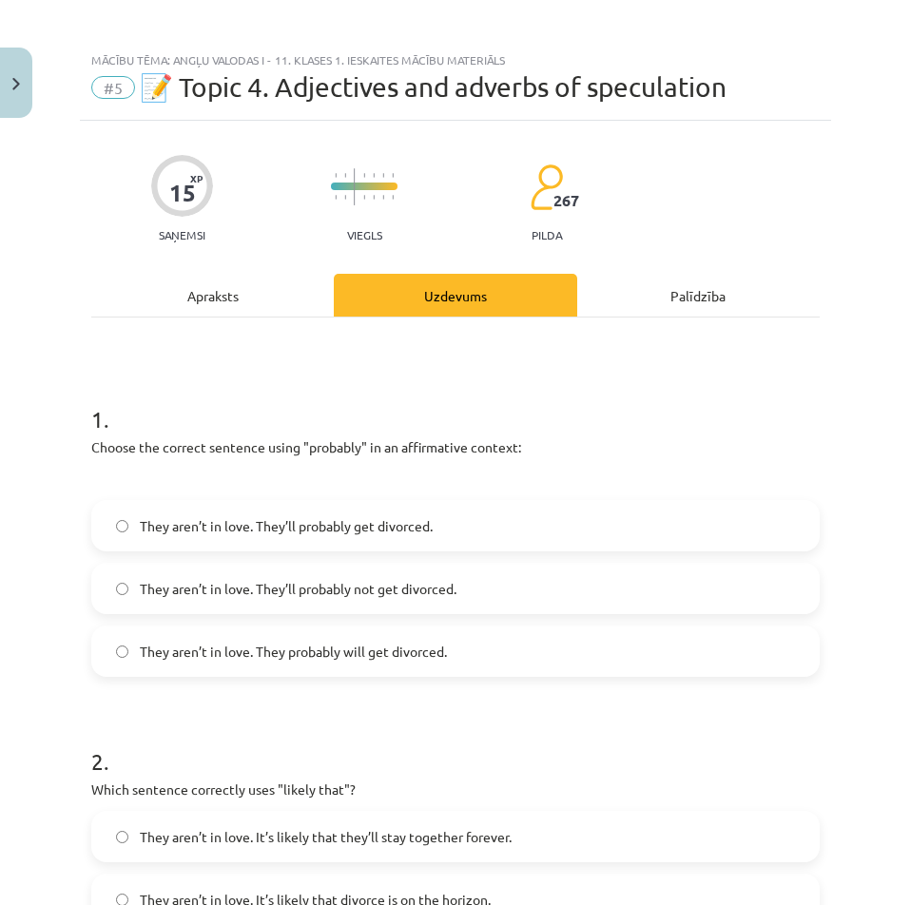
drag, startPoint x: 658, startPoint y: 412, endPoint x: 649, endPoint y: 379, distance: 33.4
click at [651, 387] on h1 "1 ." at bounding box center [455, 402] width 728 height 59
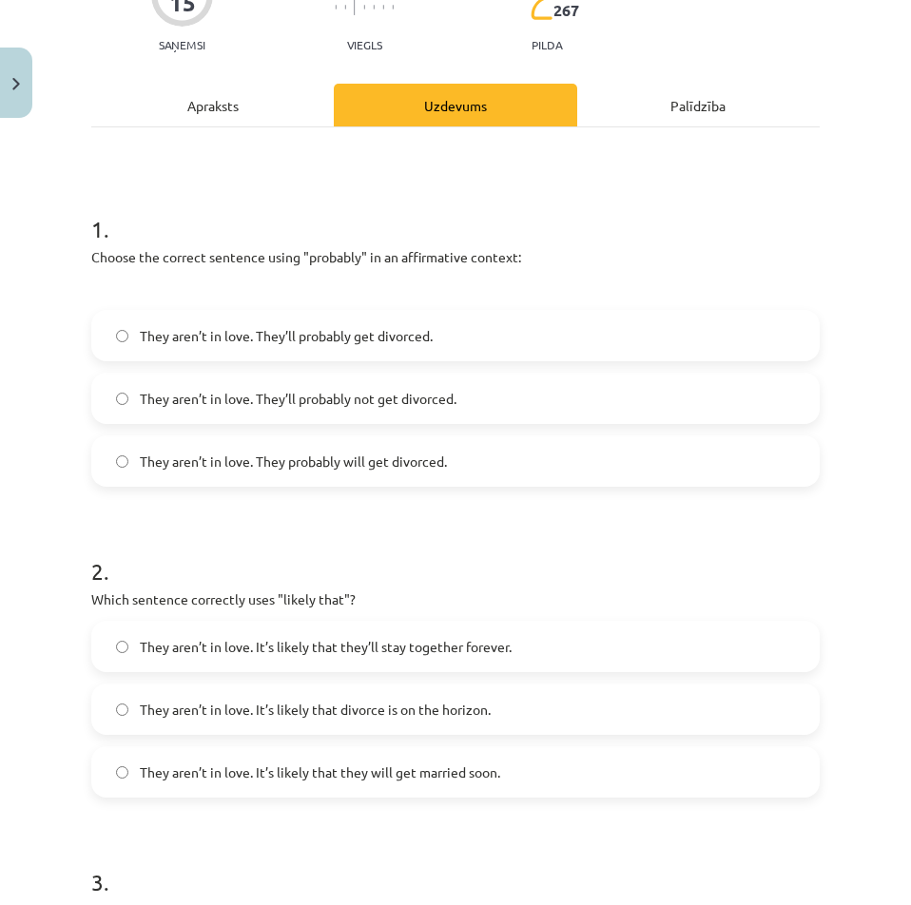
scroll to position [481, 0]
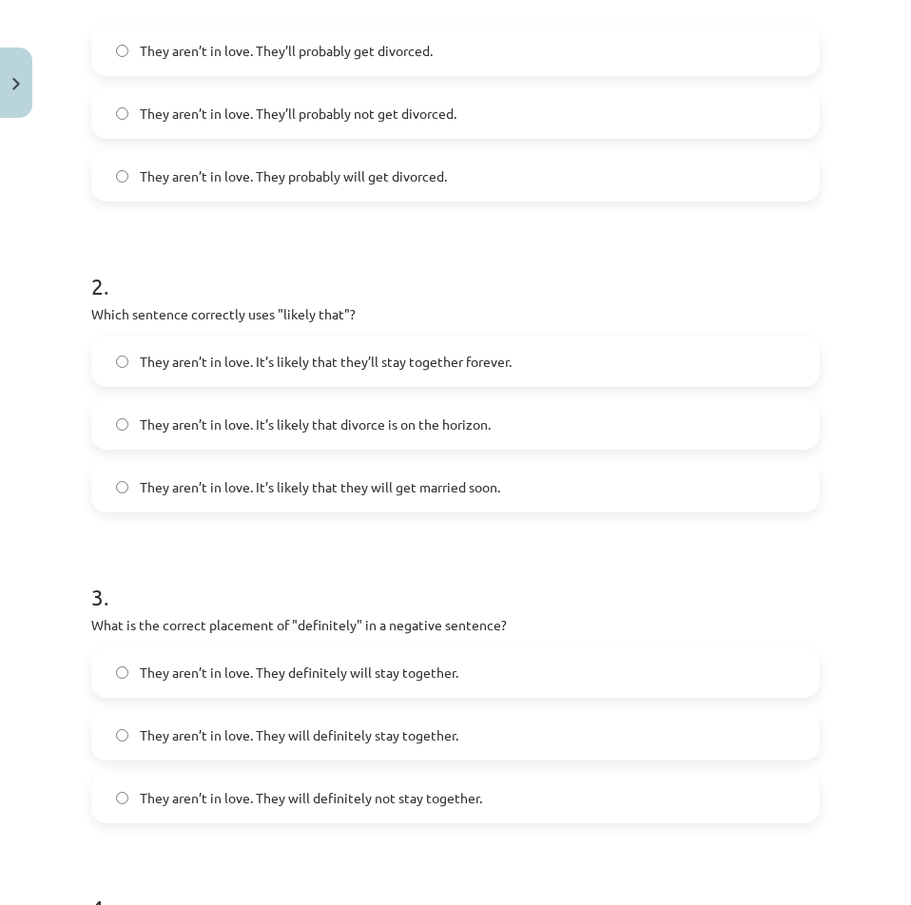
click at [124, 369] on label "They aren’t in love. It’s likely that they’ll stay together forever." at bounding box center [455, 362] width 724 height 48
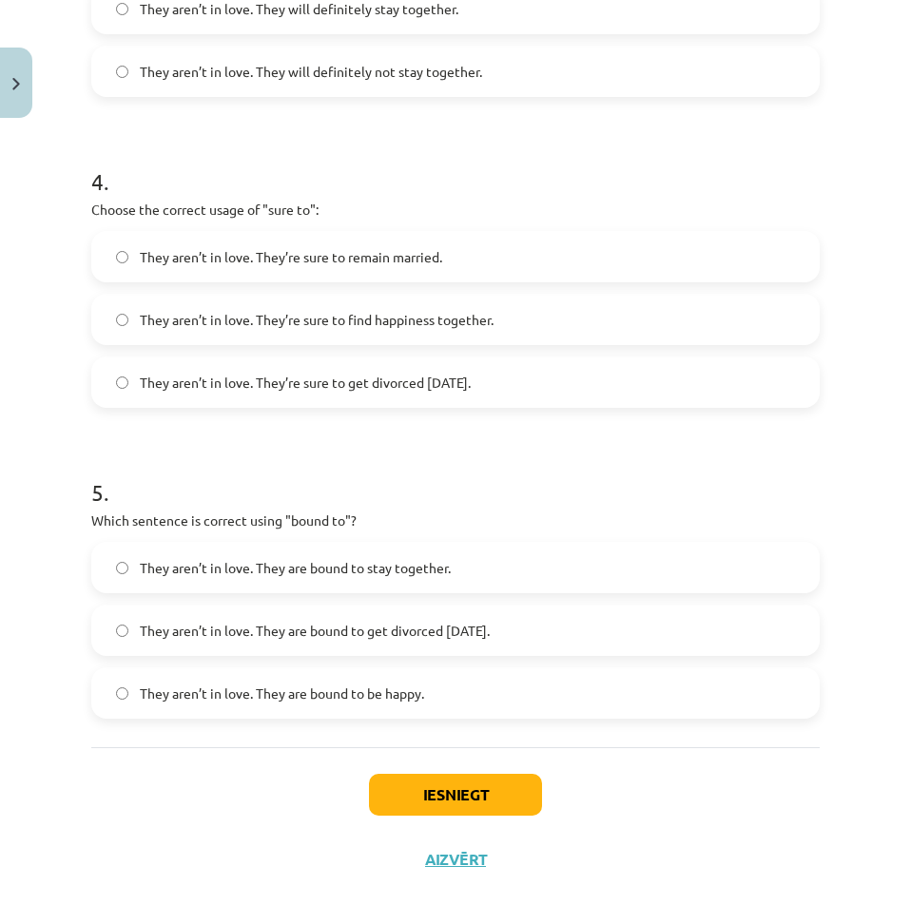
scroll to position [1242, 0]
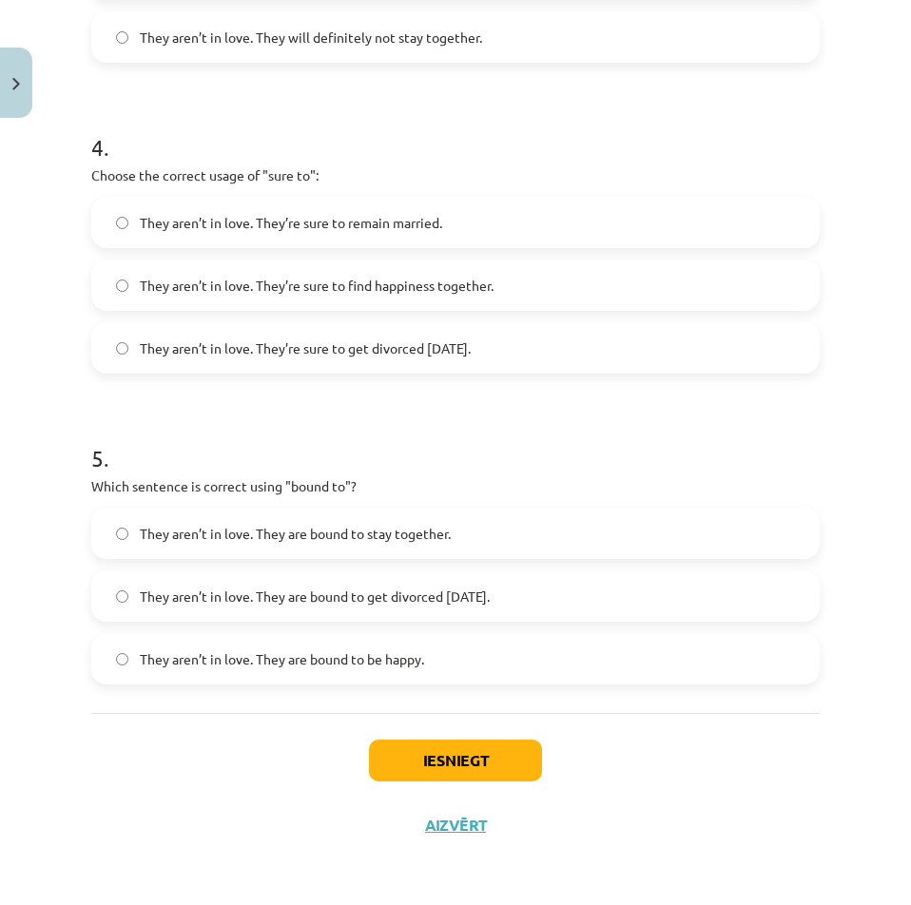
click at [142, 340] on span "They aren’t in love. They’re sure to get divorced within six months." at bounding box center [305, 348] width 331 height 20
drag, startPoint x: 142, startPoint y: 592, endPoint x: 192, endPoint y: 603, distance: 51.5
click at [143, 592] on span "They aren’t in love. They are bound to get divorced within six months." at bounding box center [315, 597] width 350 height 20
click at [401, 755] on button "Iesniegt" at bounding box center [455, 761] width 173 height 42
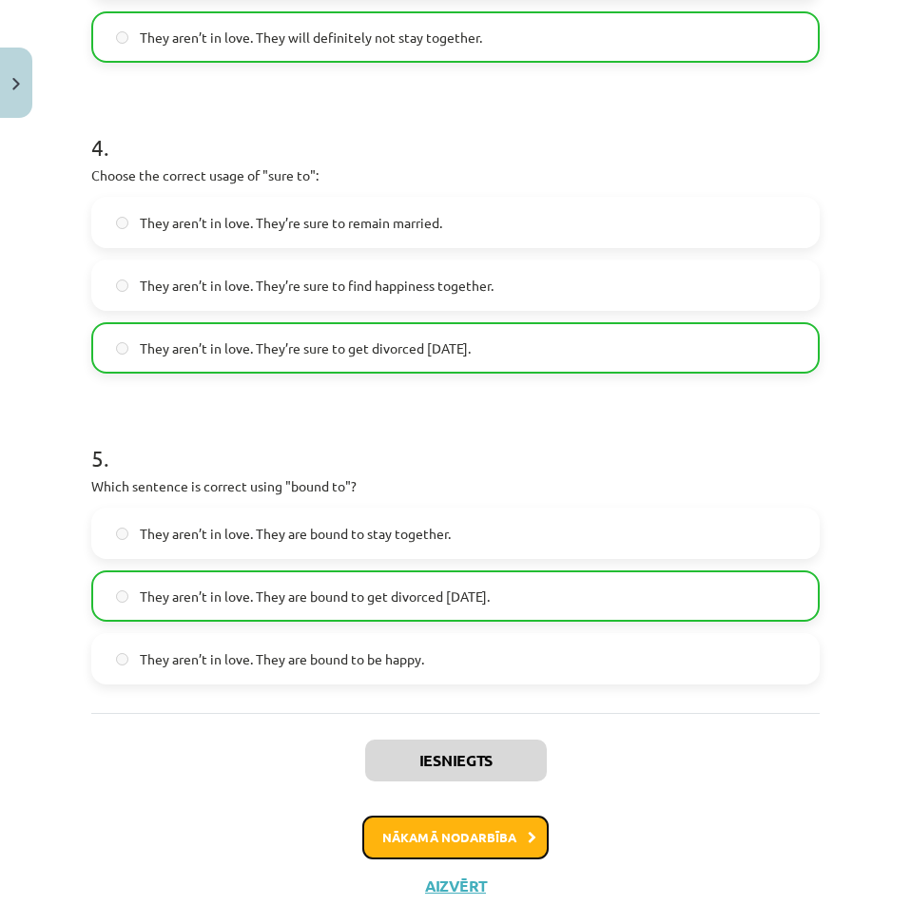
click at [446, 852] on button "Nākamā nodarbība" at bounding box center [455, 838] width 186 height 44
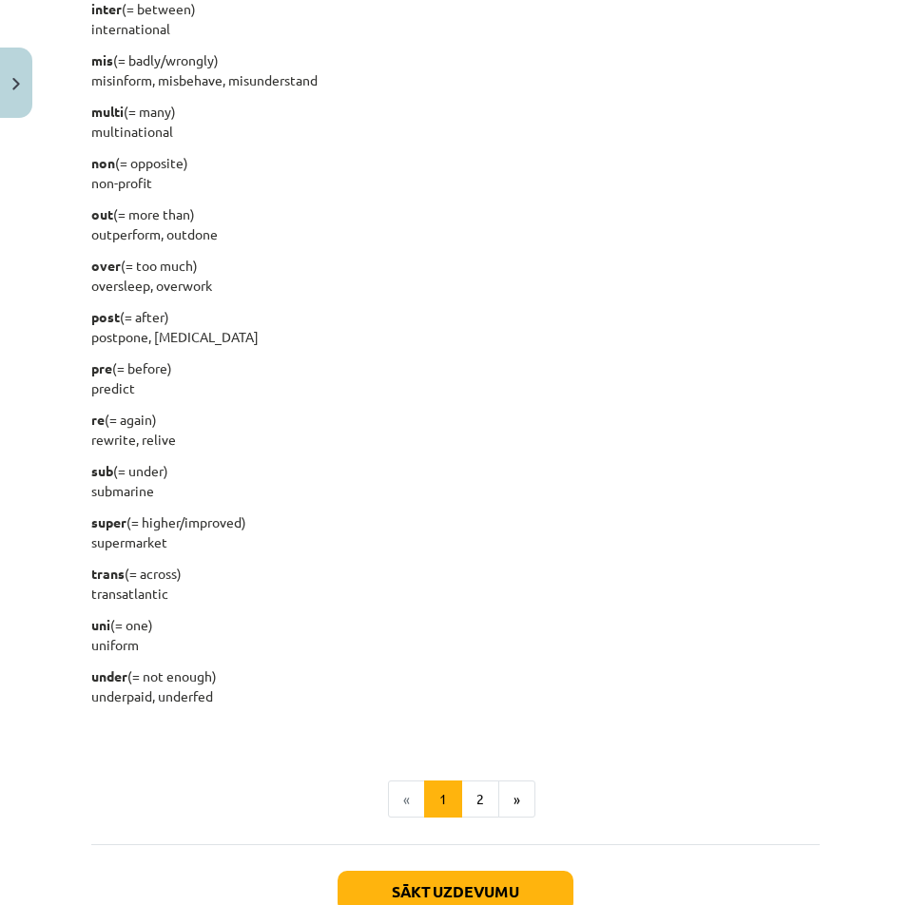
scroll to position [2198, 0]
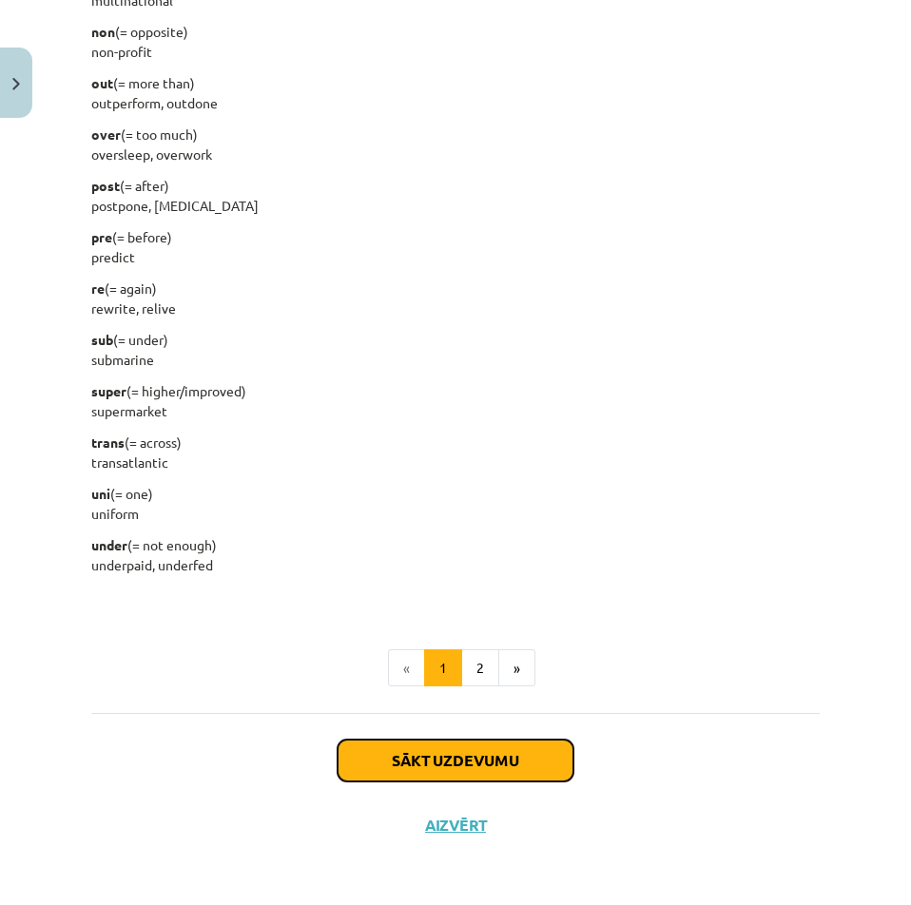
click at [429, 781] on button "Sākt uzdevumu" at bounding box center [456, 761] width 236 height 42
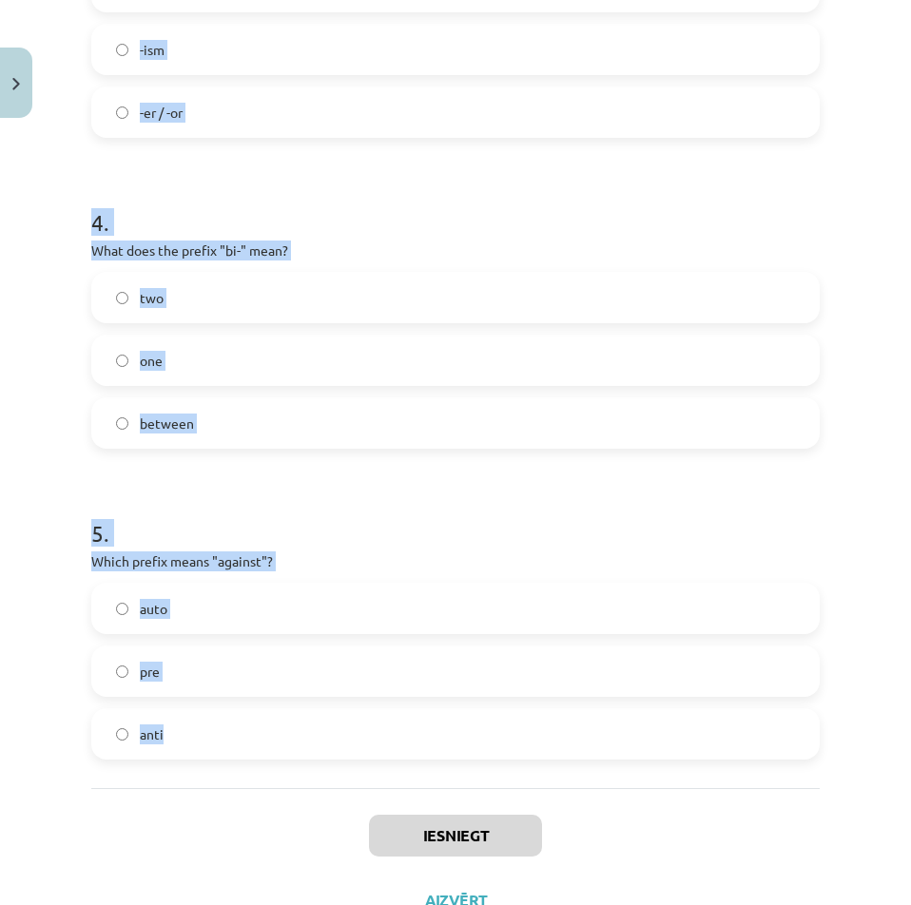
scroll to position [1242, 0]
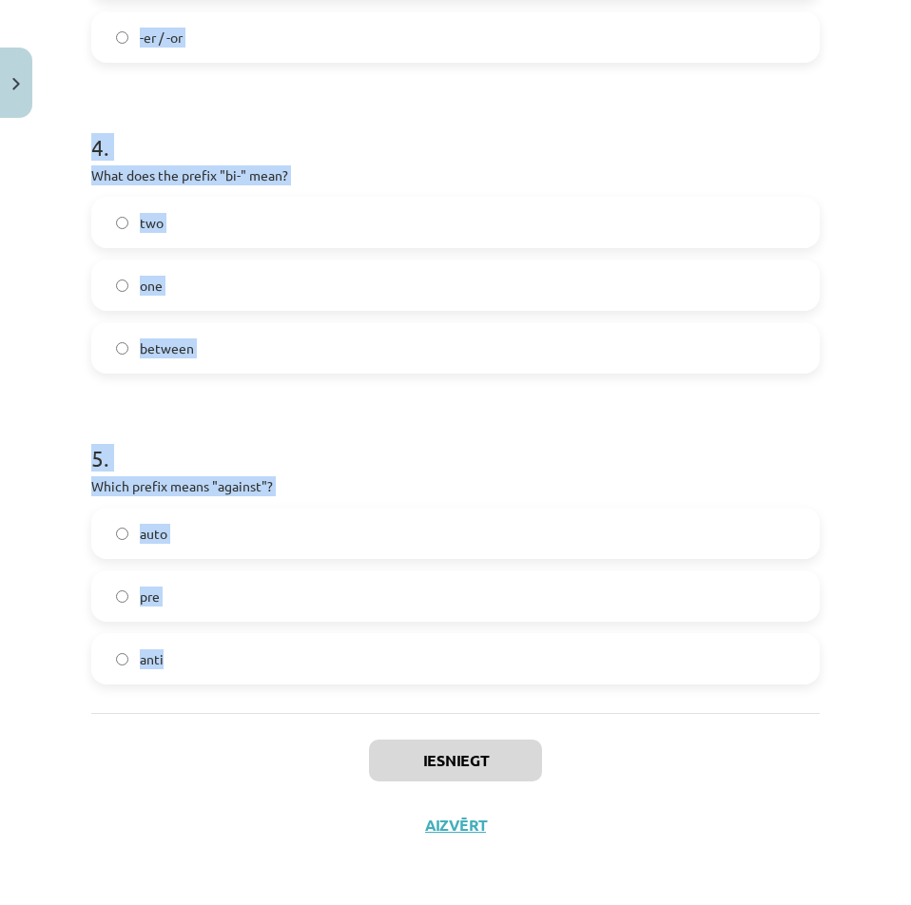
drag, startPoint x: 87, startPoint y: 395, endPoint x: 208, endPoint y: 680, distance: 310.1
copy form "What does the prefix "sub-" mean? under above across 2 . Which of the following…"
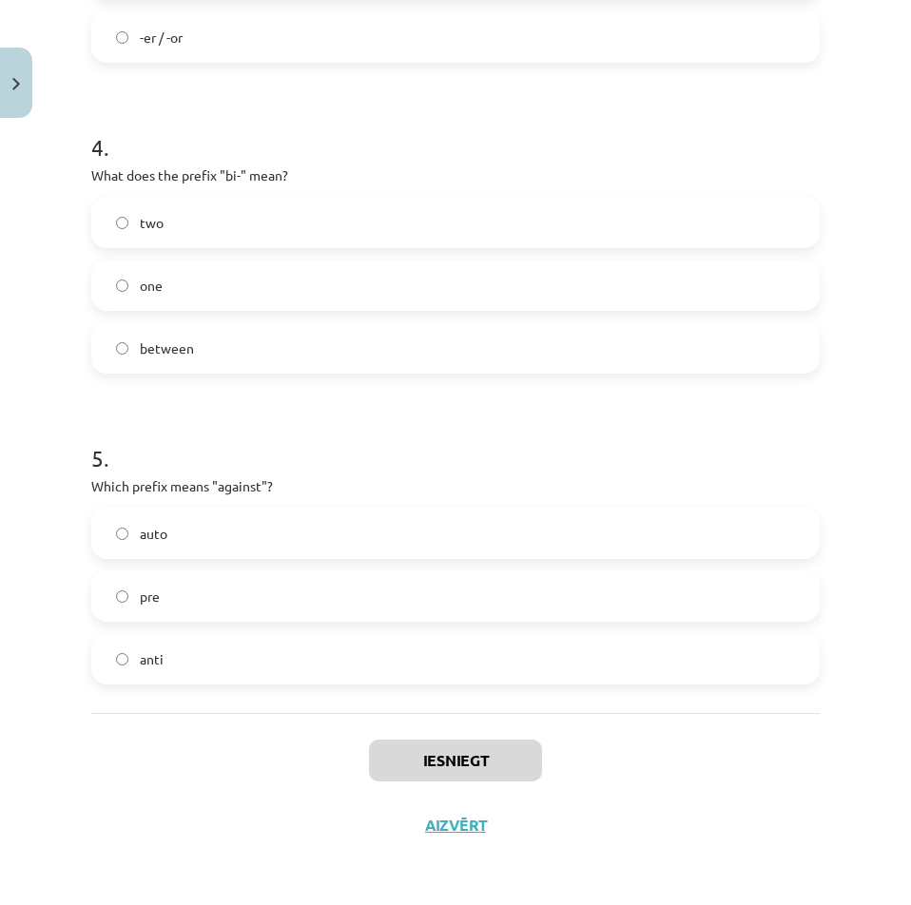
click at [153, 778] on div "Iesniegt Aizvērt" at bounding box center [455, 779] width 728 height 133
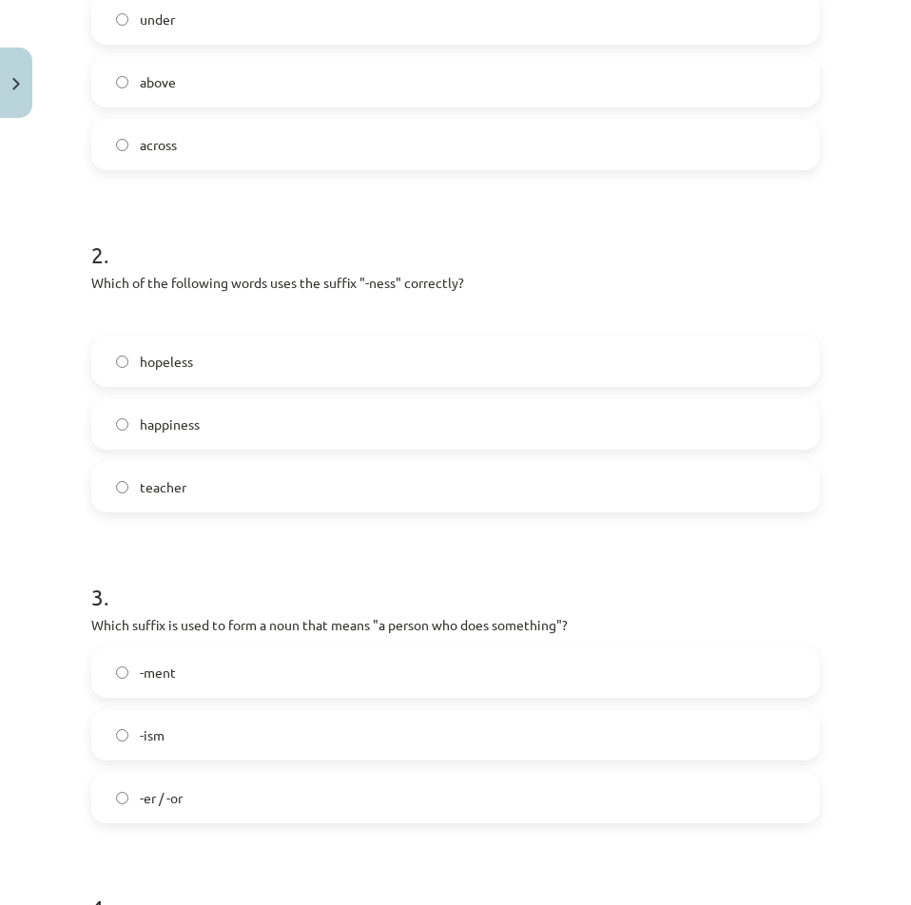
scroll to position [0, 0]
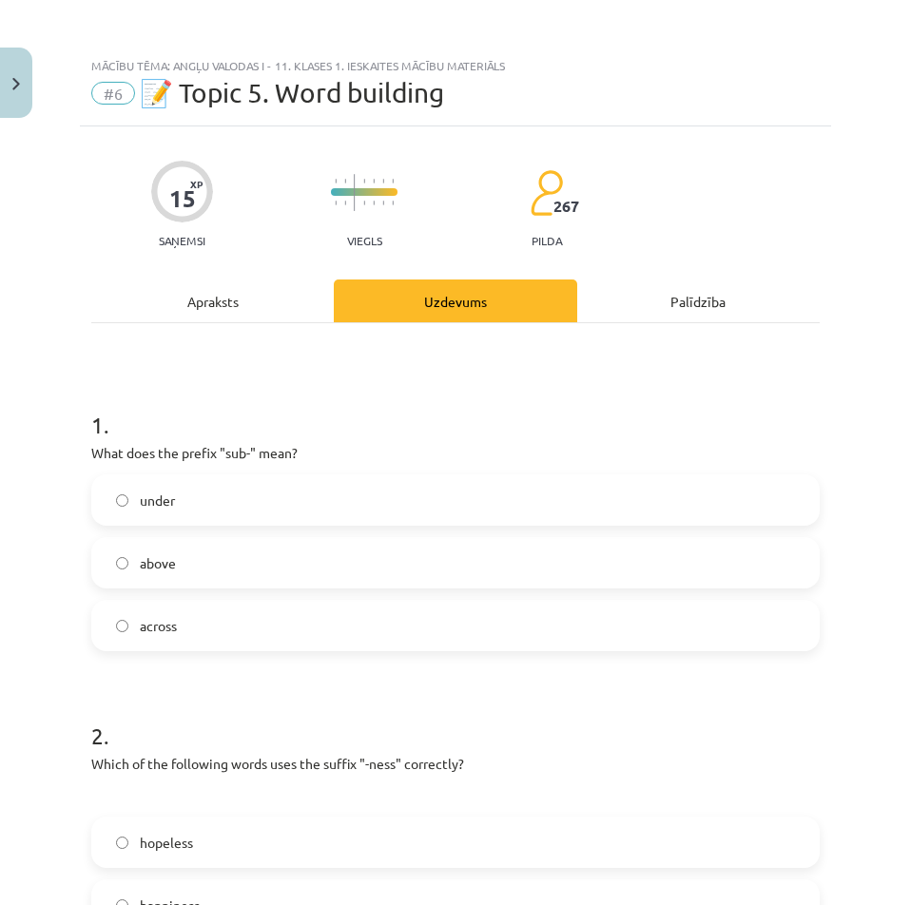
click at [145, 516] on label "under" at bounding box center [455, 500] width 724 height 48
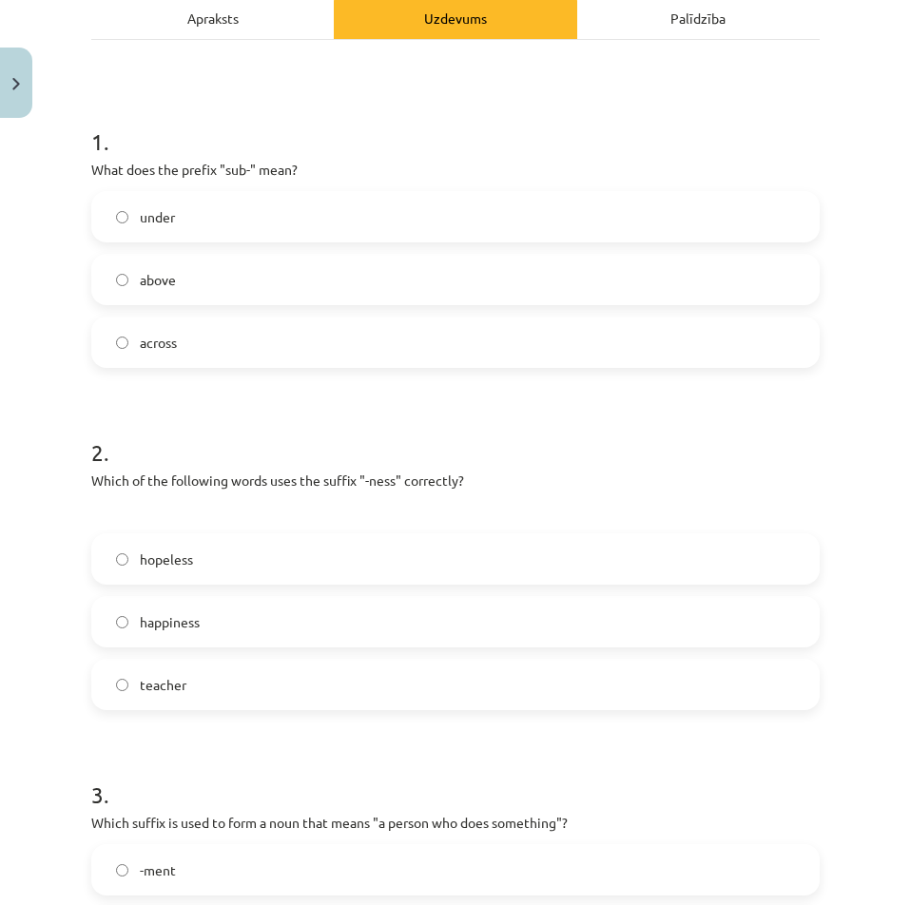
scroll to position [285, 0]
click at [174, 564] on span "hopeless" at bounding box center [166, 558] width 53 height 20
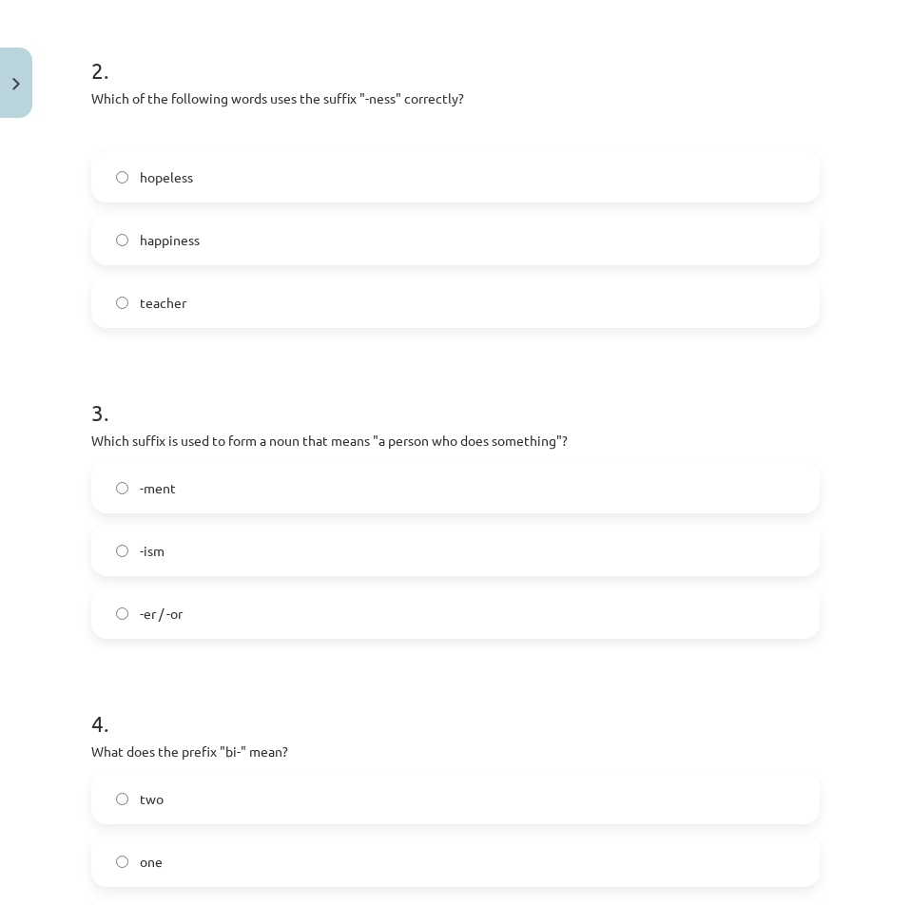
click at [163, 599] on label "-er / -or" at bounding box center [455, 613] width 724 height 48
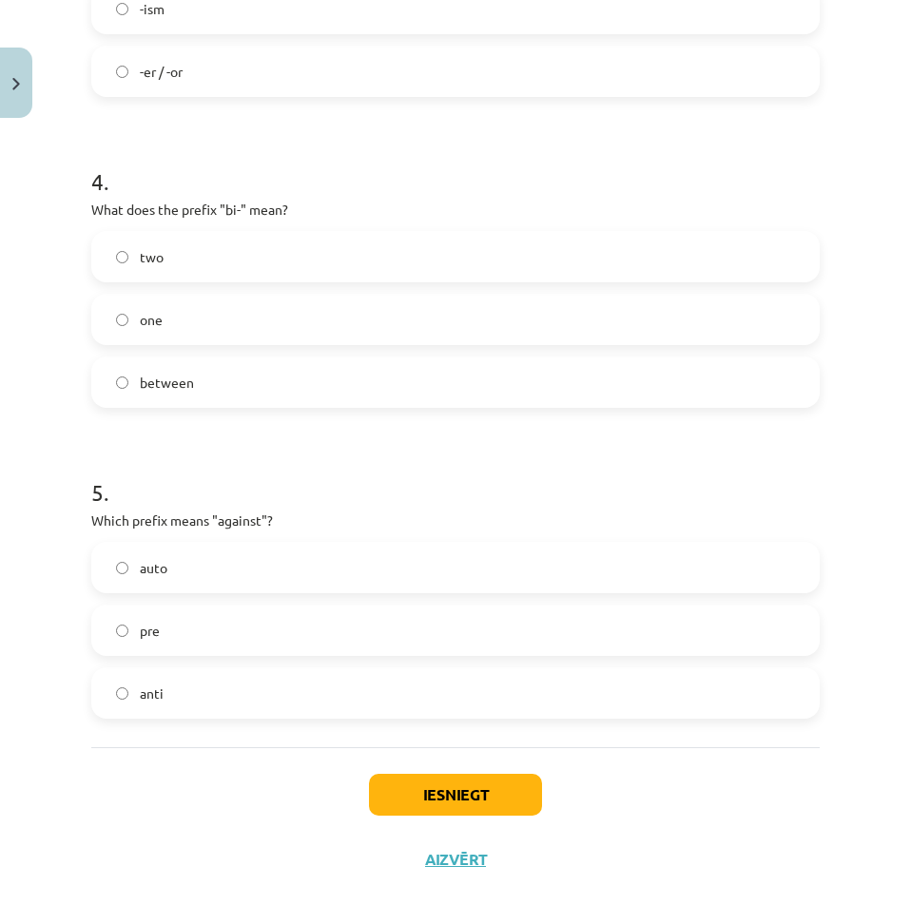
scroll to position [1236, 0]
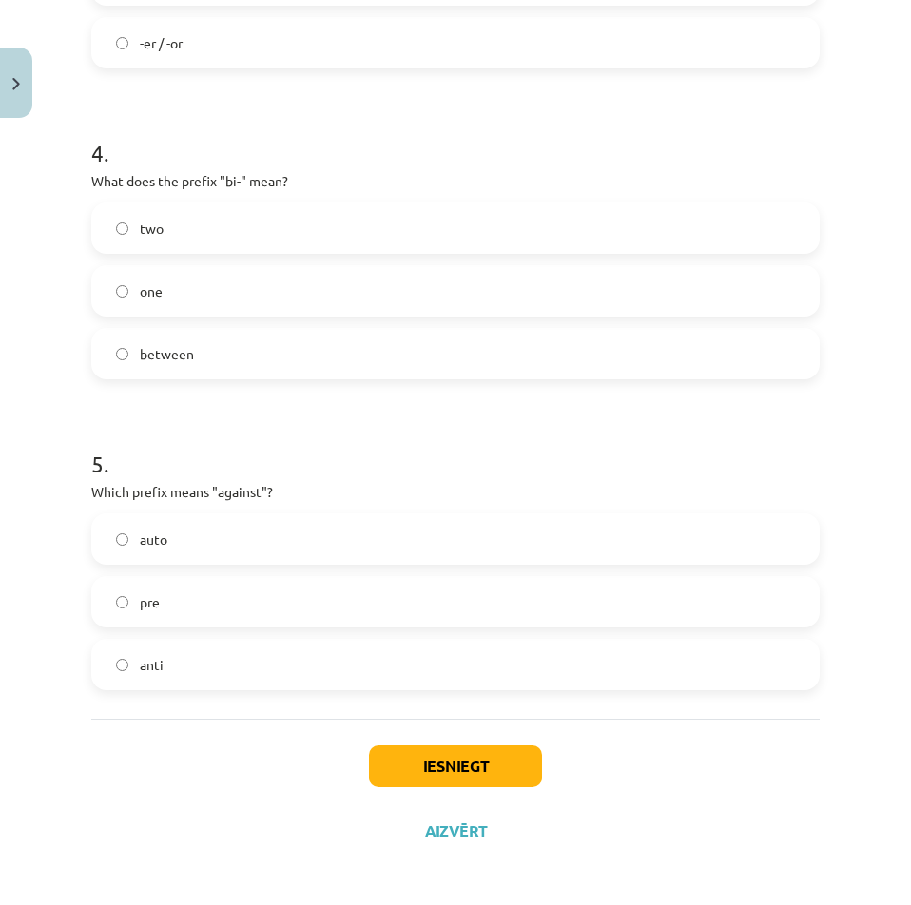
click at [136, 662] on label "anti" at bounding box center [455, 665] width 724 height 48
click at [407, 775] on button "Iesniegt" at bounding box center [455, 766] width 173 height 42
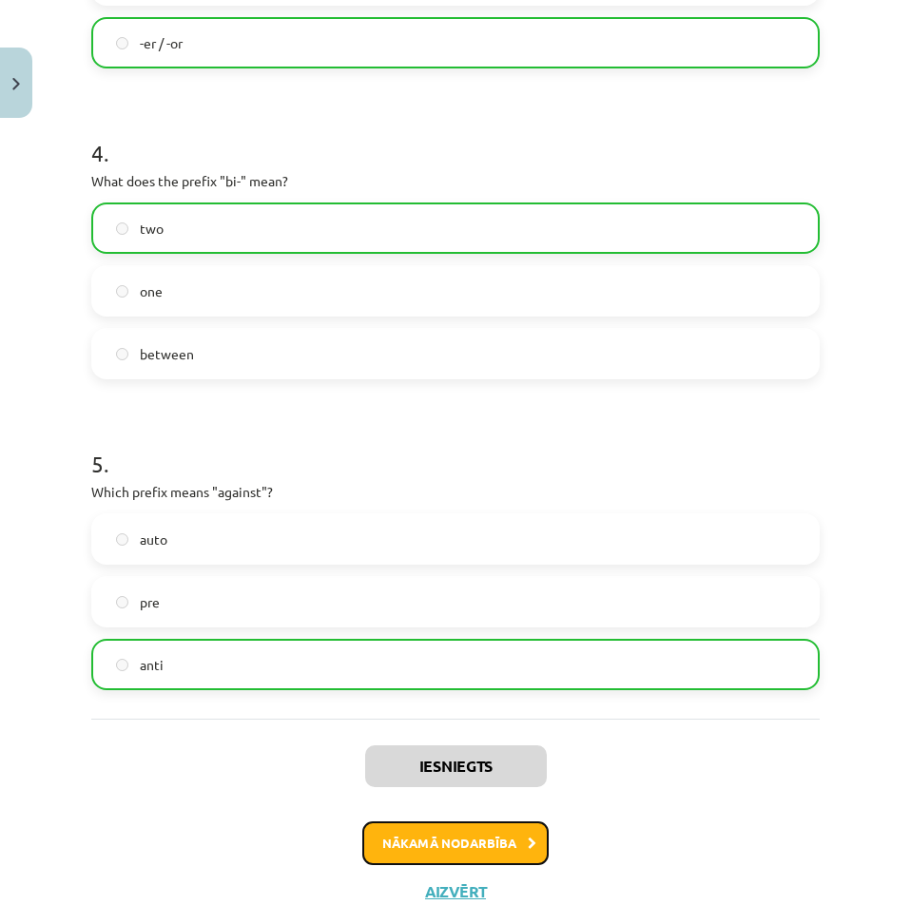
click at [404, 839] on button "Nākamā nodarbība" at bounding box center [455, 843] width 186 height 44
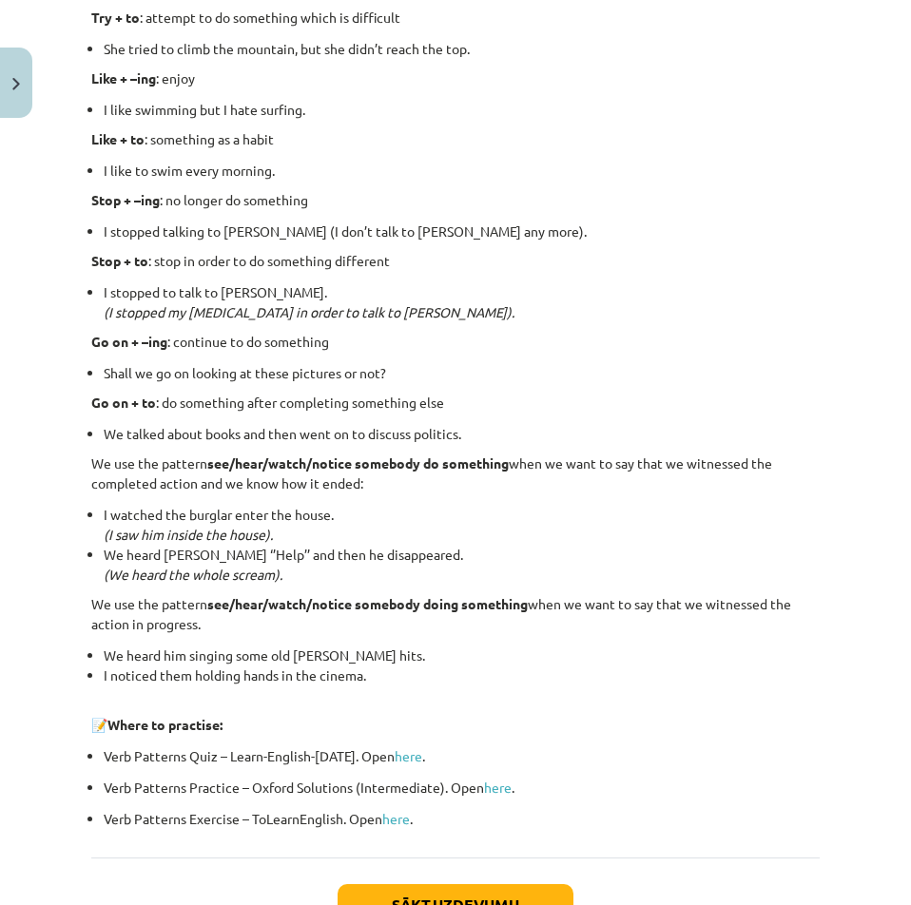
scroll to position [2379, 0]
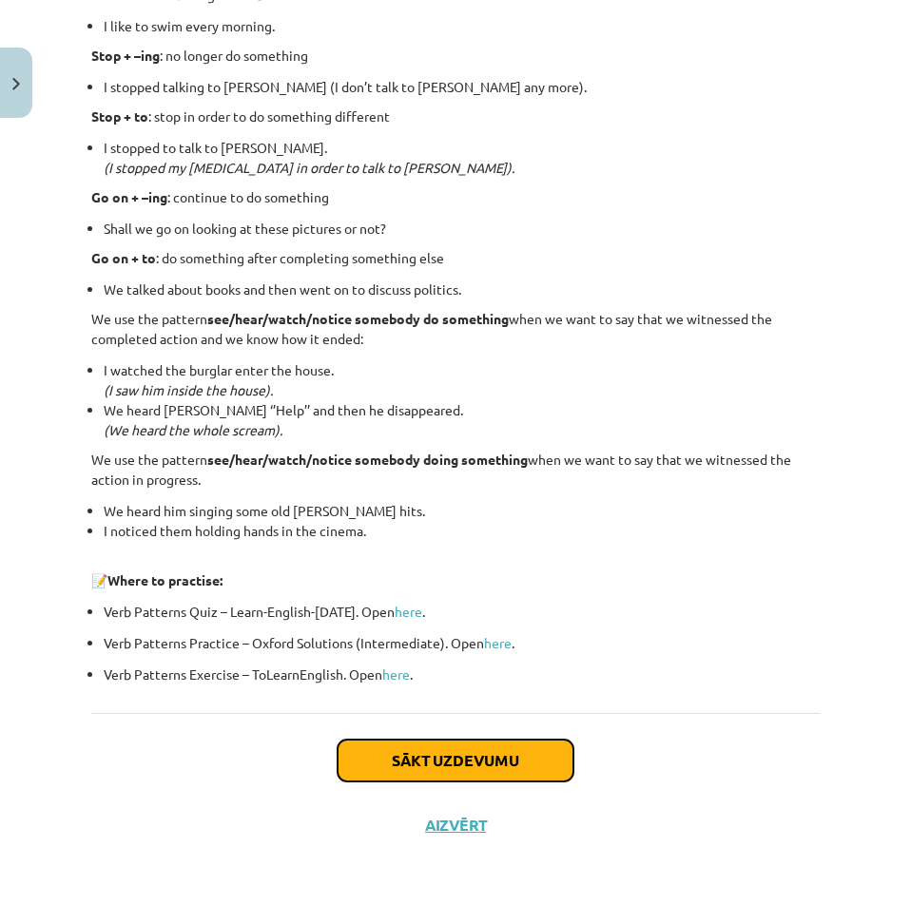
click at [386, 765] on button "Sākt uzdevumu" at bounding box center [456, 761] width 236 height 42
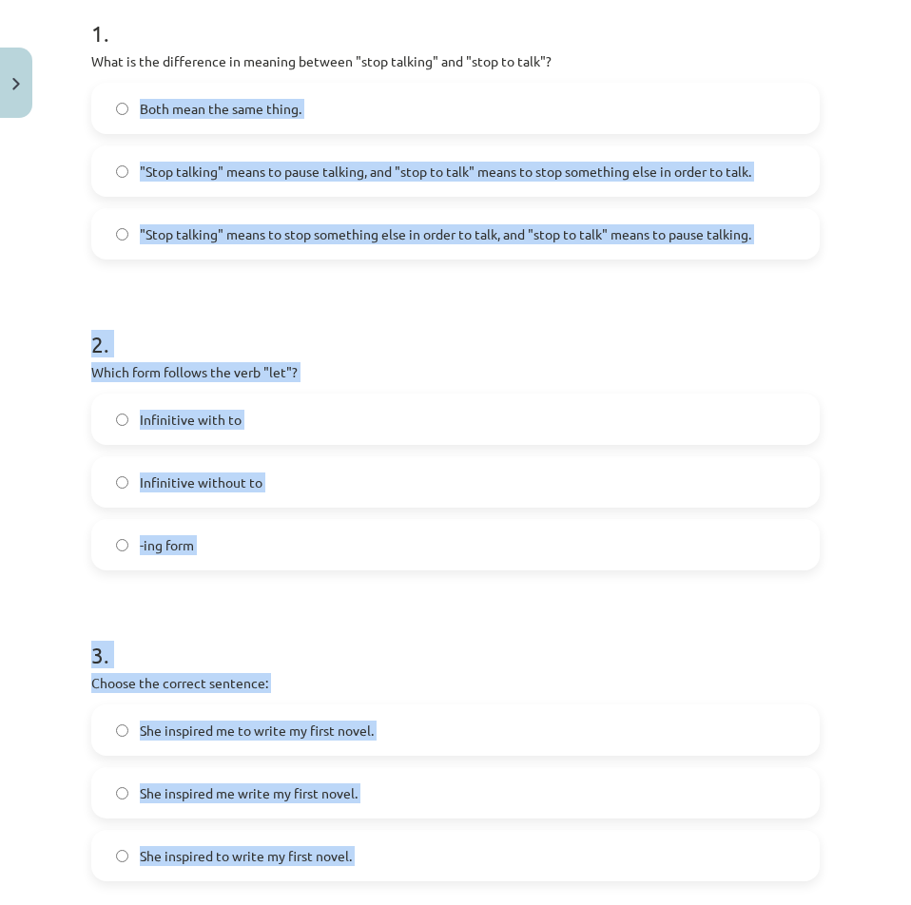
scroll to position [0, 0]
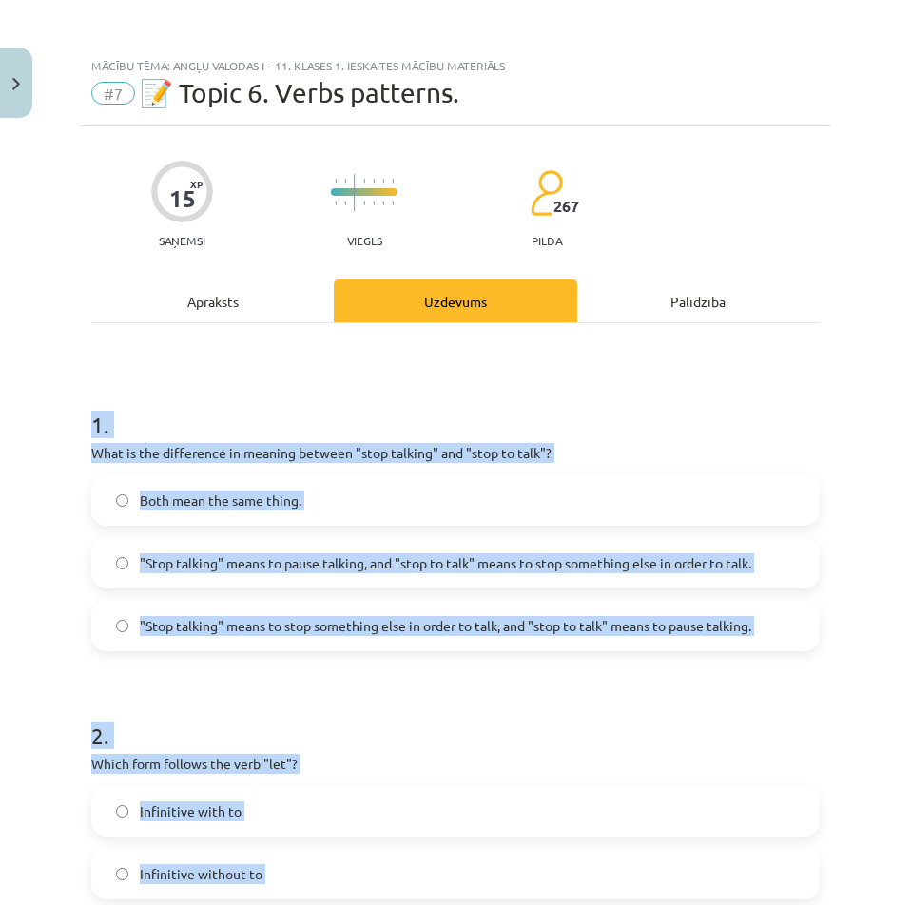
drag, startPoint x: 283, startPoint y: 681, endPoint x: 80, endPoint y: 403, distance: 344.2
copy form "1 . What is the difference in meaning between "stop talking" and "stop to talk"…"
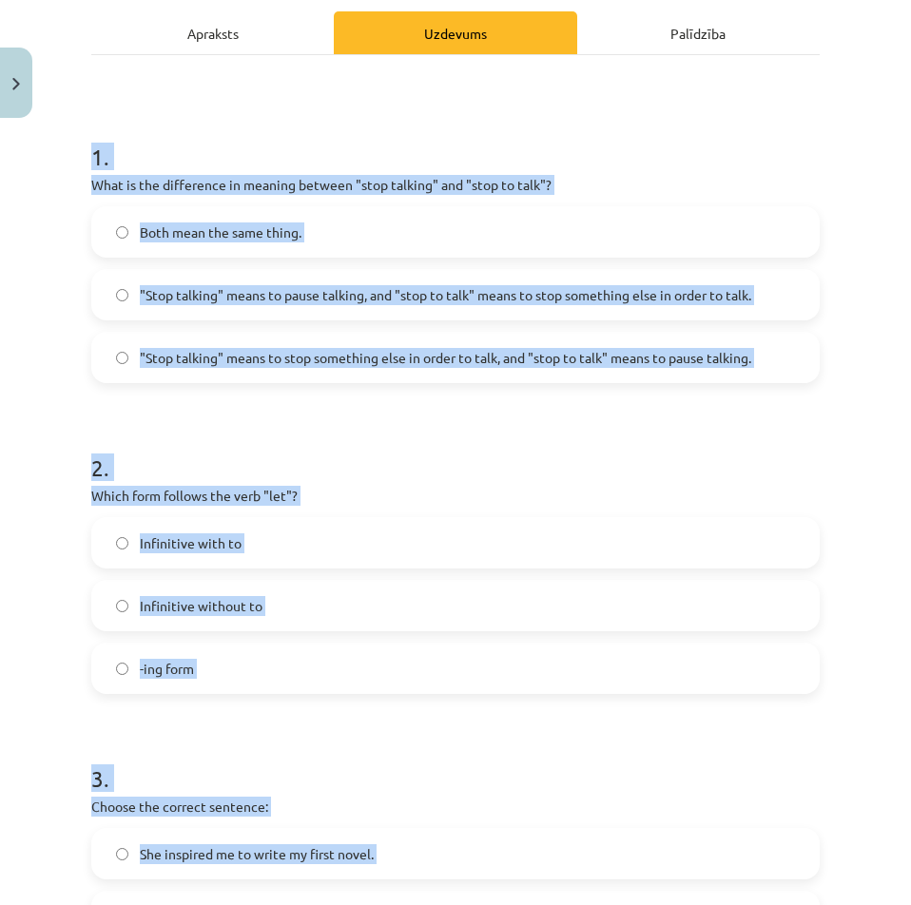
scroll to position [666, 0]
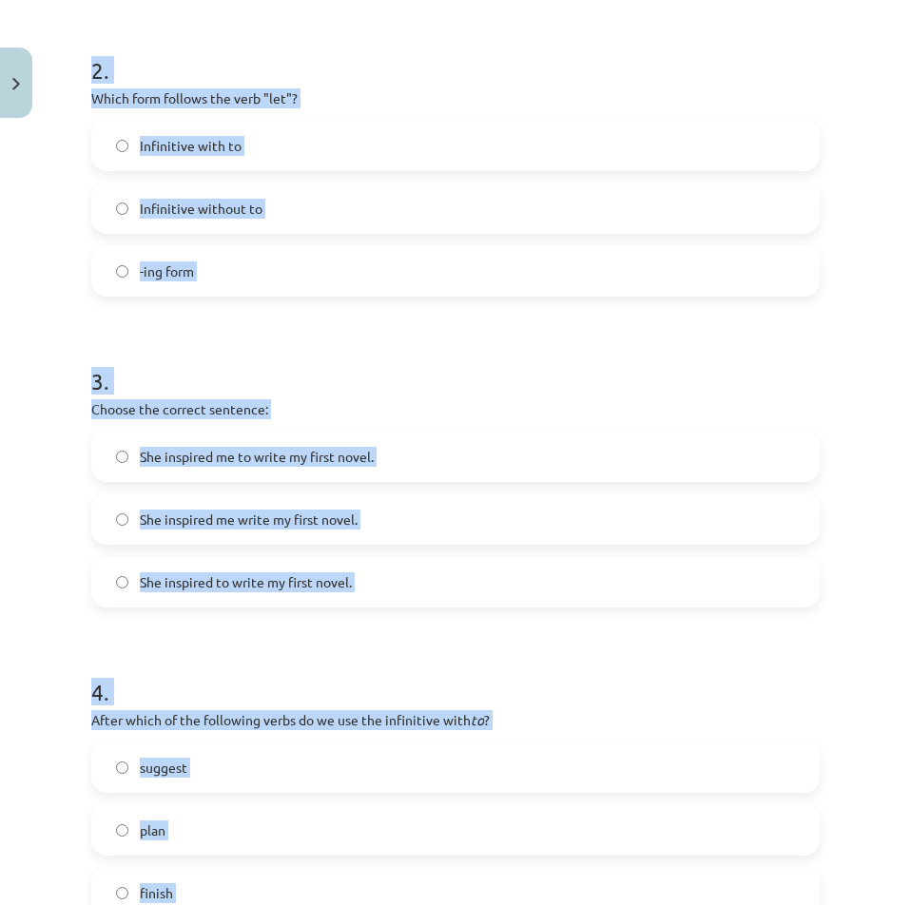
click at [416, 328] on form "1 . What is the difference in meaning between "stop talking" and "stop to talk"…" at bounding box center [455, 471] width 728 height 1516
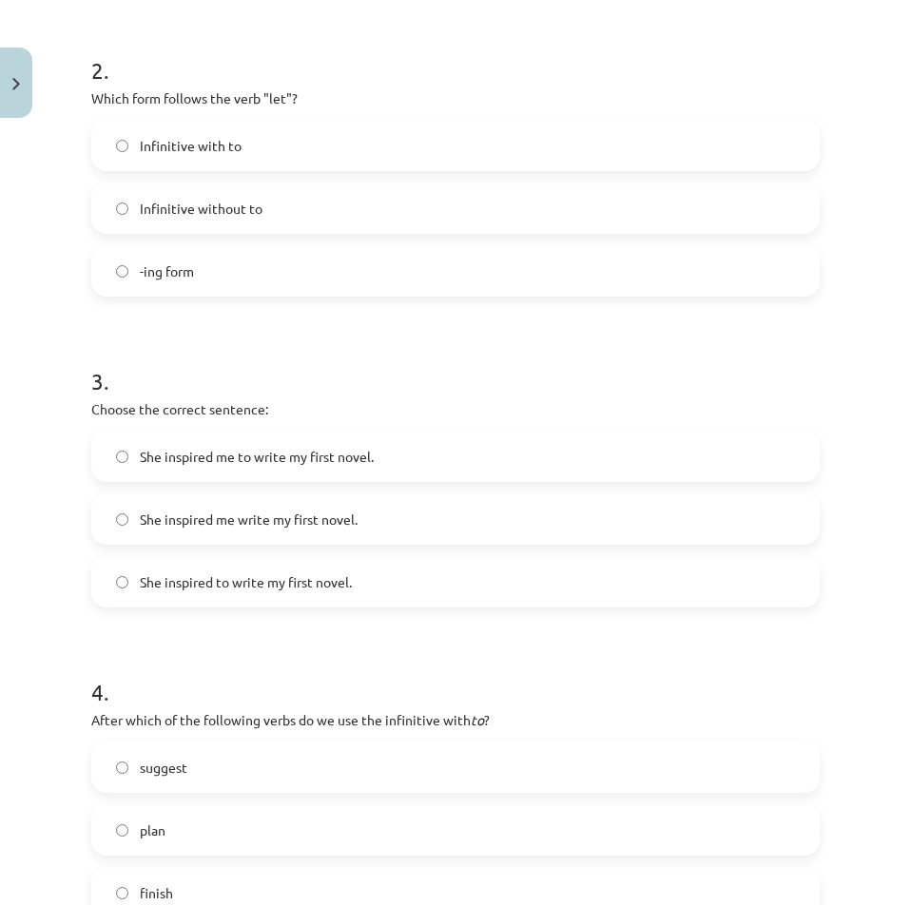
click at [129, 207] on label "Infinitive without to" at bounding box center [455, 208] width 724 height 48
click at [231, 447] on span "She inspired me to write my first novel." at bounding box center [257, 457] width 234 height 20
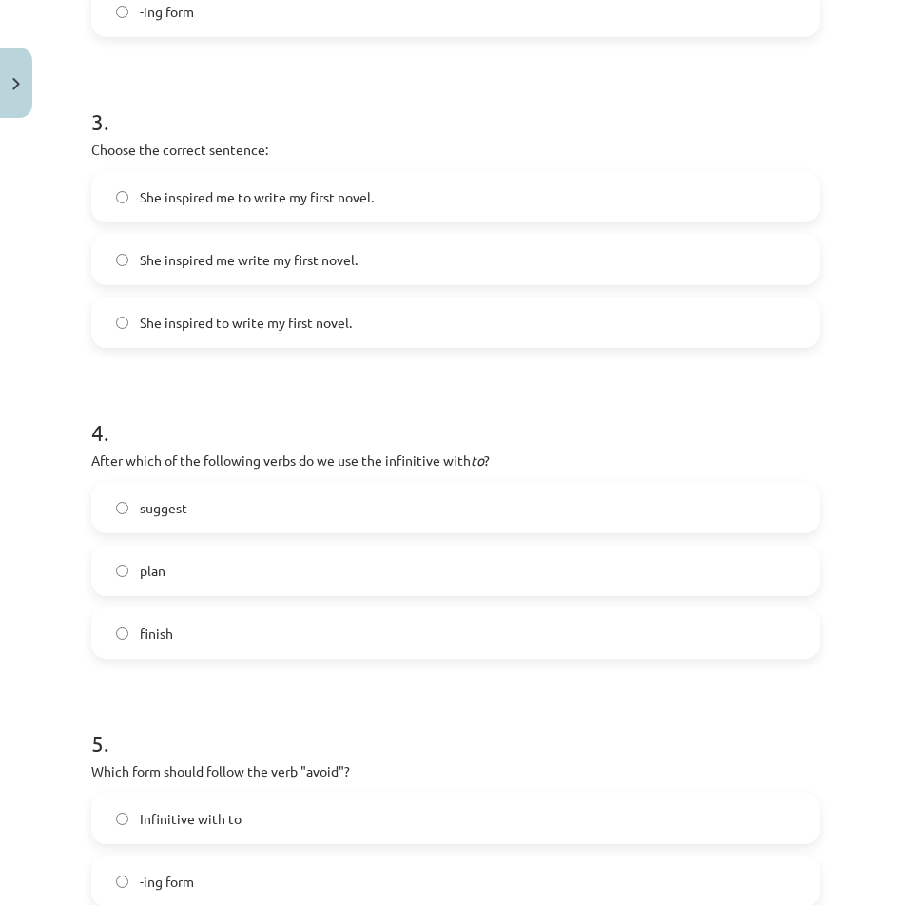
scroll to position [951, 0]
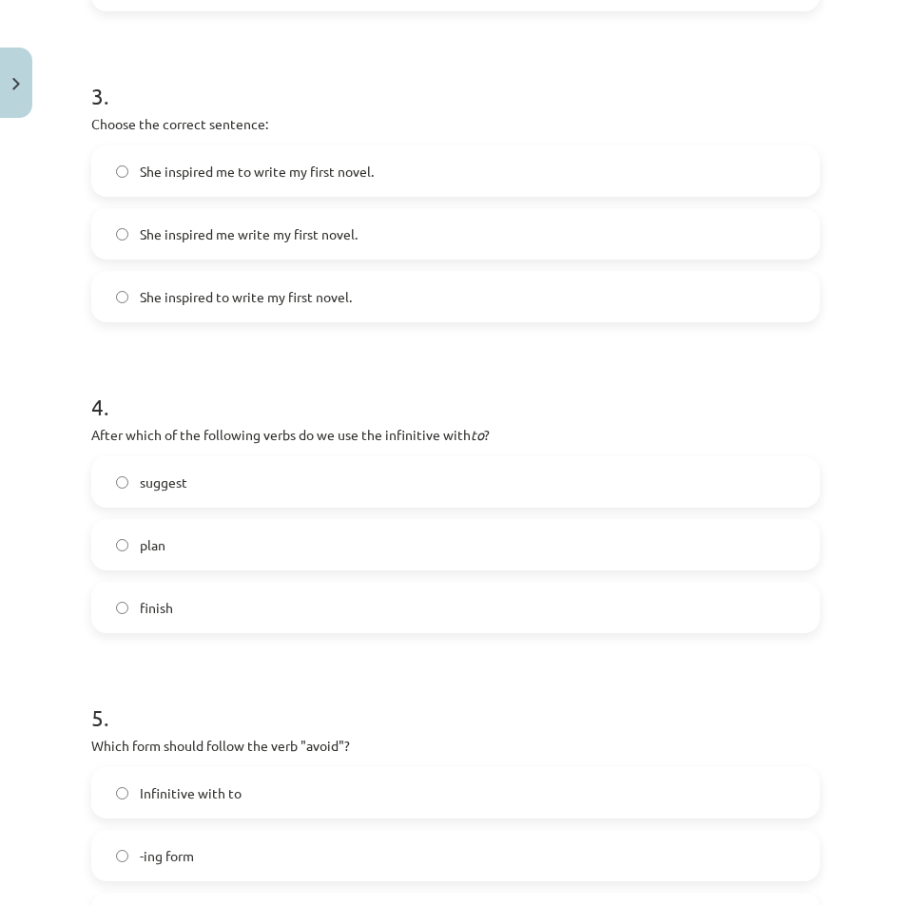
click at [147, 555] on label "plan" at bounding box center [455, 545] width 724 height 48
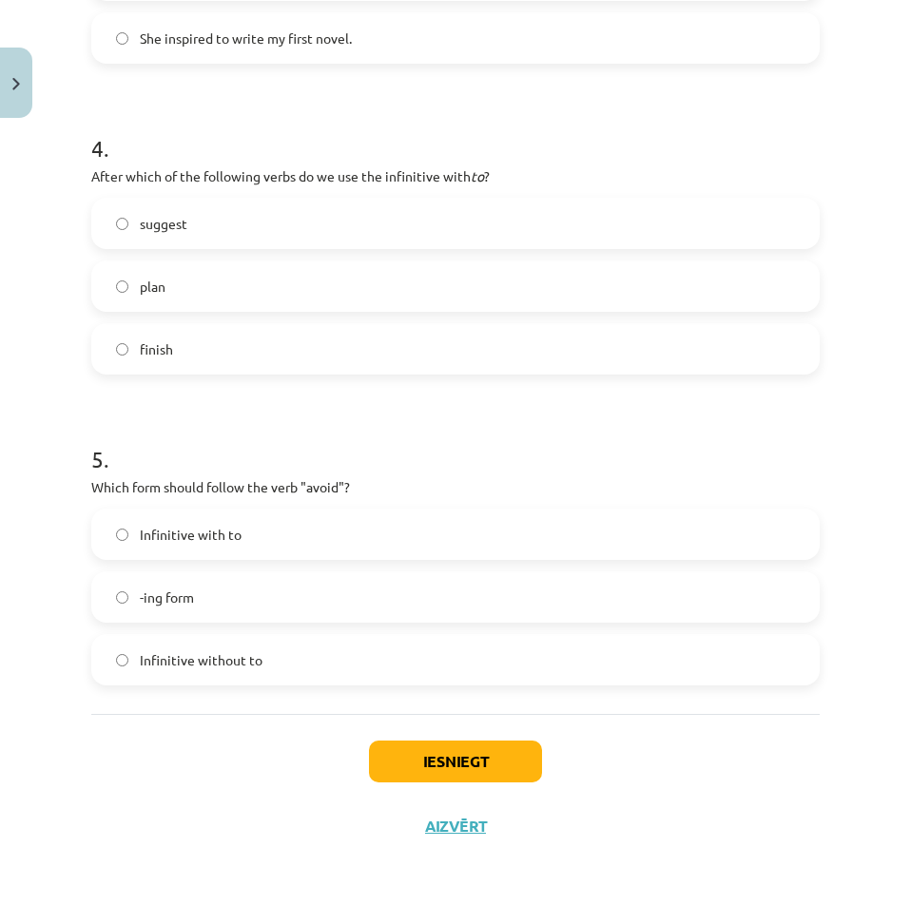
scroll to position [1210, 0]
click at [159, 606] on span "-ing form" at bounding box center [167, 597] width 54 height 20
click at [405, 747] on button "Iesniegt" at bounding box center [455, 761] width 173 height 42
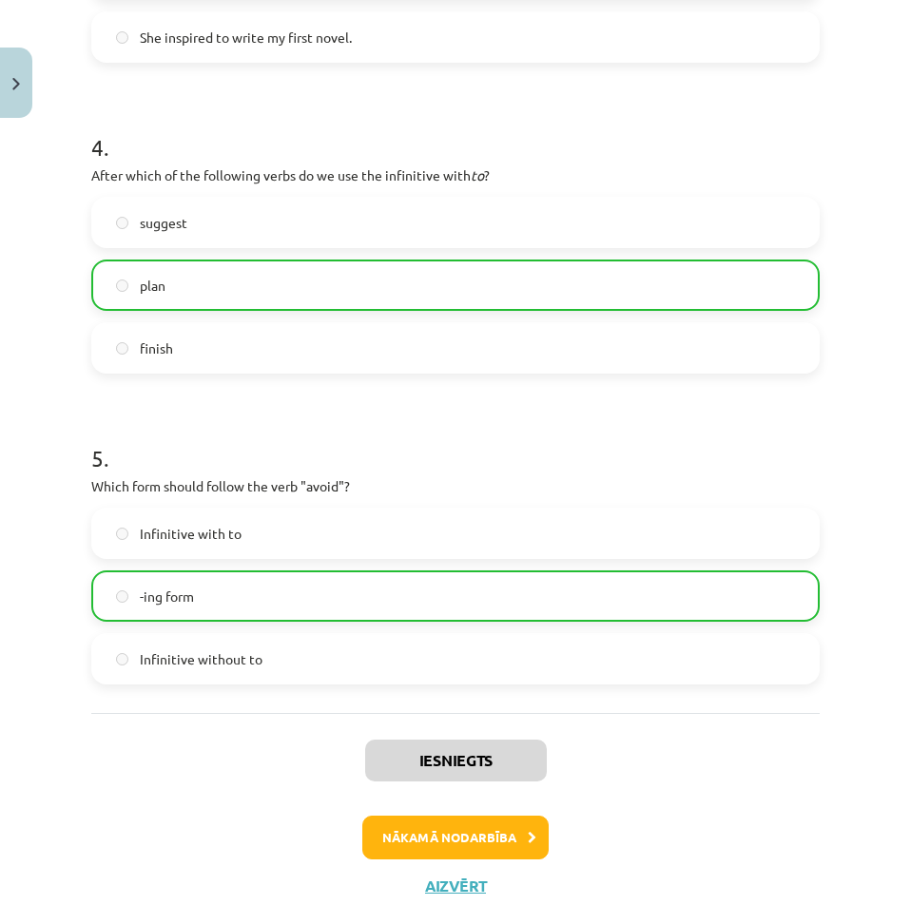
click at [603, 756] on div "Iesniegts Nākamā nodarbība Aizvērt" at bounding box center [455, 810] width 728 height 194
click at [473, 850] on button "Nākamā nodarbība" at bounding box center [455, 838] width 186 height 44
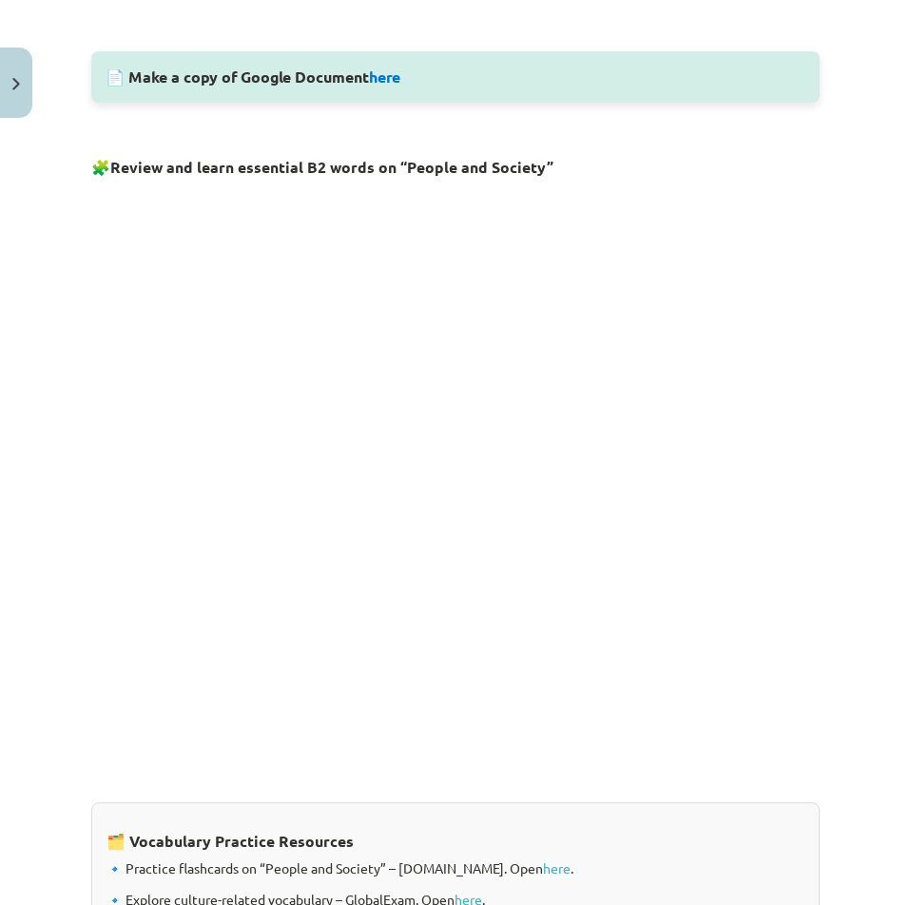
scroll to position [1354, 0]
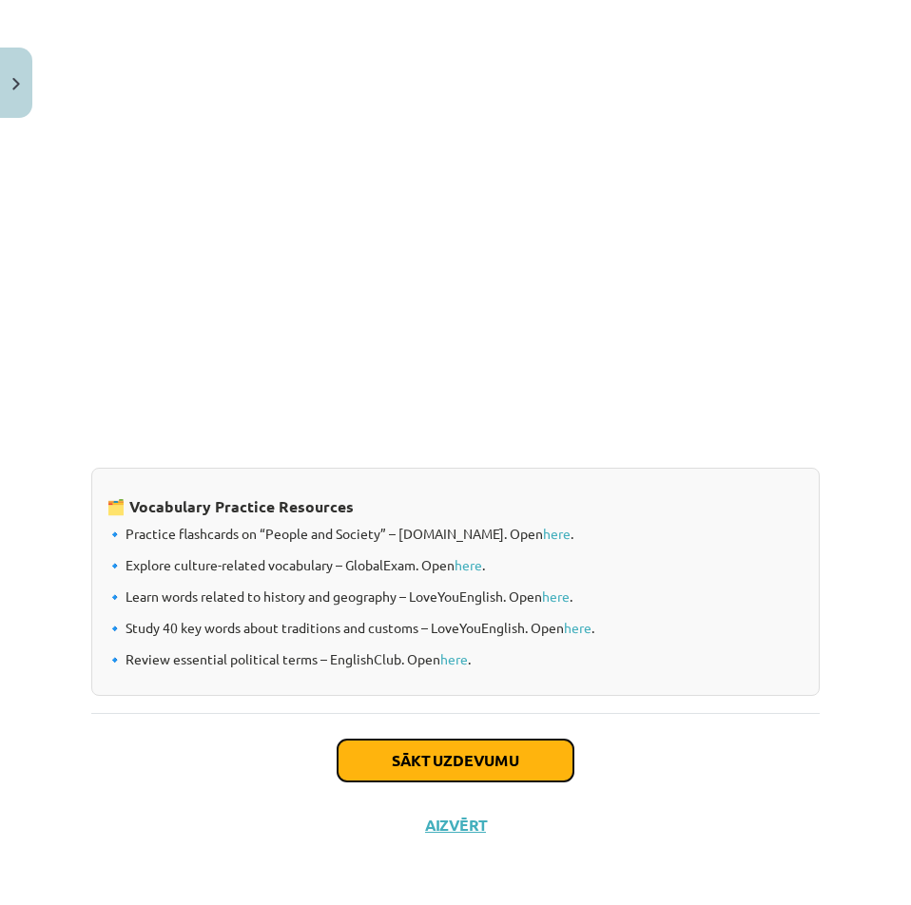
click at [392, 750] on button "Sākt uzdevumu" at bounding box center [456, 761] width 236 height 42
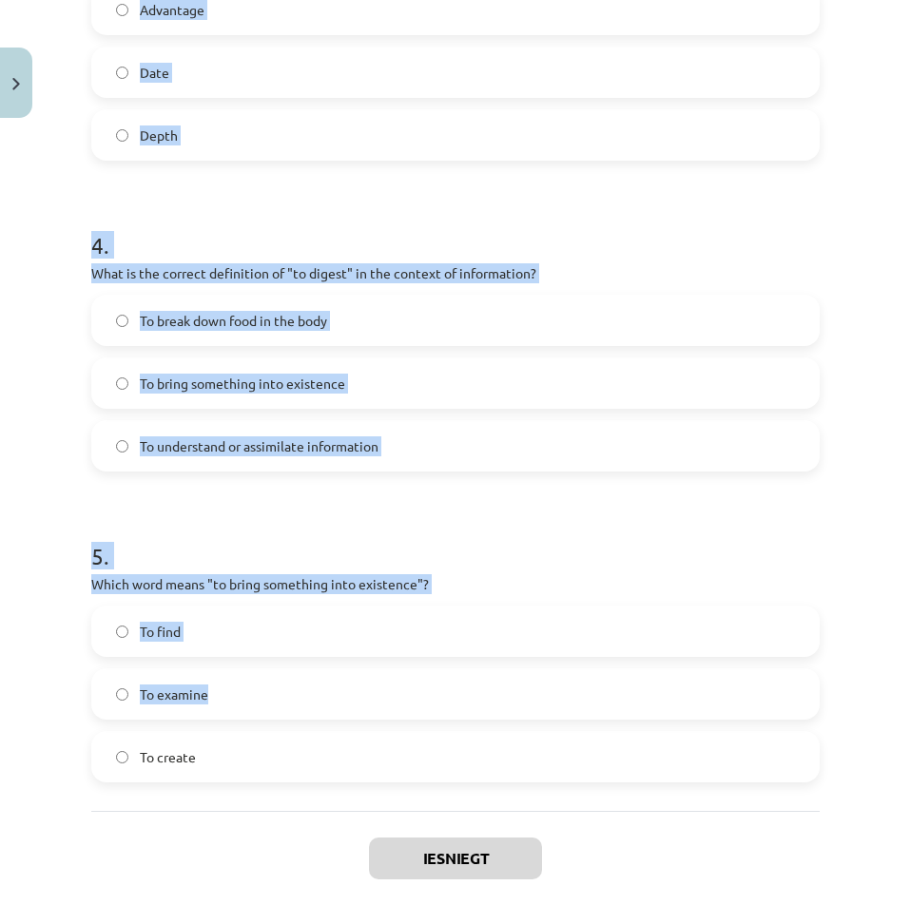
scroll to position [1273, 0]
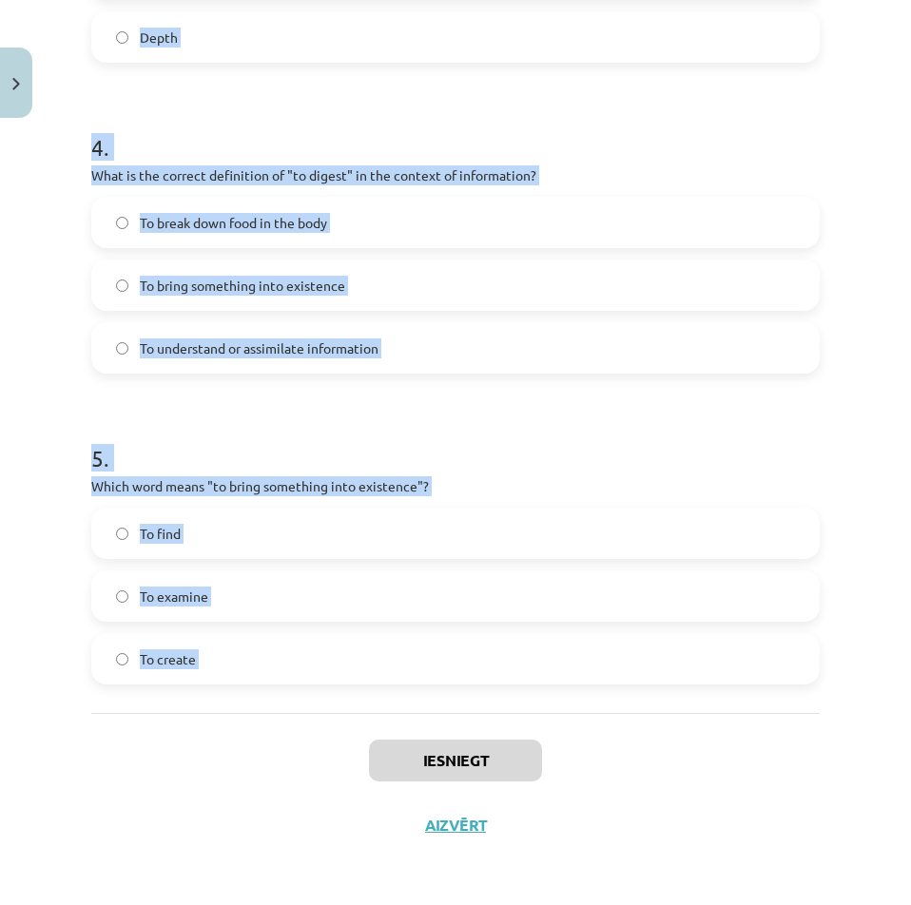
copy form "1 . Which of the following means "the surroundings or conditions in which a per…"
click at [97, 757] on div "Iesniegt Aizvērt" at bounding box center [455, 779] width 728 height 133
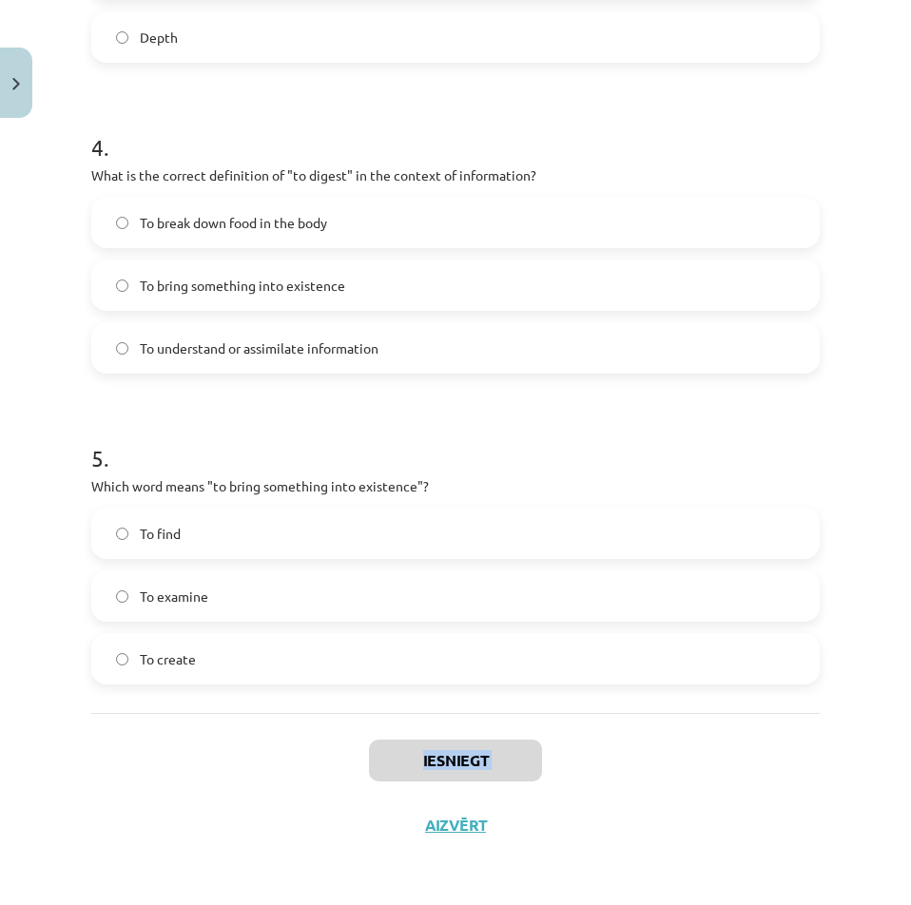
click at [97, 757] on div "Iesniegt Aizvērt" at bounding box center [455, 779] width 728 height 133
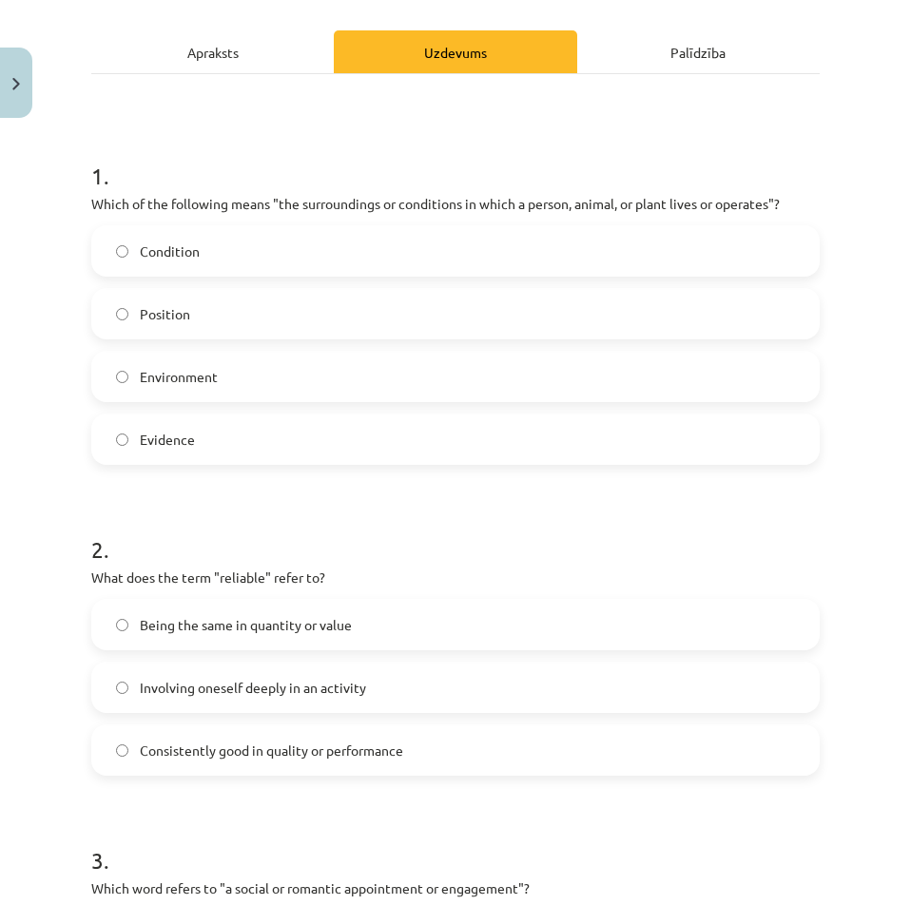
scroll to position [0, 0]
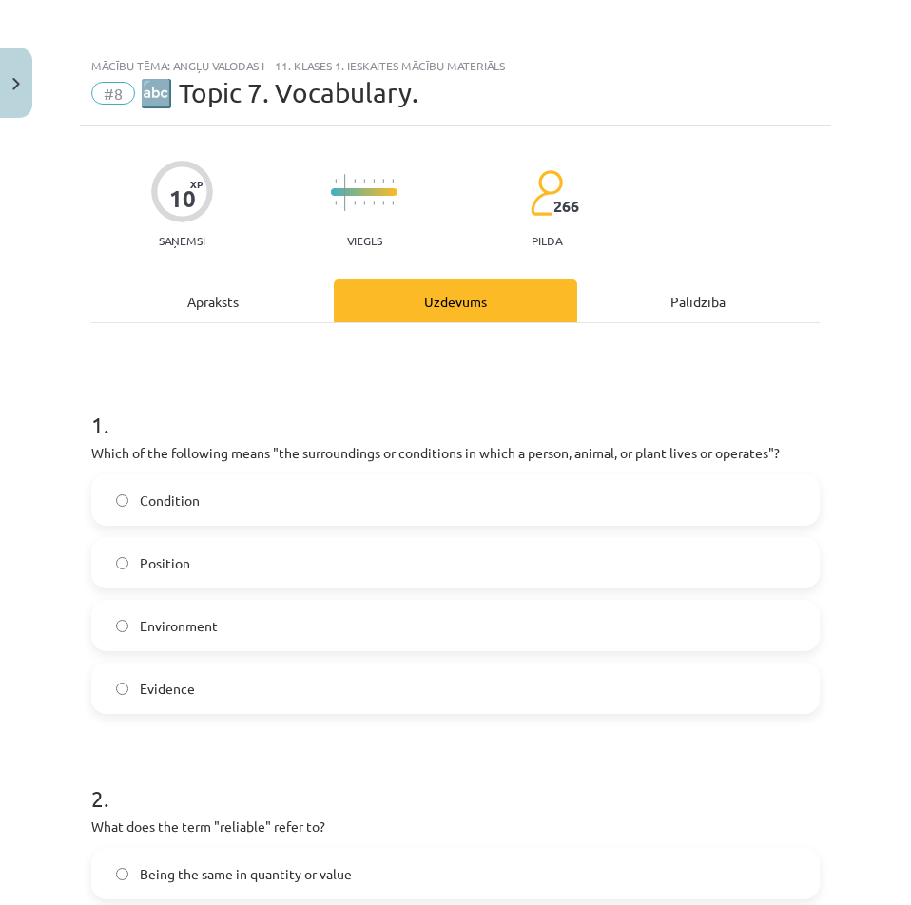
click at [171, 617] on span "Environment" at bounding box center [179, 626] width 78 height 20
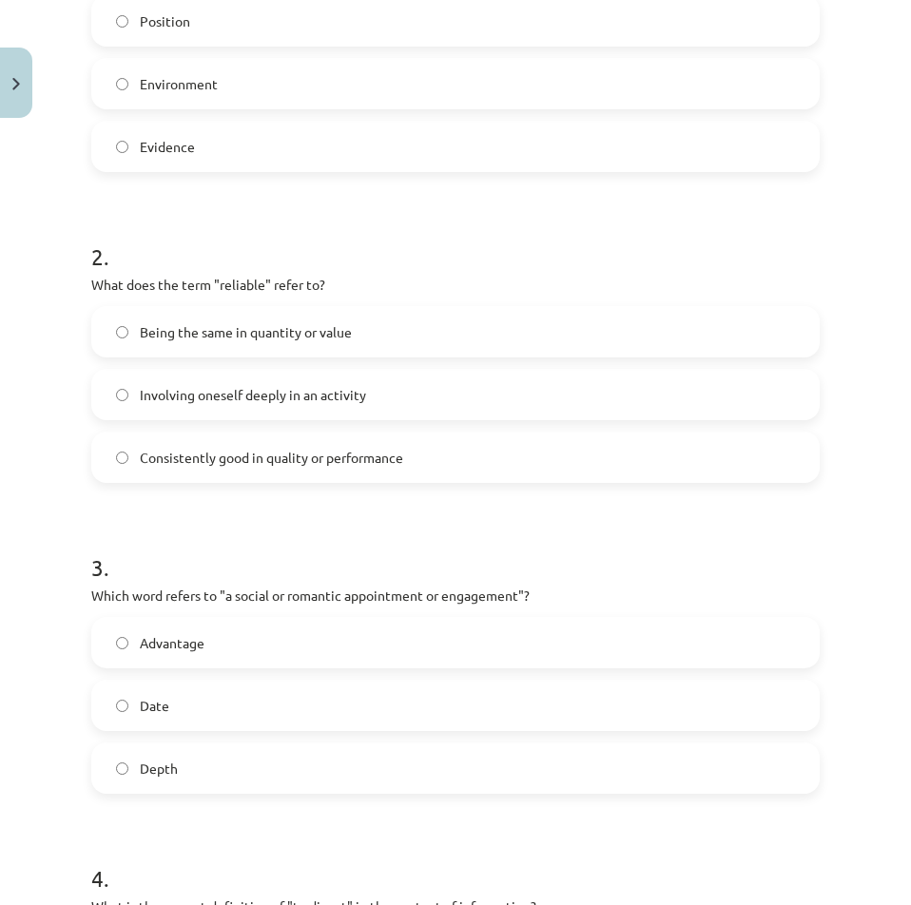
scroll to position [570, 0]
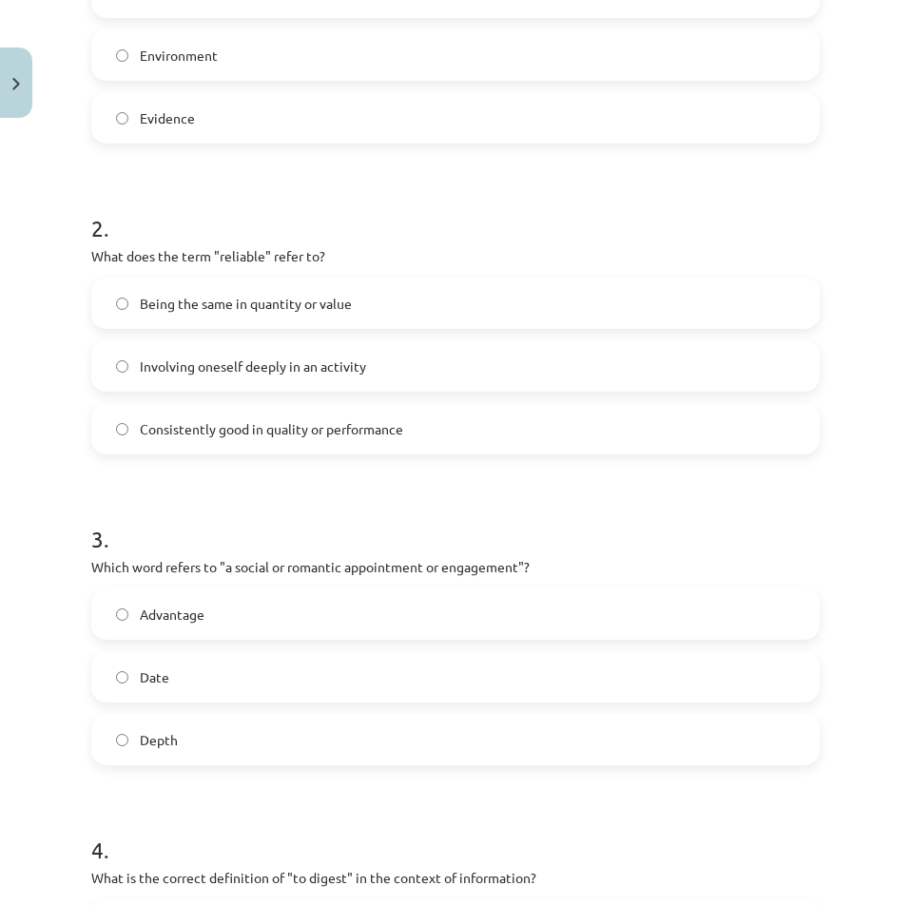
click at [151, 430] on span "Consistently good in quality or performance" at bounding box center [271, 429] width 263 height 20
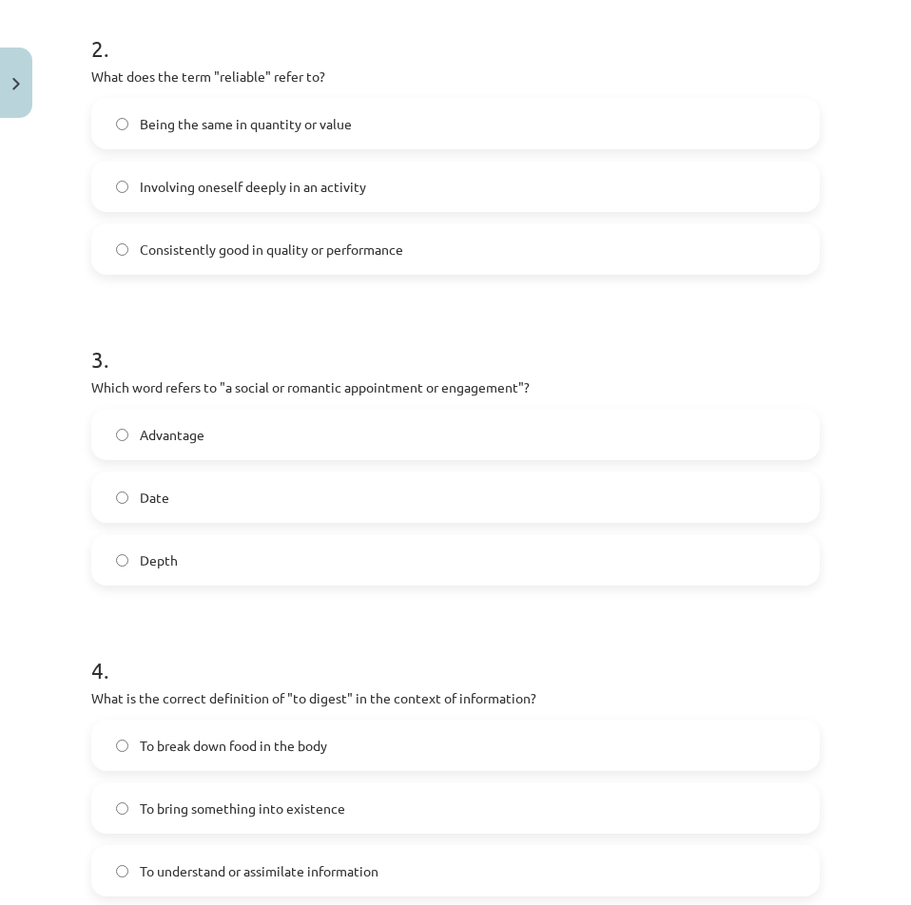
scroll to position [856, 0]
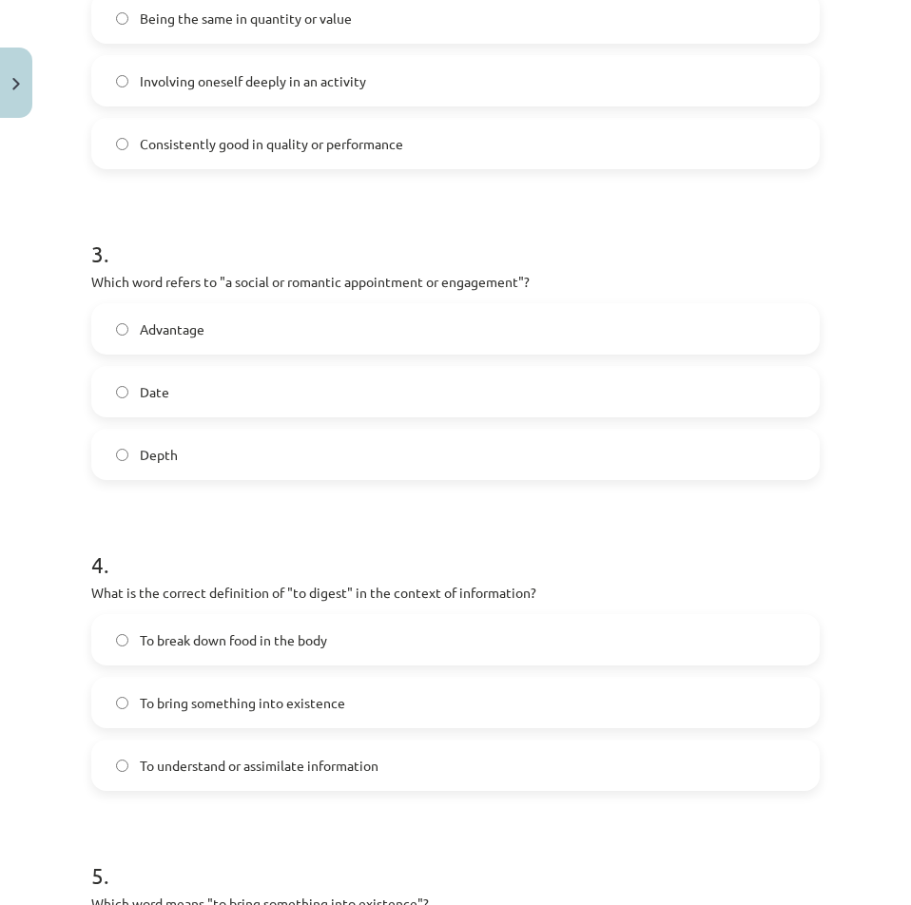
click at [122, 398] on label "Date" at bounding box center [455, 392] width 724 height 48
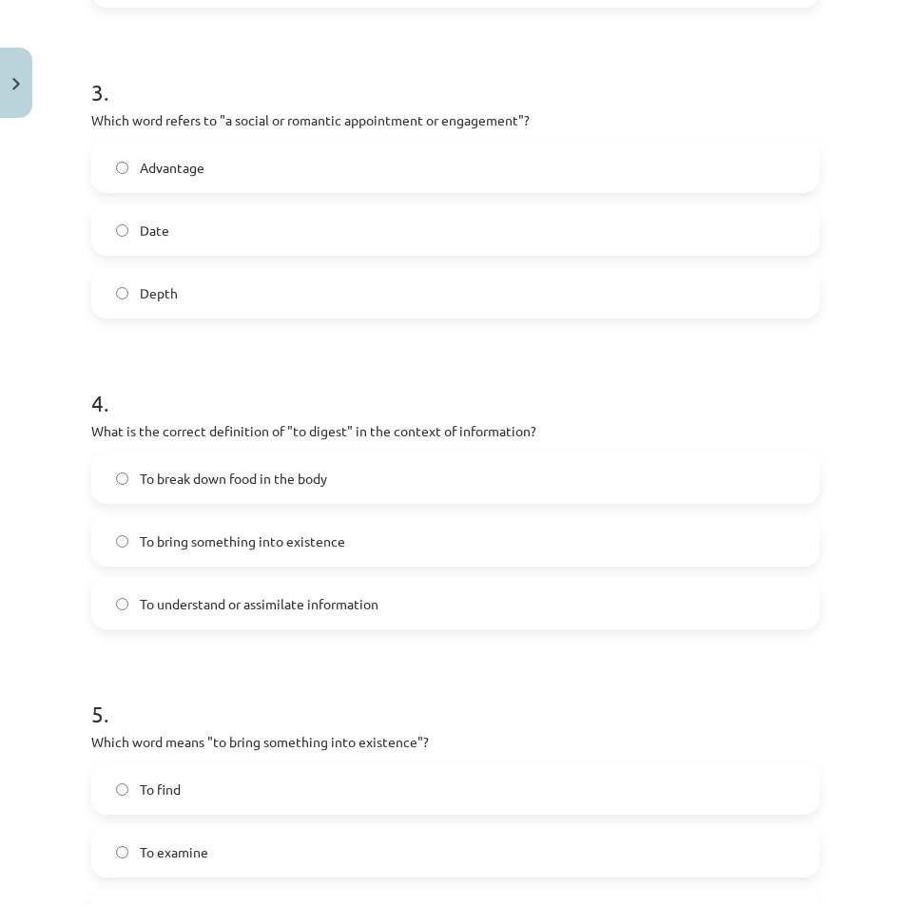
scroll to position [1141, 0]
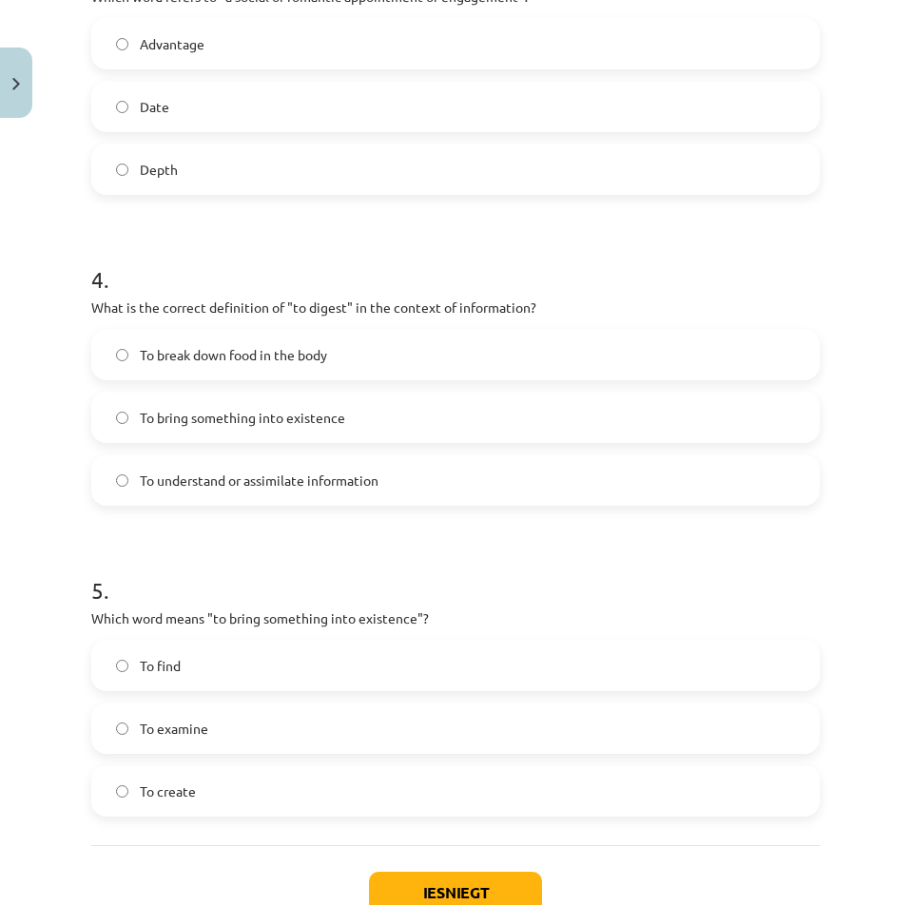
click at [138, 478] on label "To understand or assimilate information" at bounding box center [455, 480] width 724 height 48
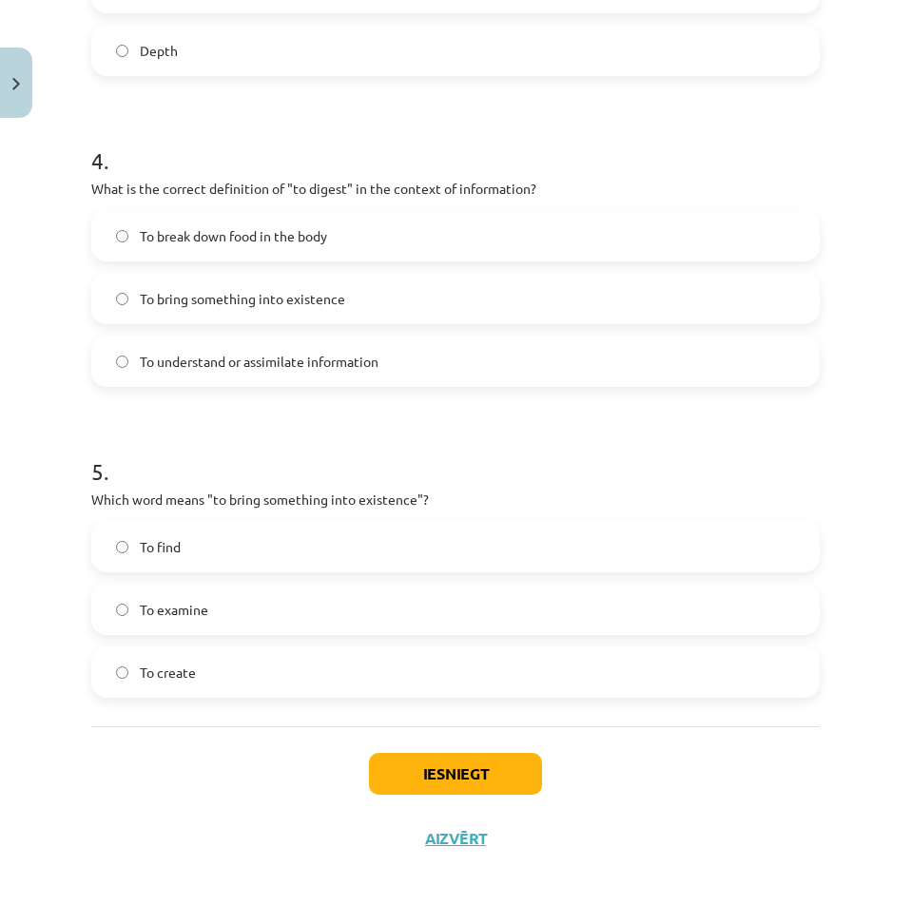
scroll to position [1273, 0]
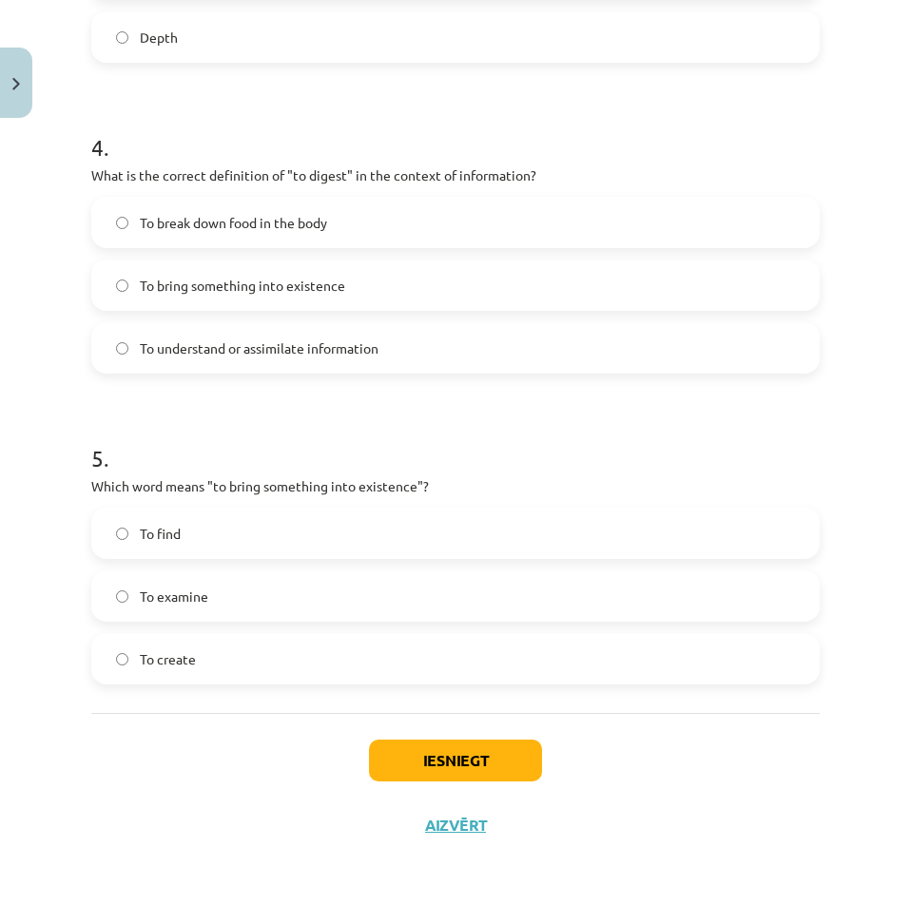
click at [152, 656] on span "To create" at bounding box center [168, 659] width 56 height 20
click at [411, 724] on div "Iesniegt Aizvērt" at bounding box center [455, 779] width 728 height 133
click at [411, 739] on div "Iesniegt Aizvērt" at bounding box center [455, 779] width 728 height 133
click at [413, 750] on button "Iesniegt" at bounding box center [455, 761] width 173 height 42
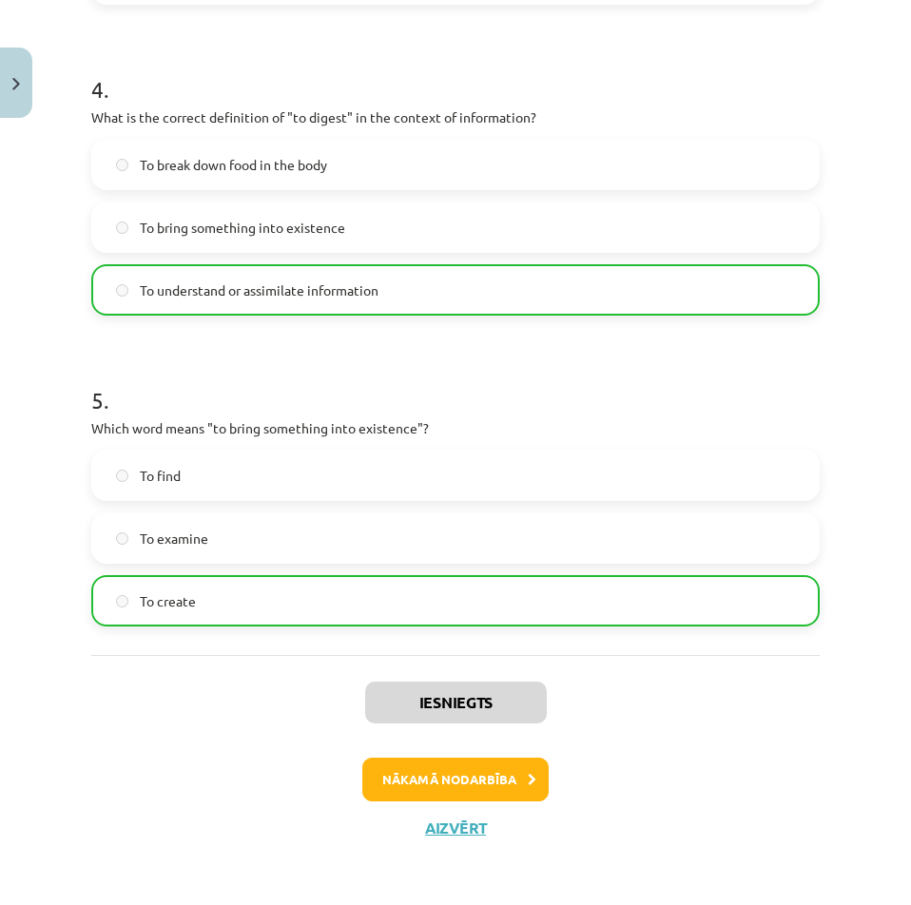
scroll to position [1334, 0]
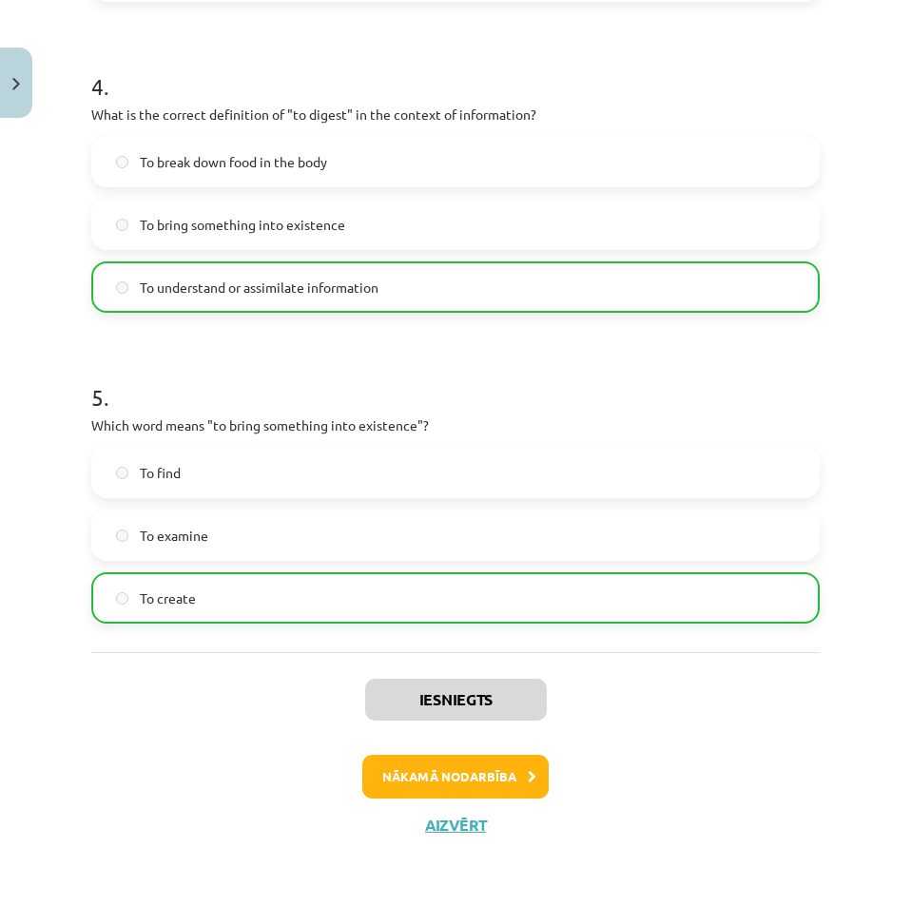
click at [390, 751] on div "Iesniegts Nākamā nodarbība Aizvērt" at bounding box center [455, 749] width 728 height 194
click at [387, 755] on div "Iesniegts Nākamā nodarbība Aizvērt" at bounding box center [455, 749] width 728 height 194
click at [387, 753] on div "Iesniegts Nākamā nodarbība Aizvērt" at bounding box center [455, 749] width 728 height 194
click at [376, 763] on button "Nākamā nodarbība" at bounding box center [455, 777] width 186 height 44
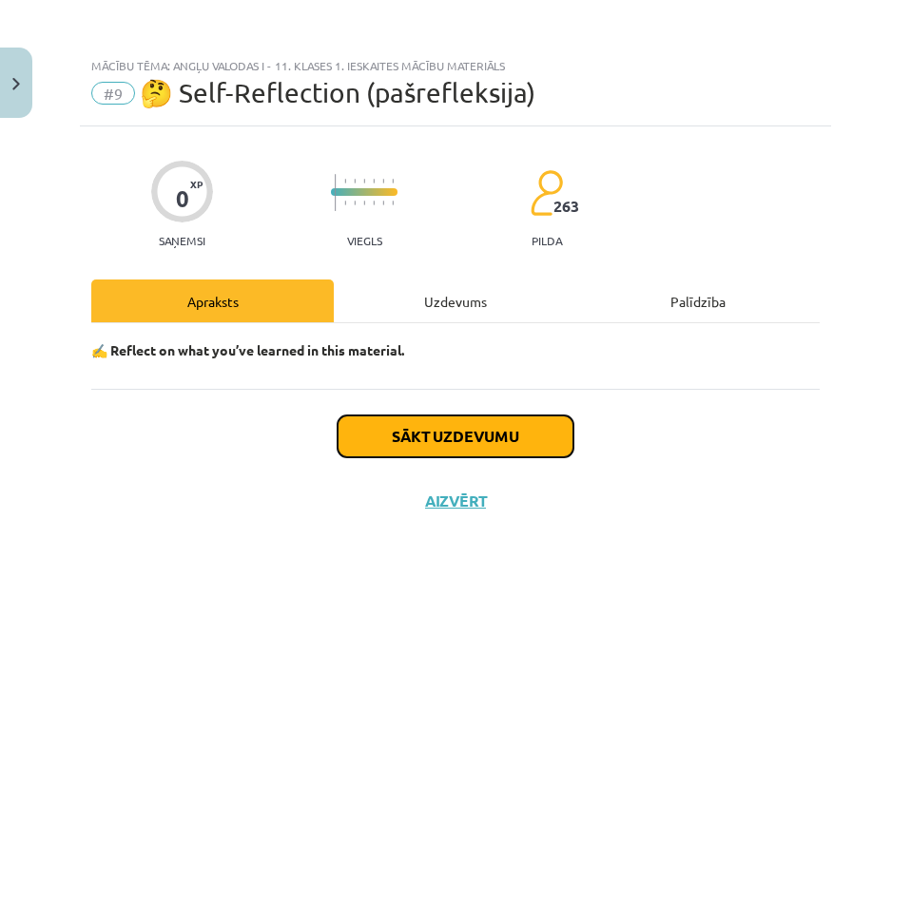
click at [493, 422] on button "Sākt uzdevumu" at bounding box center [456, 436] width 236 height 42
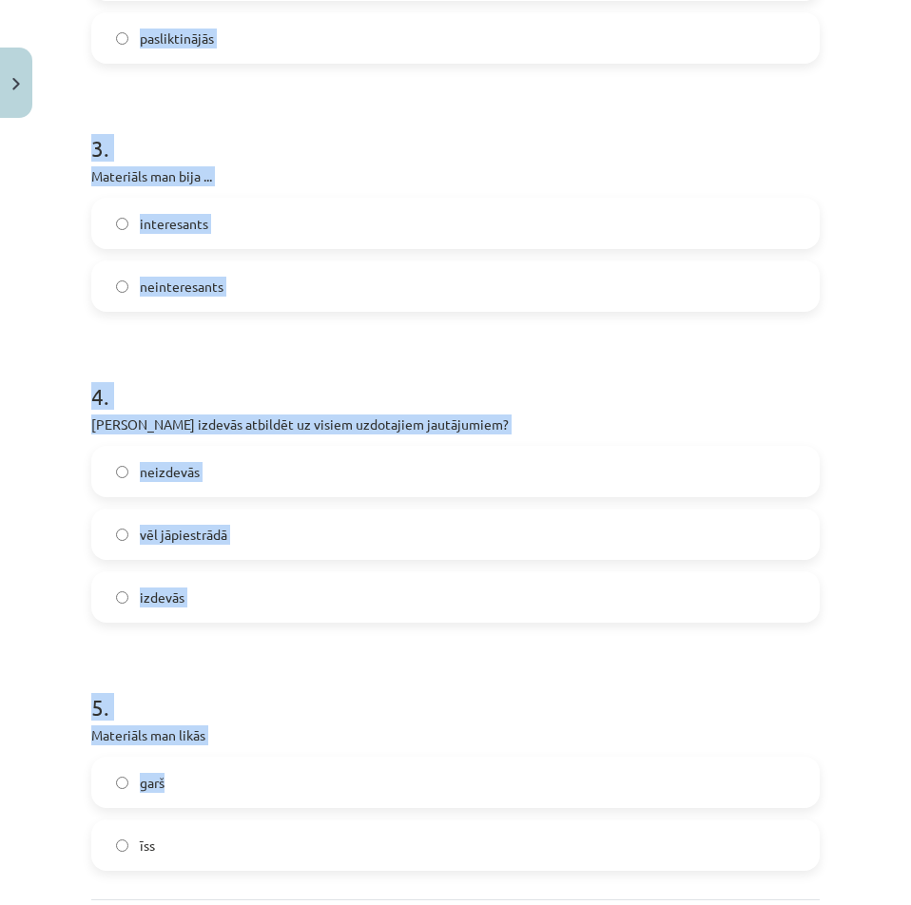
scroll to position [959, 0]
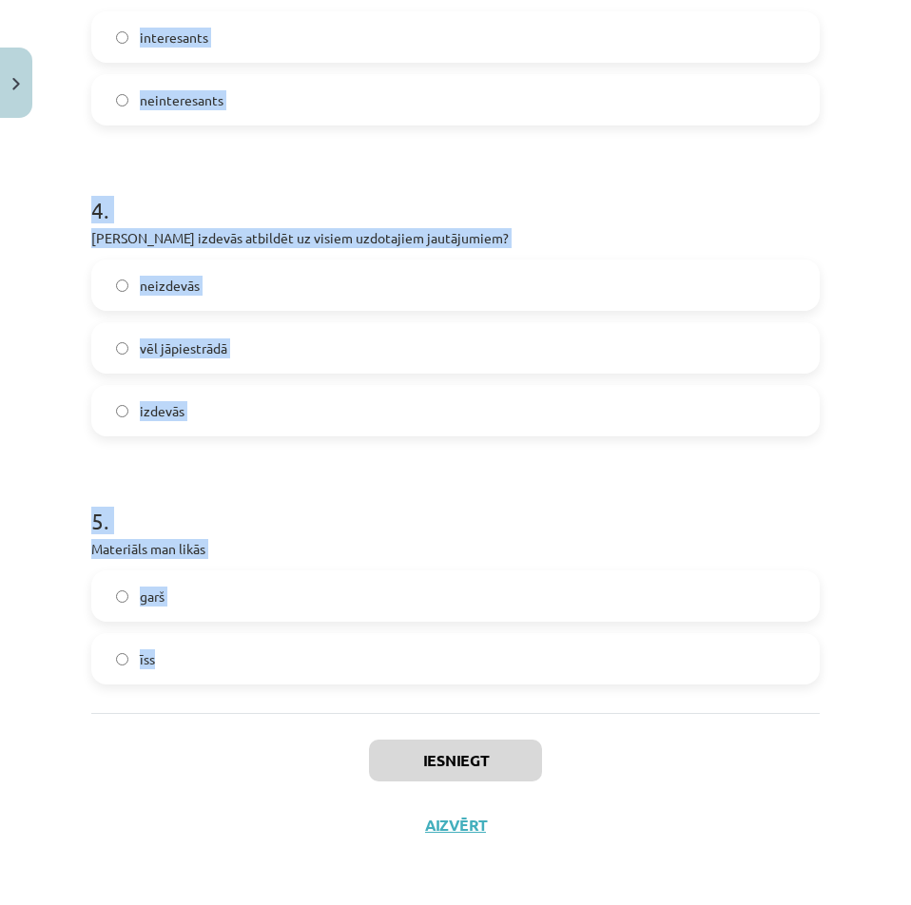
drag, startPoint x: 85, startPoint y: 406, endPoint x: 284, endPoint y: 698, distance: 353.6
click at [284, 698] on div "0 XP Saņemsi Viegls 263 pilda Apraksts Uzdevums Palīdzība 1 . Materiāla apguves…" at bounding box center [455, 12] width 751 height 1690
copy form "1 . Materiāla apguves laikā es noguru nenoguru 2 . Mans noskaņojums uzlabojās p…"
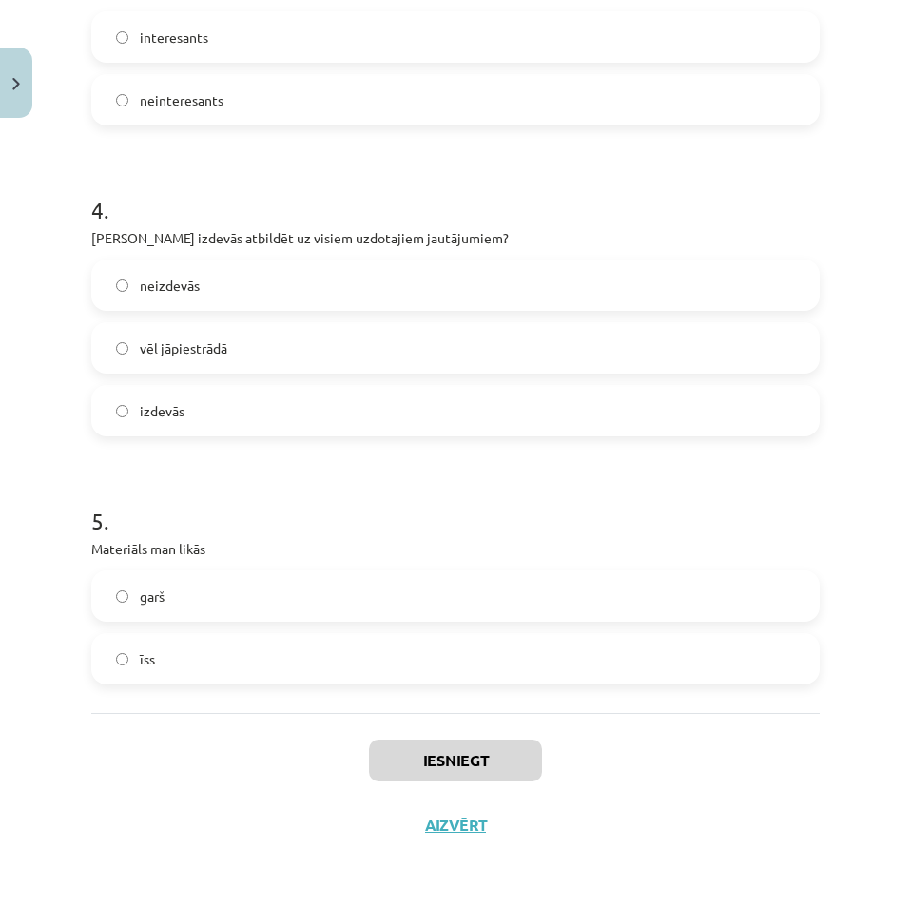
click at [213, 721] on div "Iesniegt Aizvērt" at bounding box center [455, 779] width 728 height 133
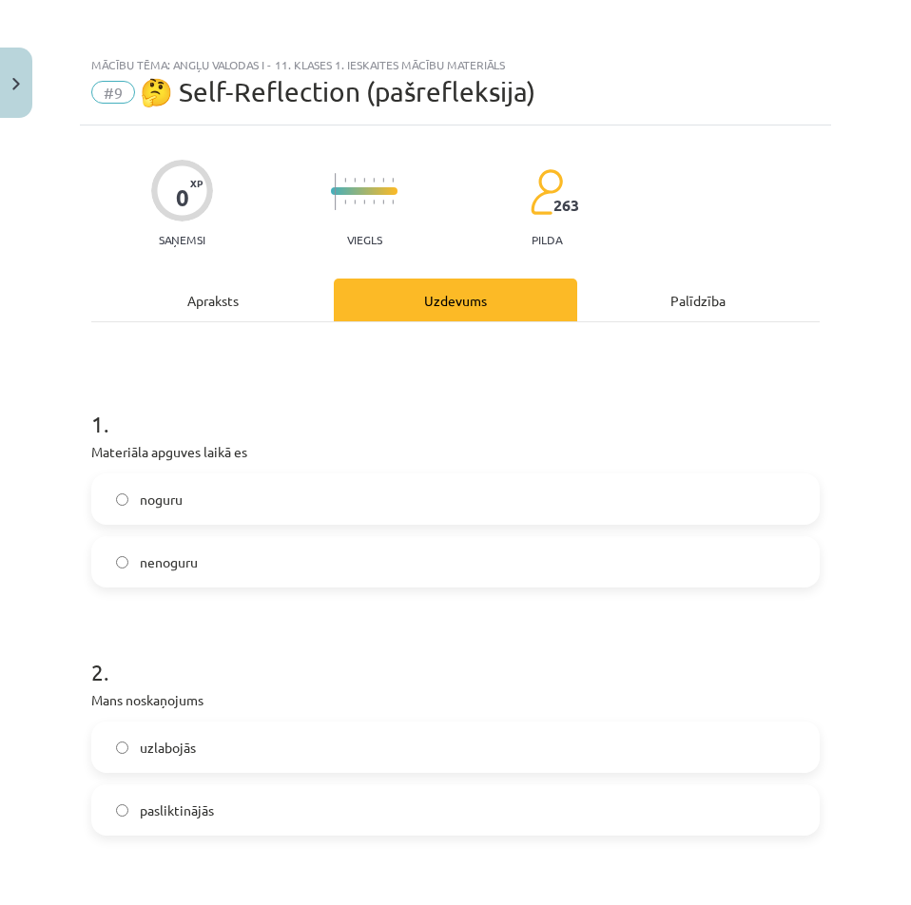
scroll to position [0, 0]
click at [162, 508] on span "noguru" at bounding box center [161, 501] width 43 height 20
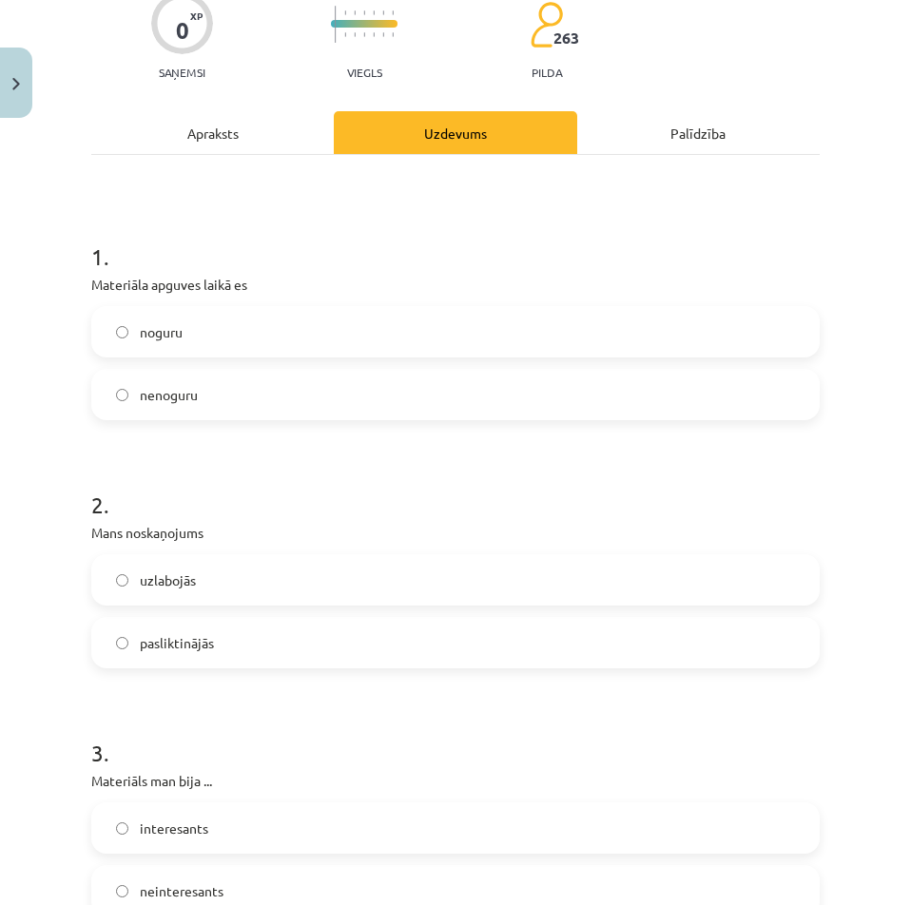
scroll to position [285, 0]
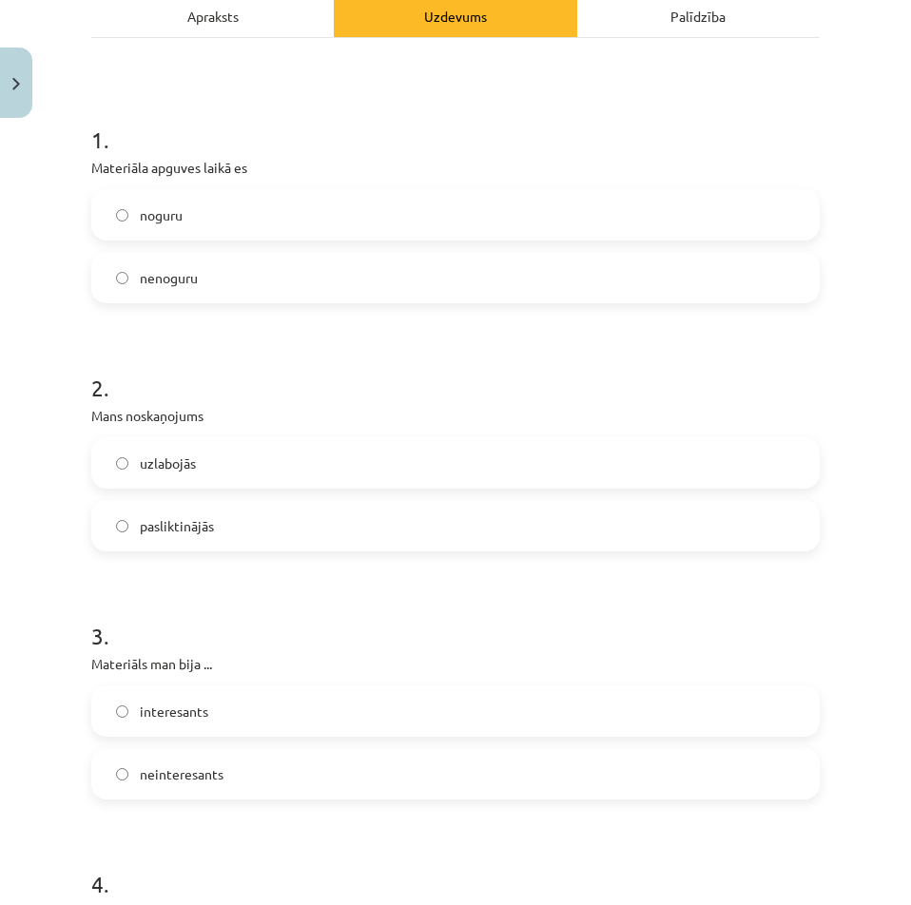
click at [177, 478] on label "uzlabojās" at bounding box center [455, 463] width 724 height 48
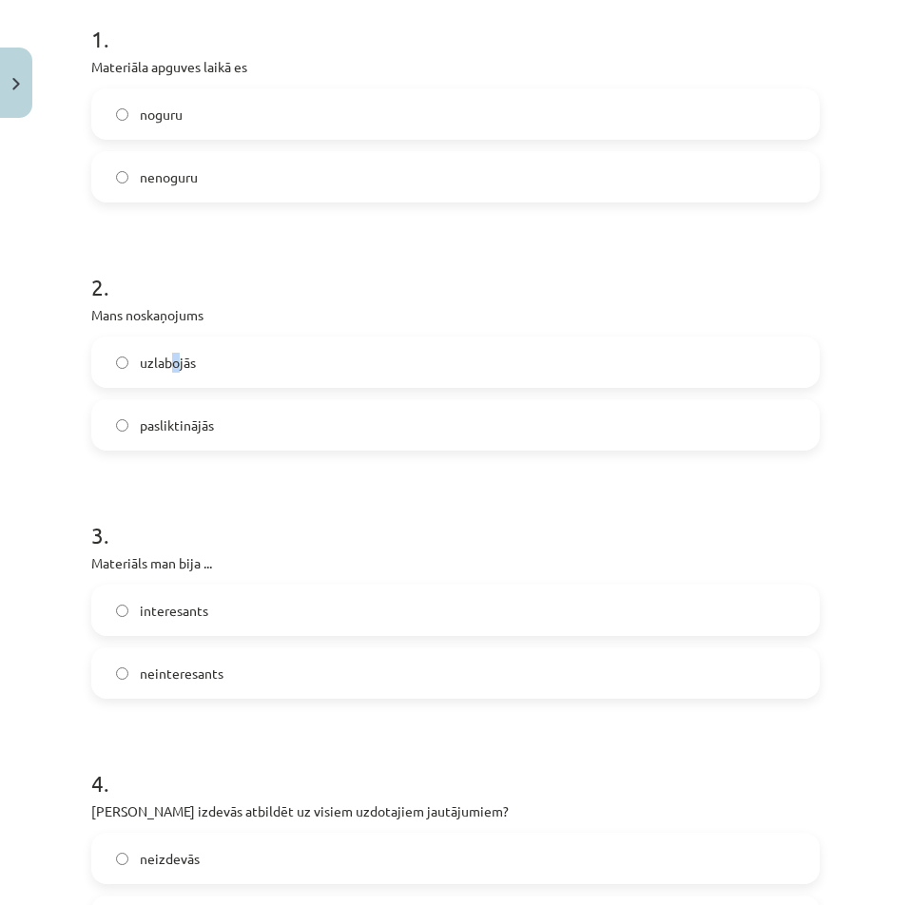
scroll to position [475, 0]
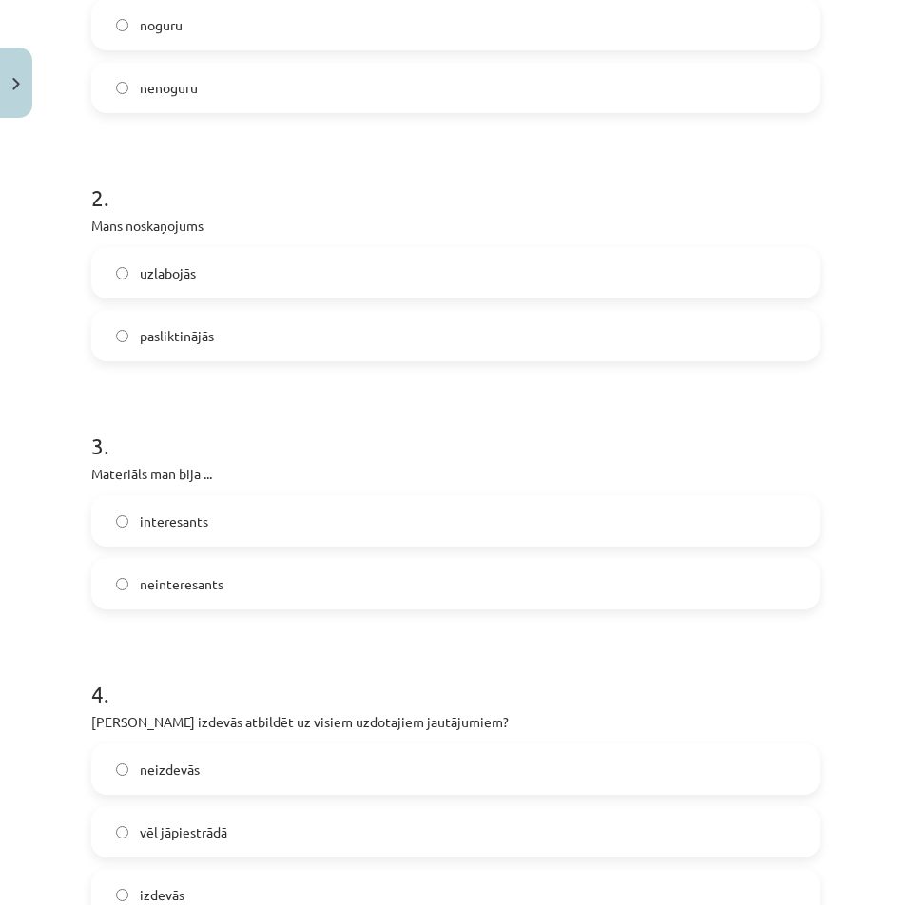
click at [154, 530] on span "interesants" at bounding box center [174, 521] width 68 height 20
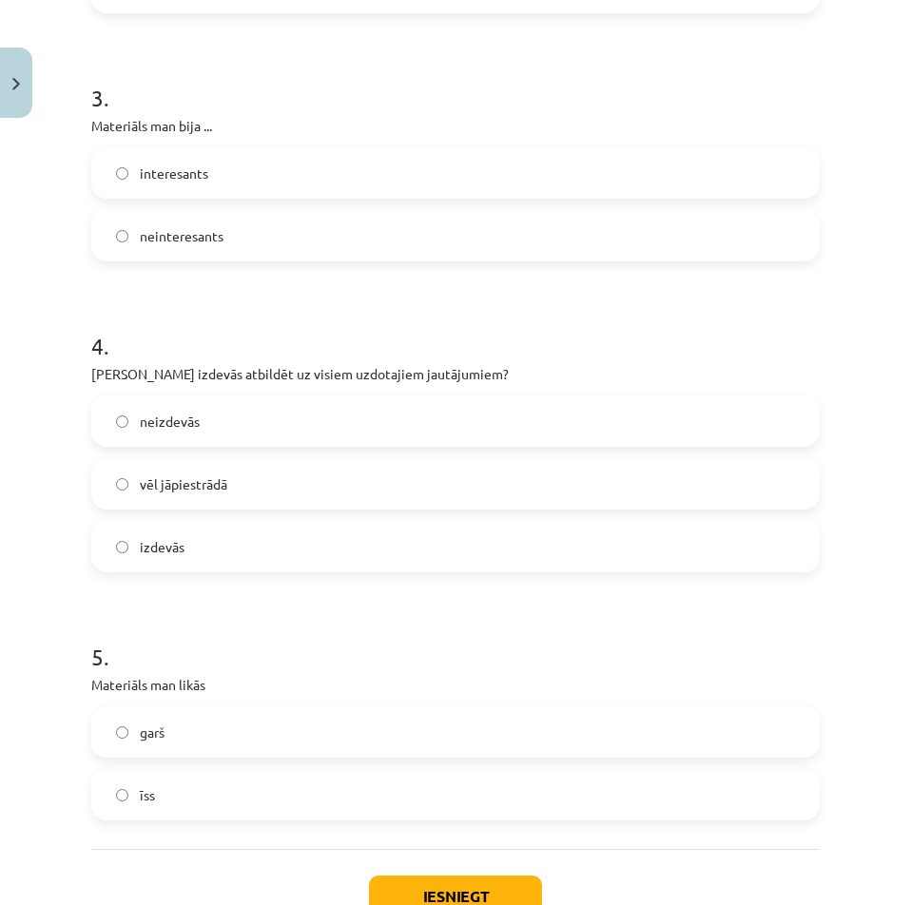
scroll to position [856, 0]
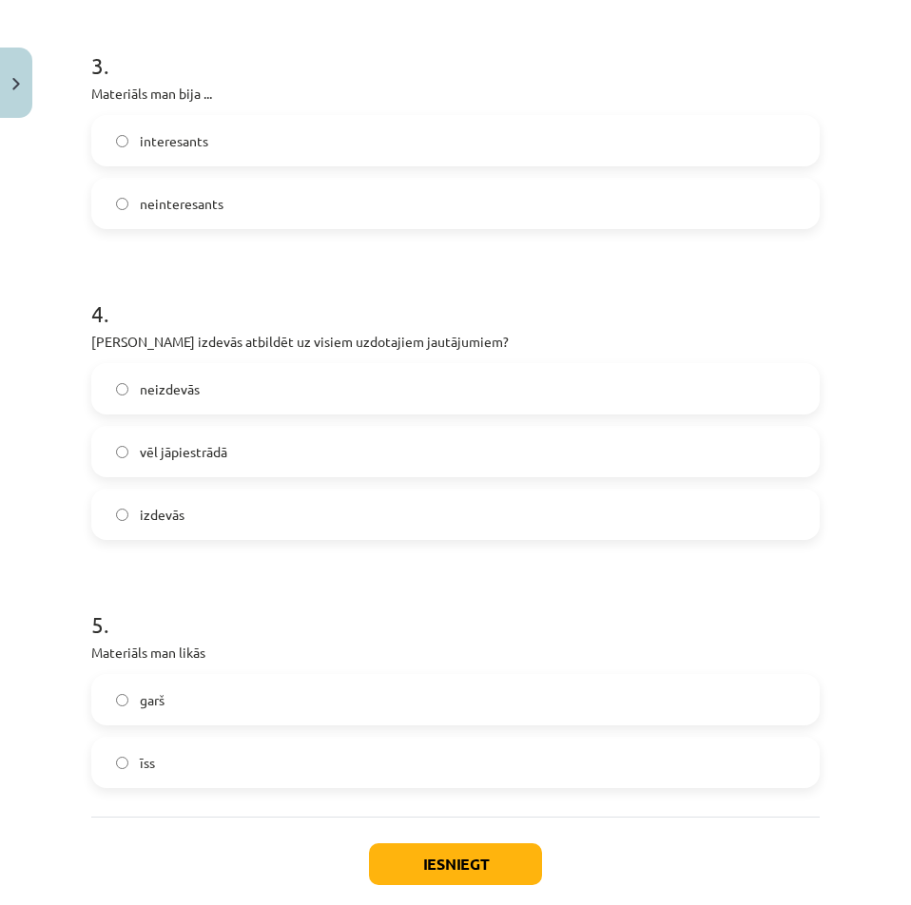
click at [154, 514] on span "izdevās" at bounding box center [162, 515] width 45 height 20
click at [495, 878] on button "Iesniegt" at bounding box center [455, 864] width 173 height 42
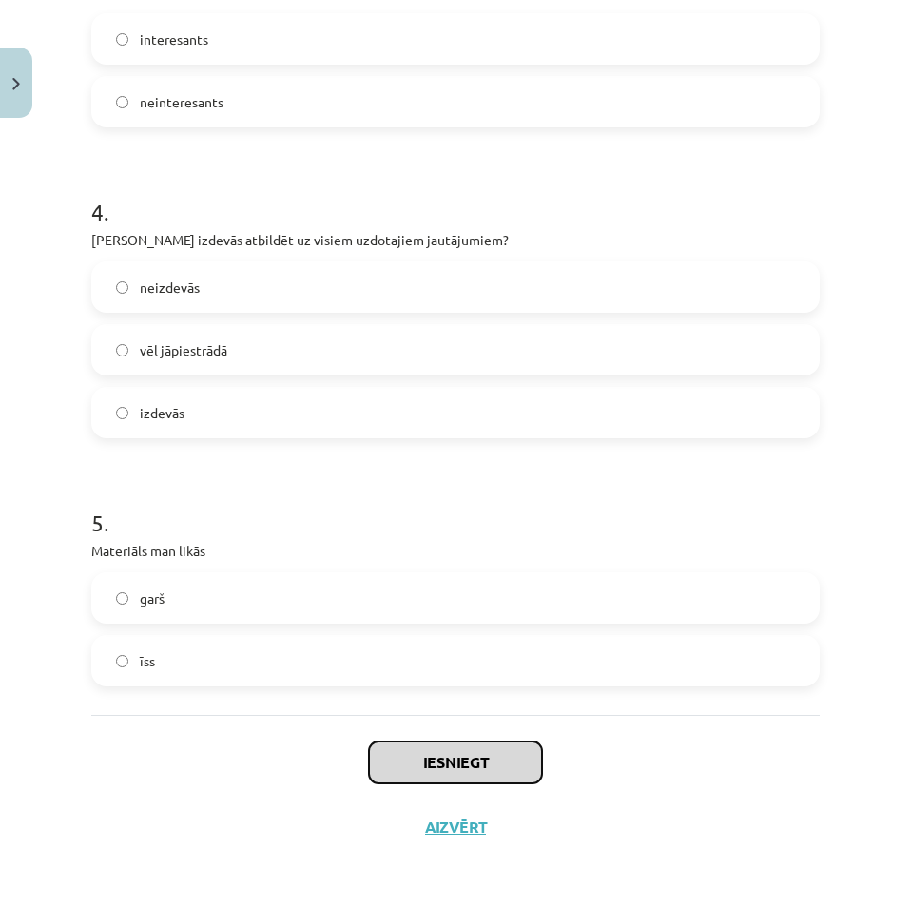
scroll to position [959, 0]
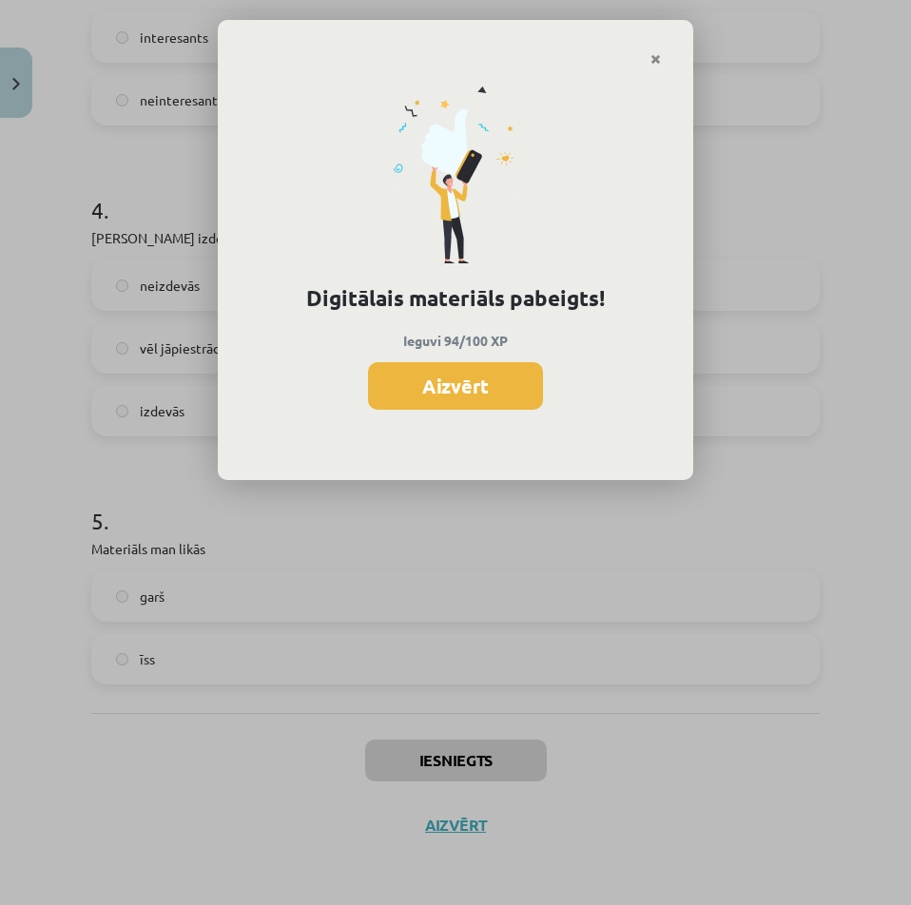
click at [517, 391] on button "Aizvērt" at bounding box center [455, 386] width 175 height 48
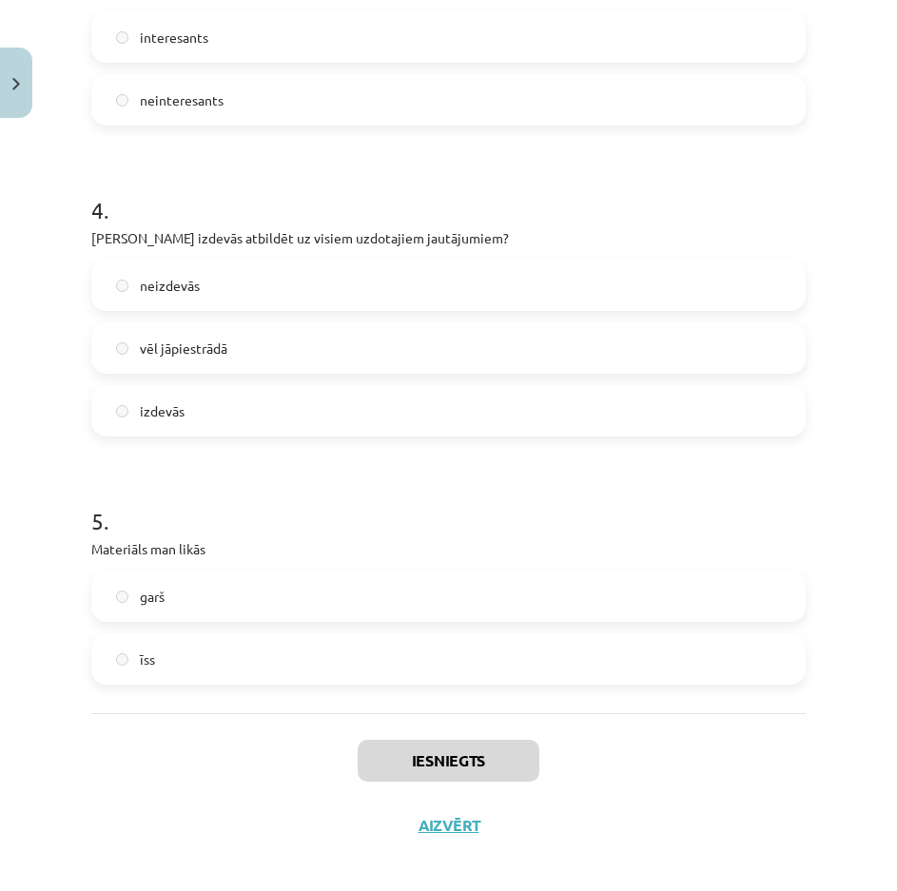
scroll to position [780, 0]
click at [448, 822] on button "Aizvērt" at bounding box center [449, 825] width 72 height 19
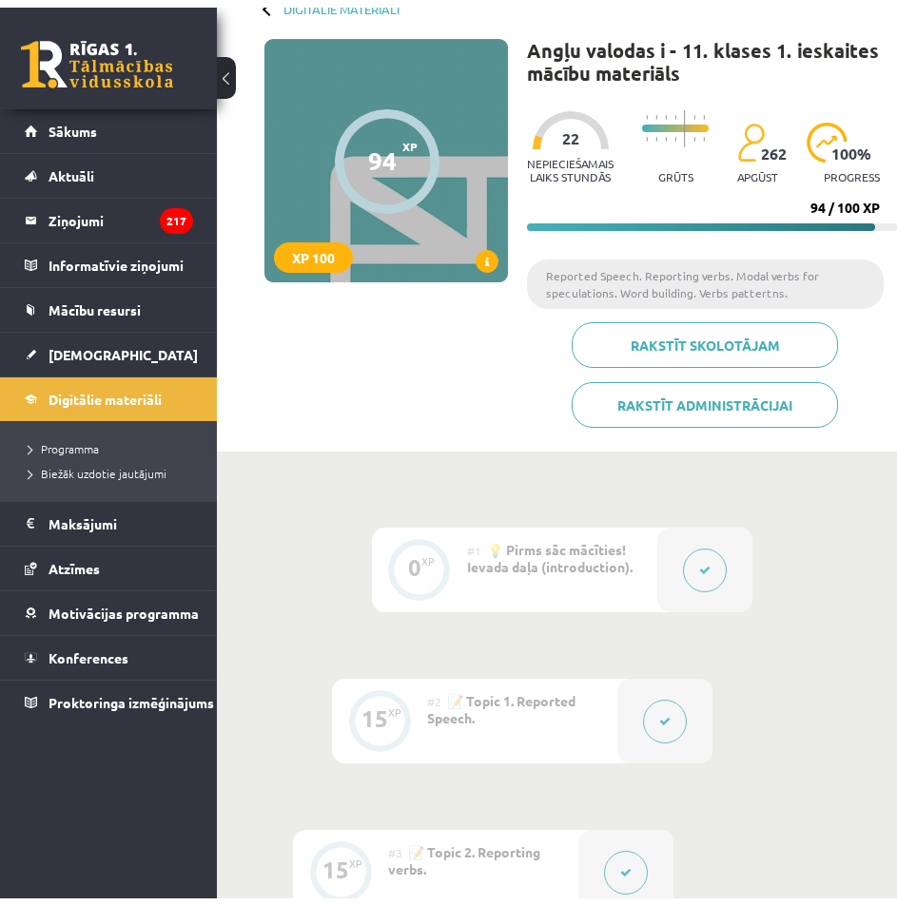
scroll to position [0, 0]
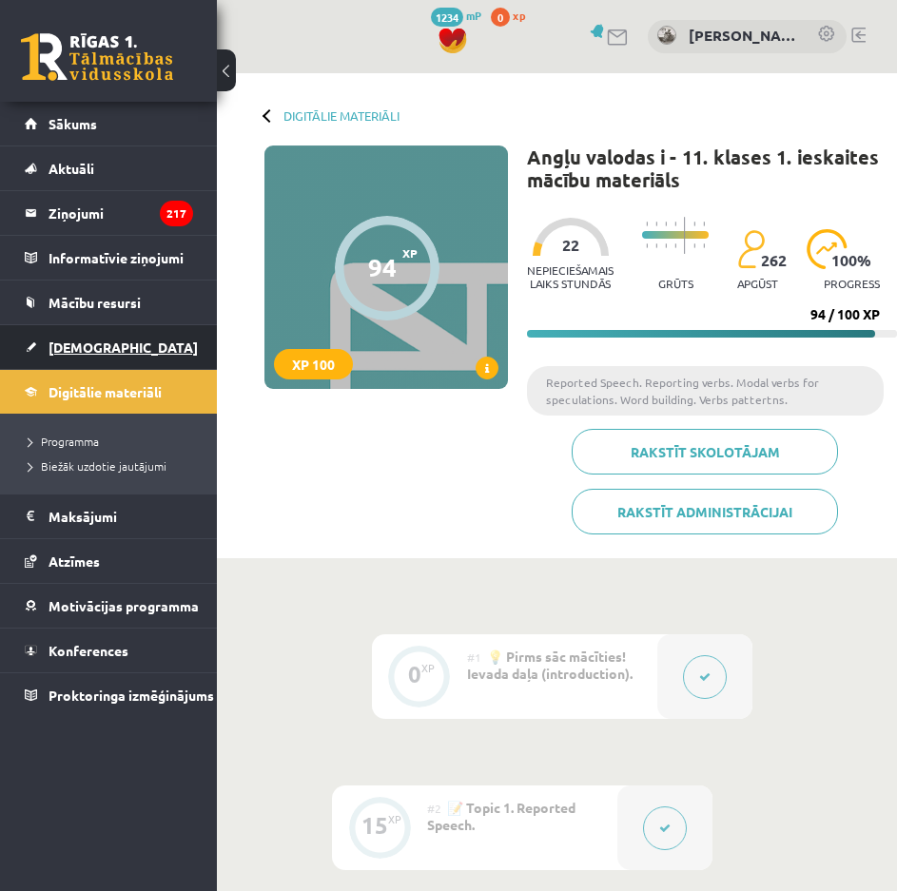
click at [107, 328] on link "[DEMOGRAPHIC_DATA]" at bounding box center [109, 347] width 168 height 44
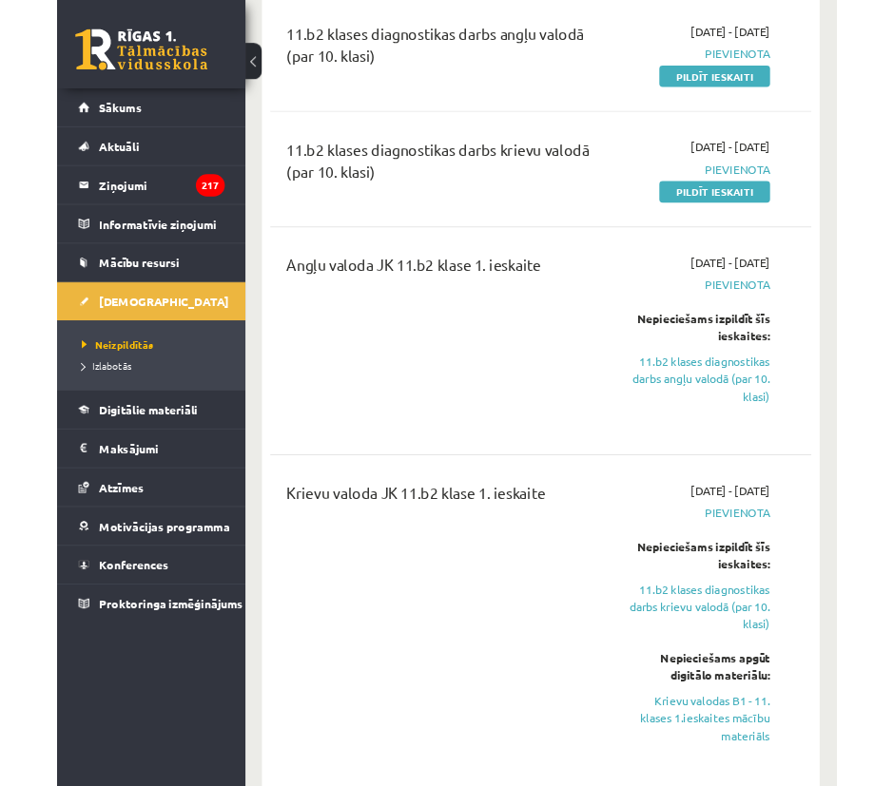
scroll to position [380, 0]
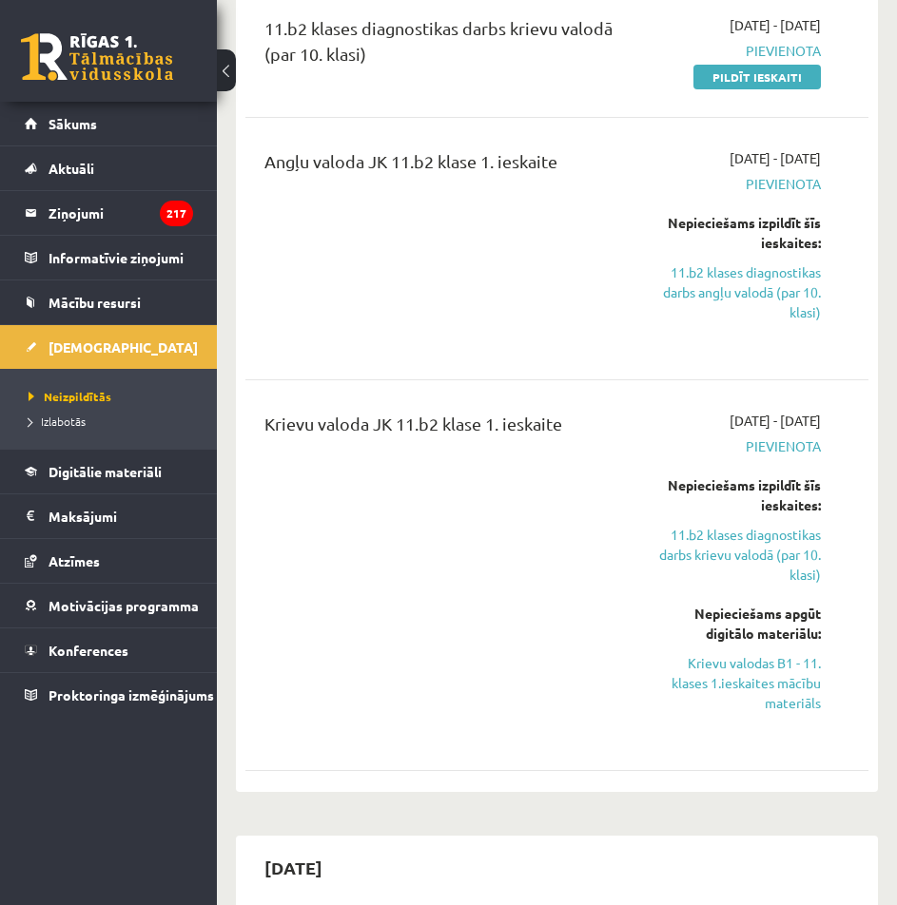
click at [580, 605] on div "Krievu valoda JK 11.b2 klase 1. ieskaite" at bounding box center [445, 575] width 390 height 329
